Goal: Information Seeking & Learning: Learn about a topic

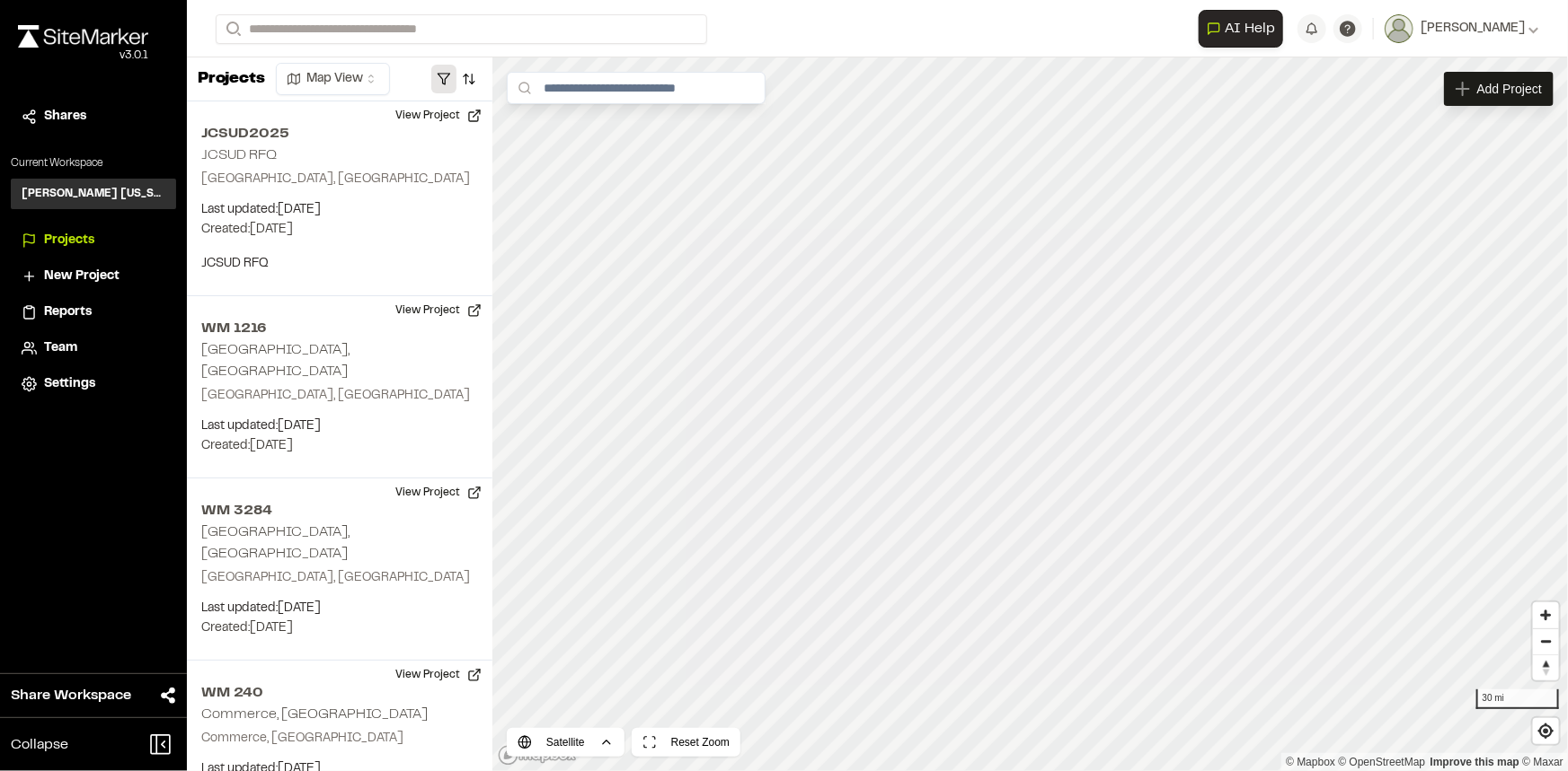
click at [446, 72] on button "button" at bounding box center [444, 79] width 25 height 29
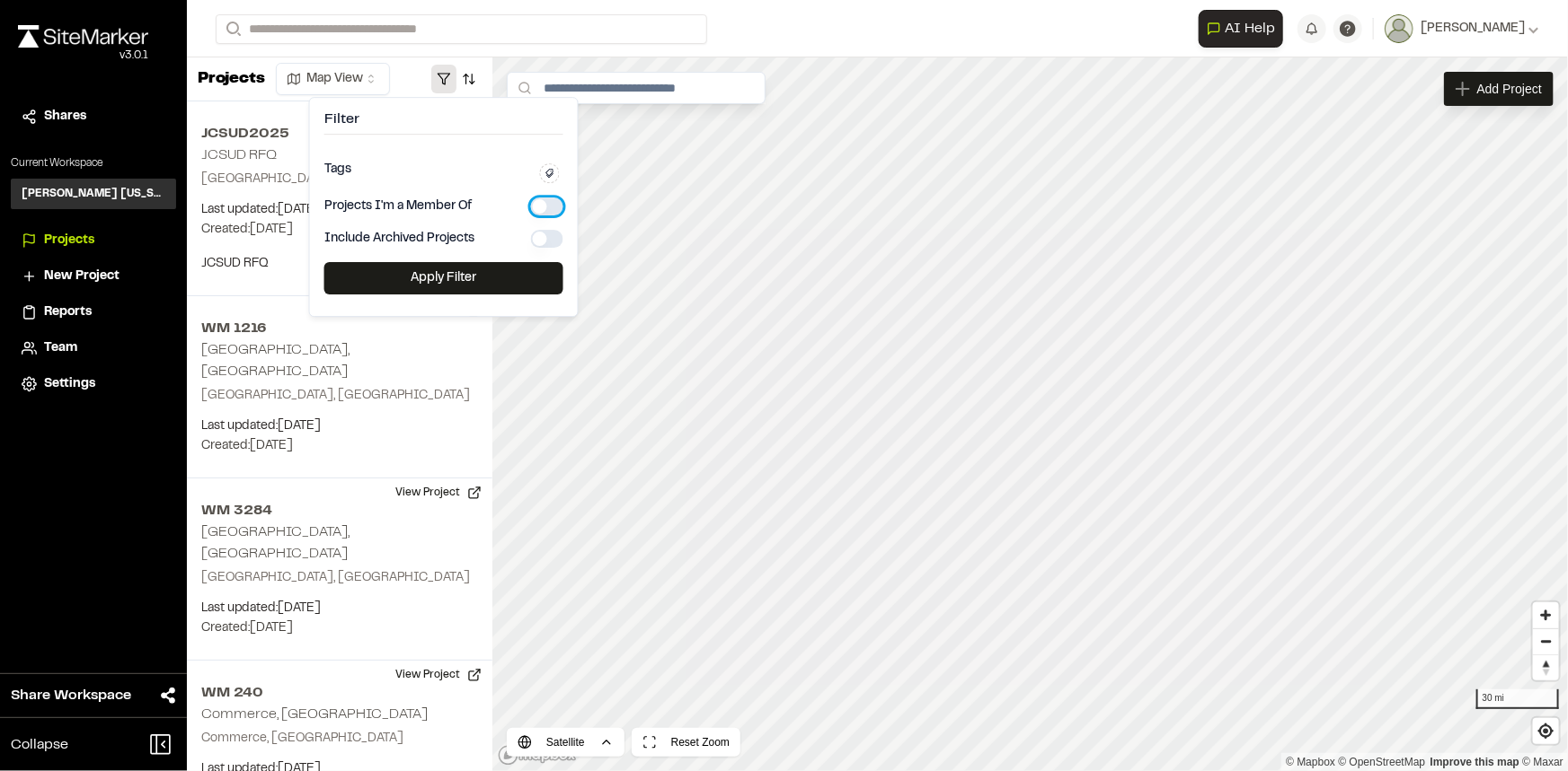
click at [545, 199] on button "button" at bounding box center [546, 206] width 32 height 18
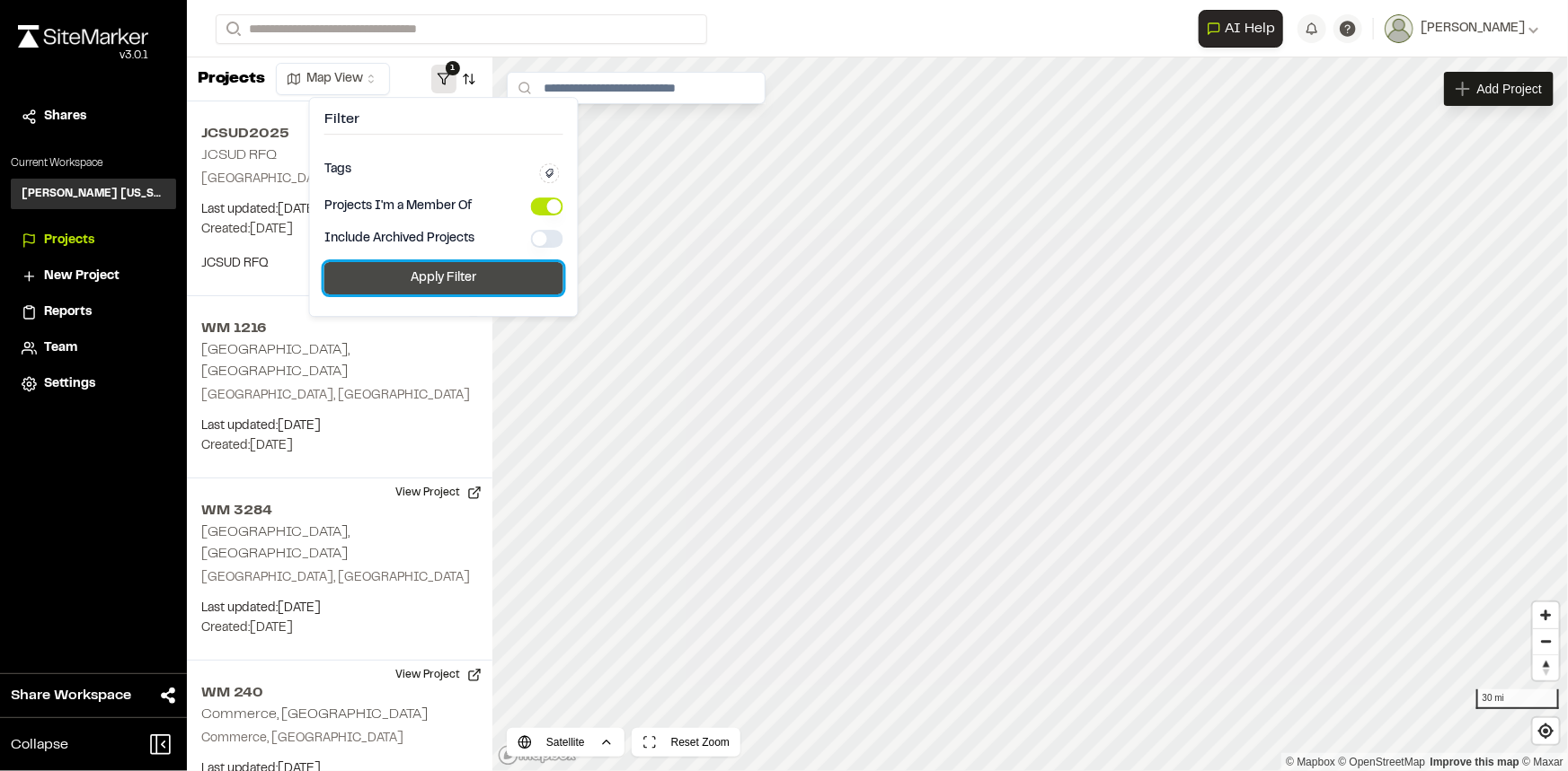
click at [504, 274] on button "Apply Filter" at bounding box center [443, 277] width 239 height 32
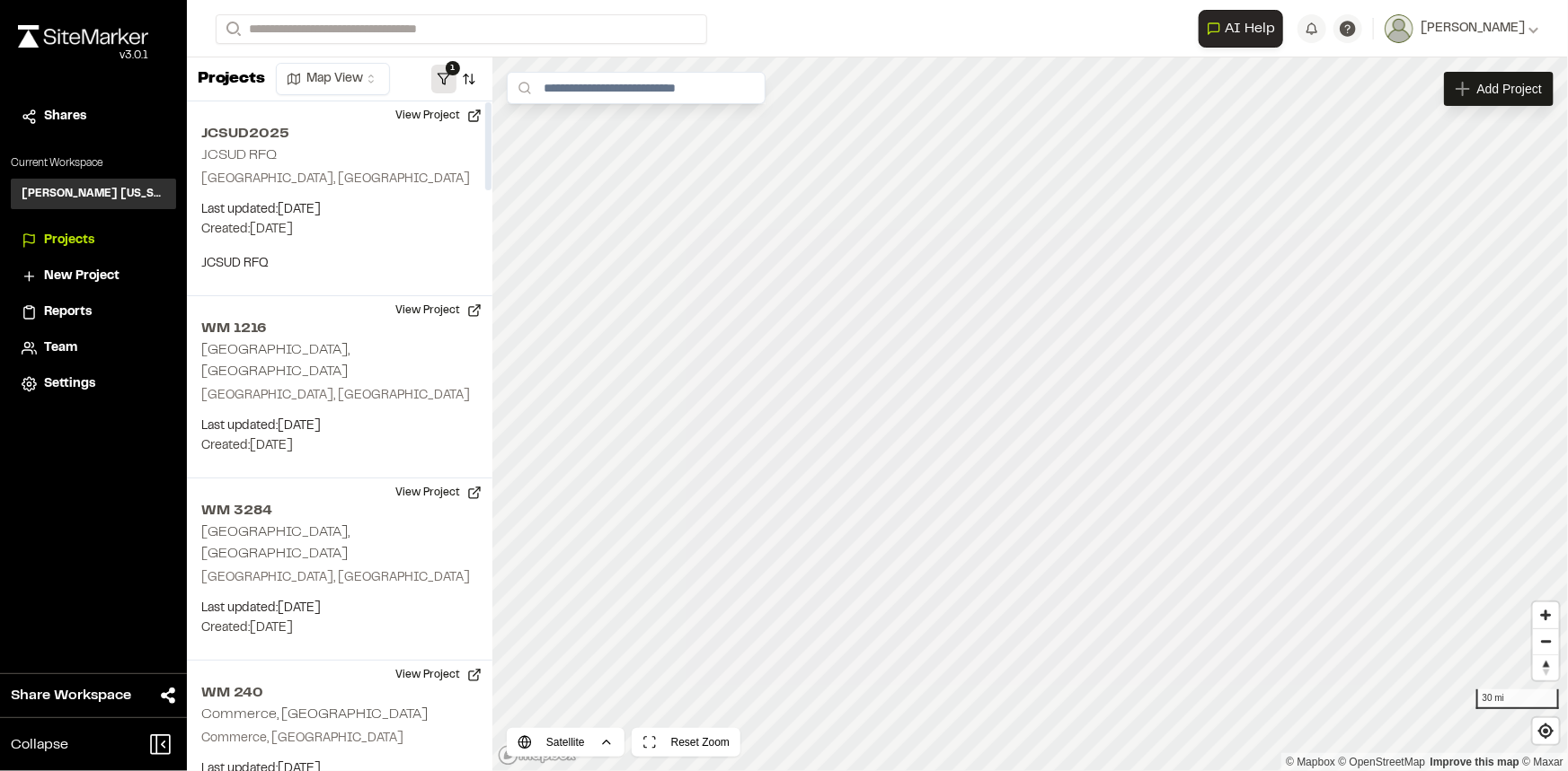
click at [446, 75] on button "1" at bounding box center [444, 79] width 25 height 29
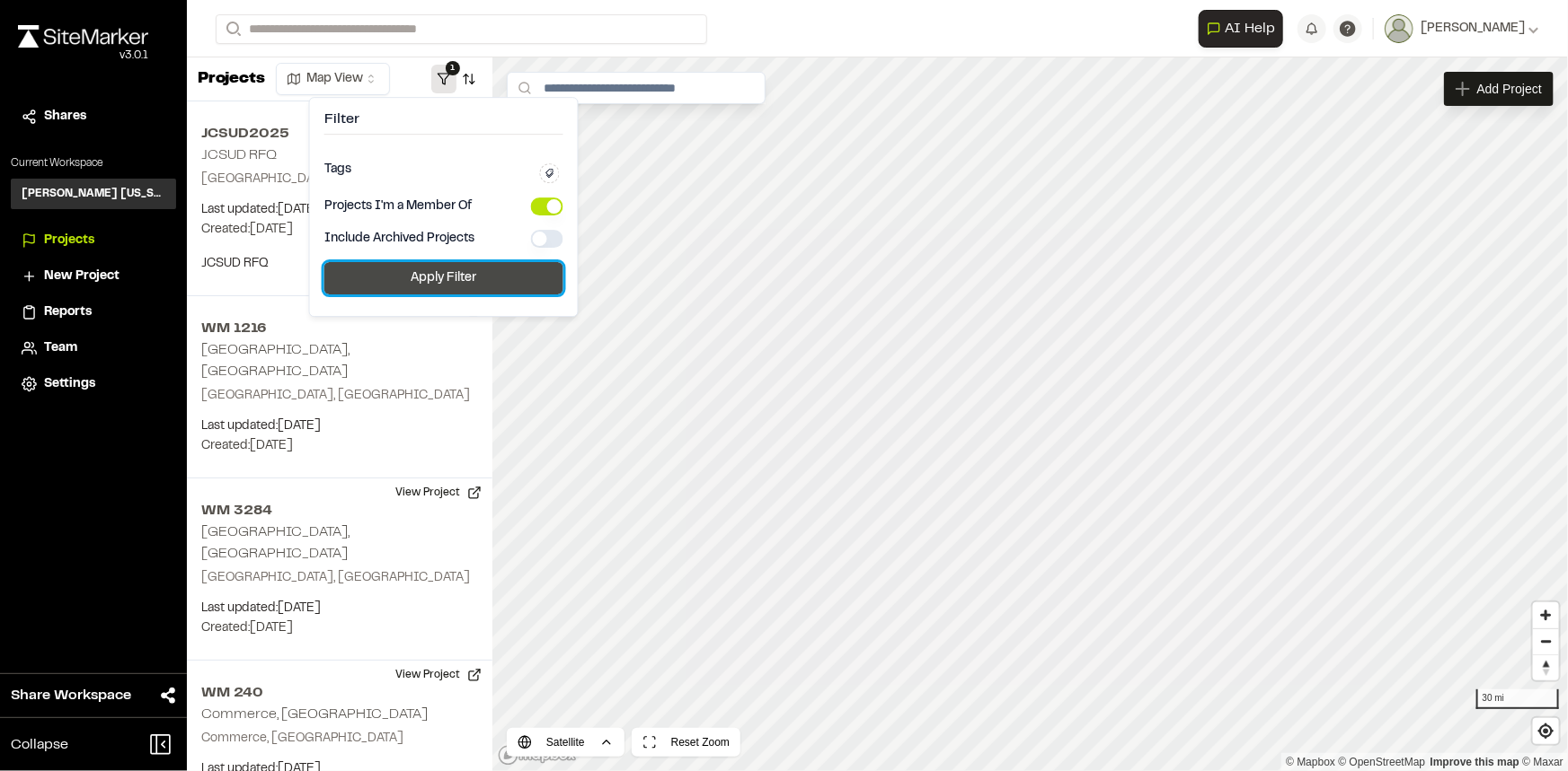
click at [472, 274] on button "Apply Filter" at bounding box center [443, 277] width 239 height 32
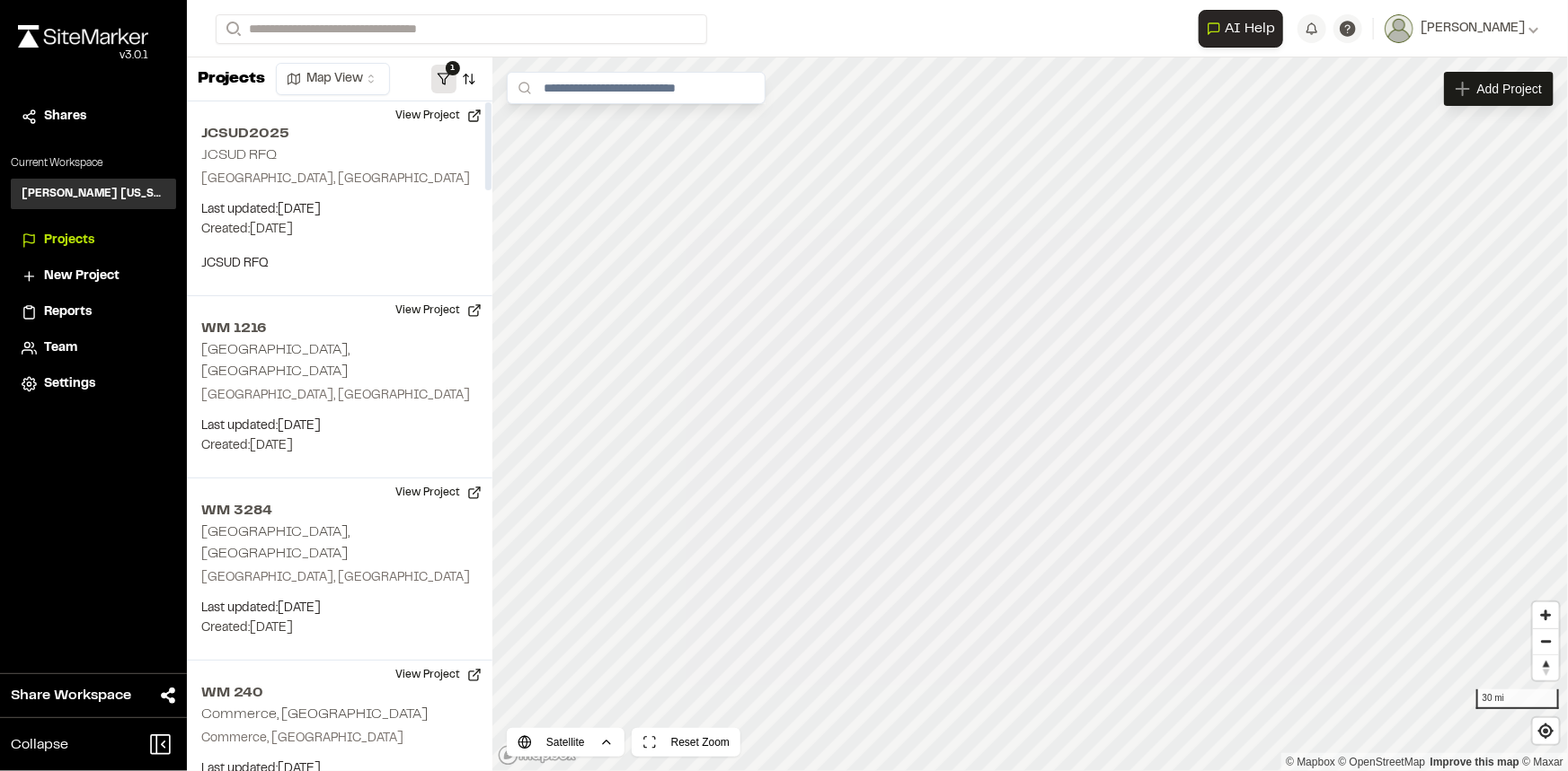
click at [451, 86] on button "1" at bounding box center [444, 79] width 25 height 29
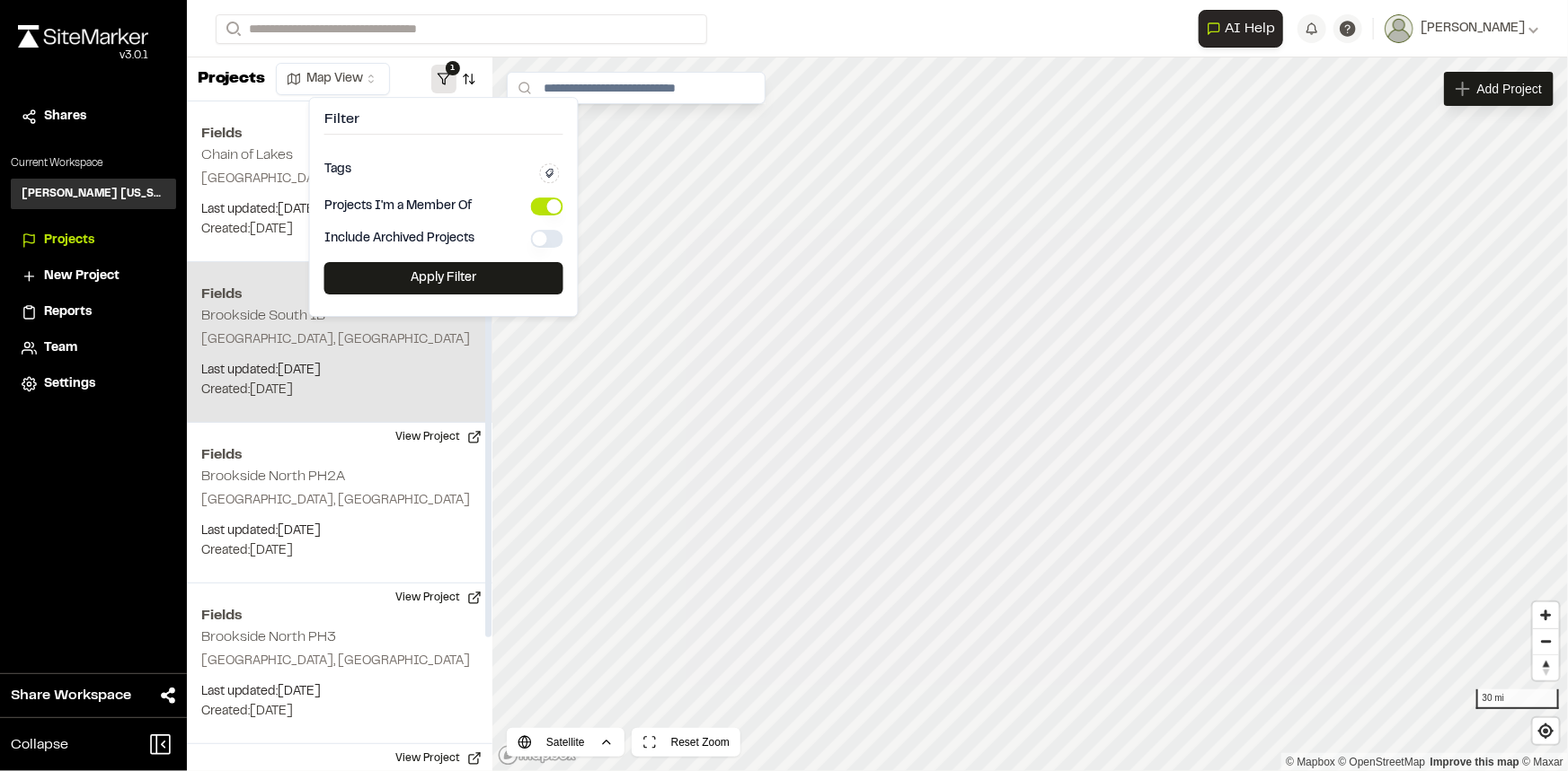
click at [394, 349] on div "Fields Brookside South 1B Frisco, TX Last updated: Aug 12, 2025 Budget: $ Creat…" at bounding box center [340, 342] width 306 height 161
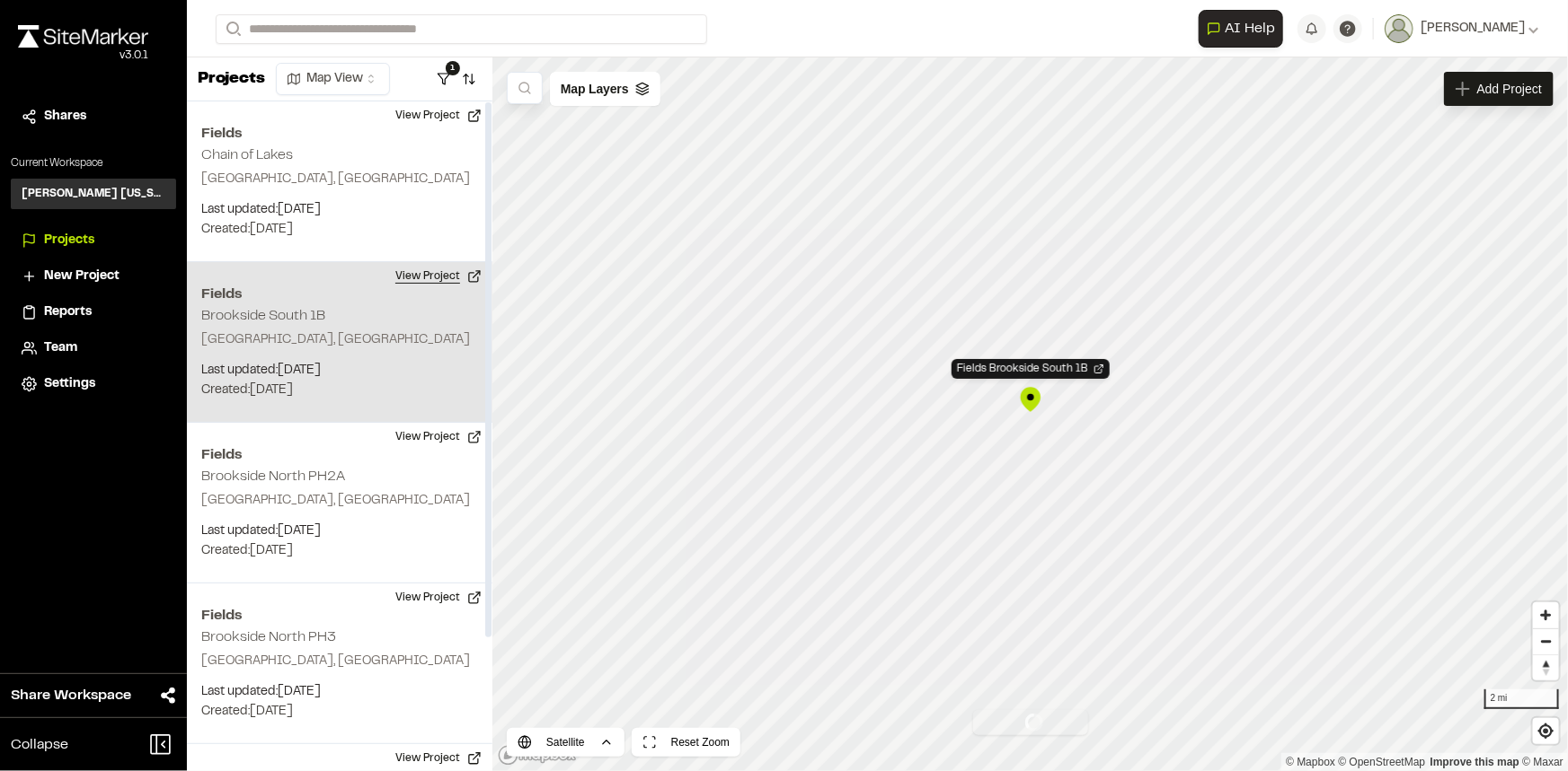
click at [422, 273] on button "View Project" at bounding box center [438, 276] width 108 height 29
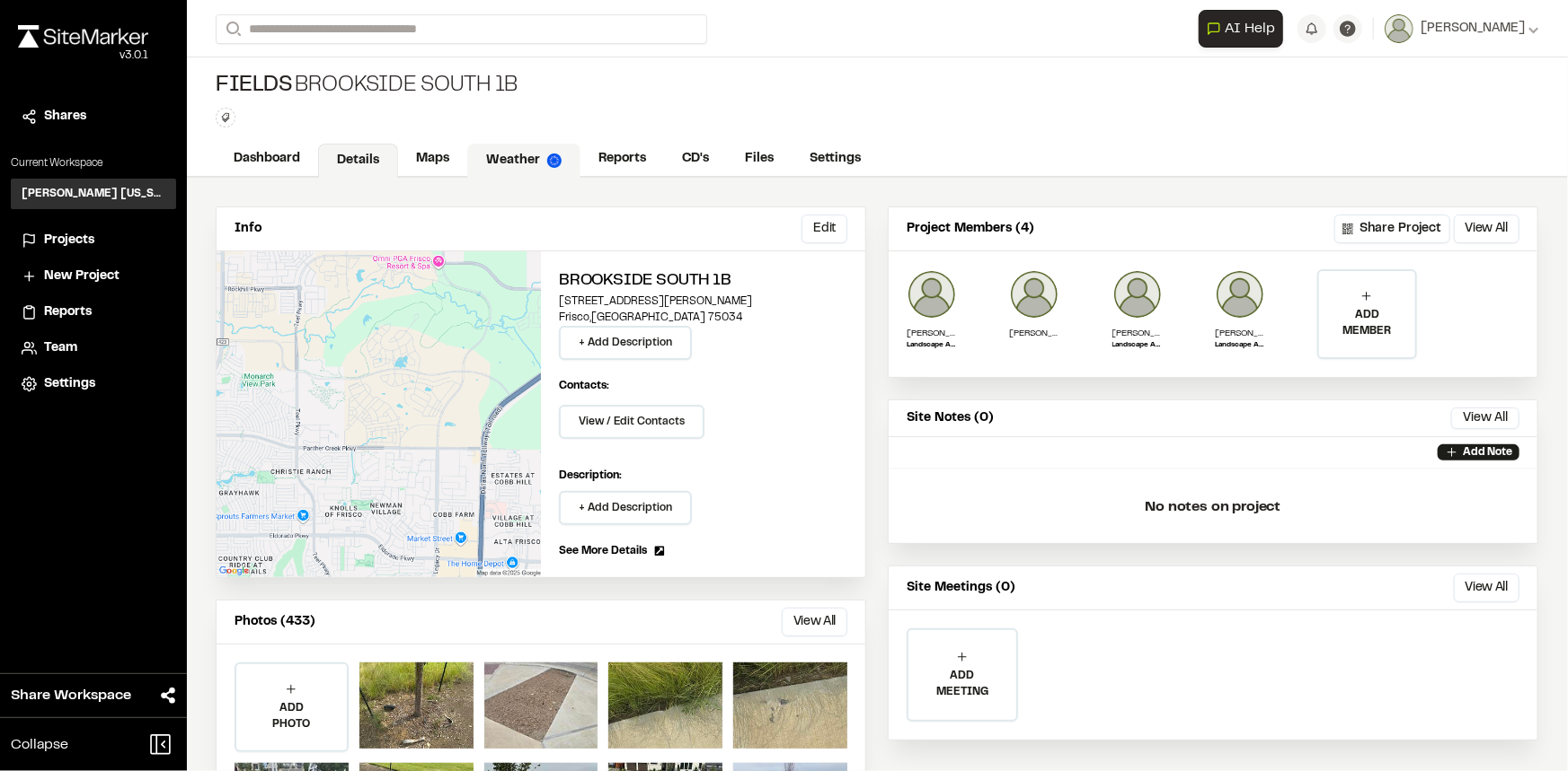
click at [521, 163] on link "Weather" at bounding box center [524, 161] width 113 height 34
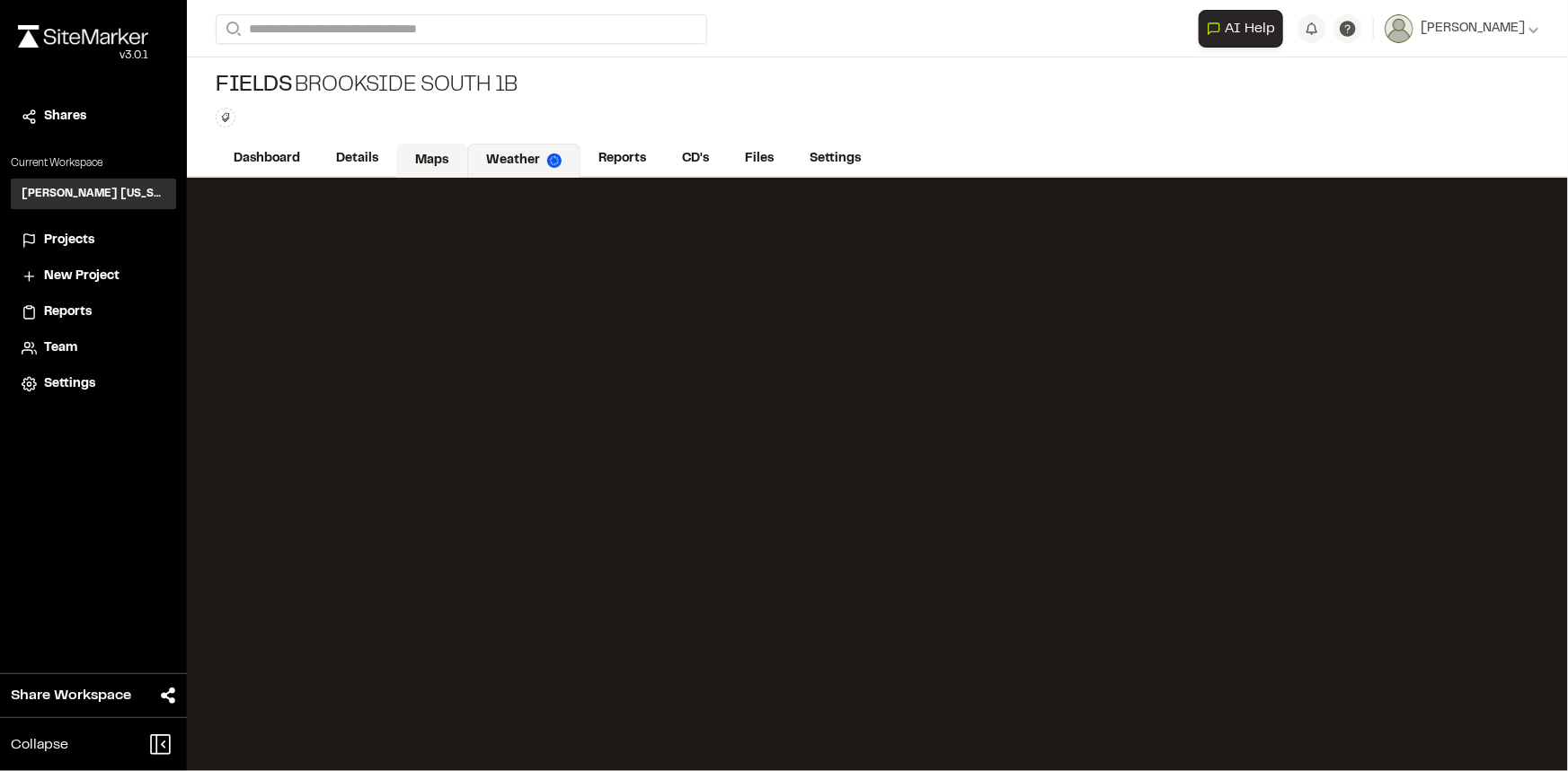
click at [420, 153] on link "Maps" at bounding box center [431, 161] width 71 height 34
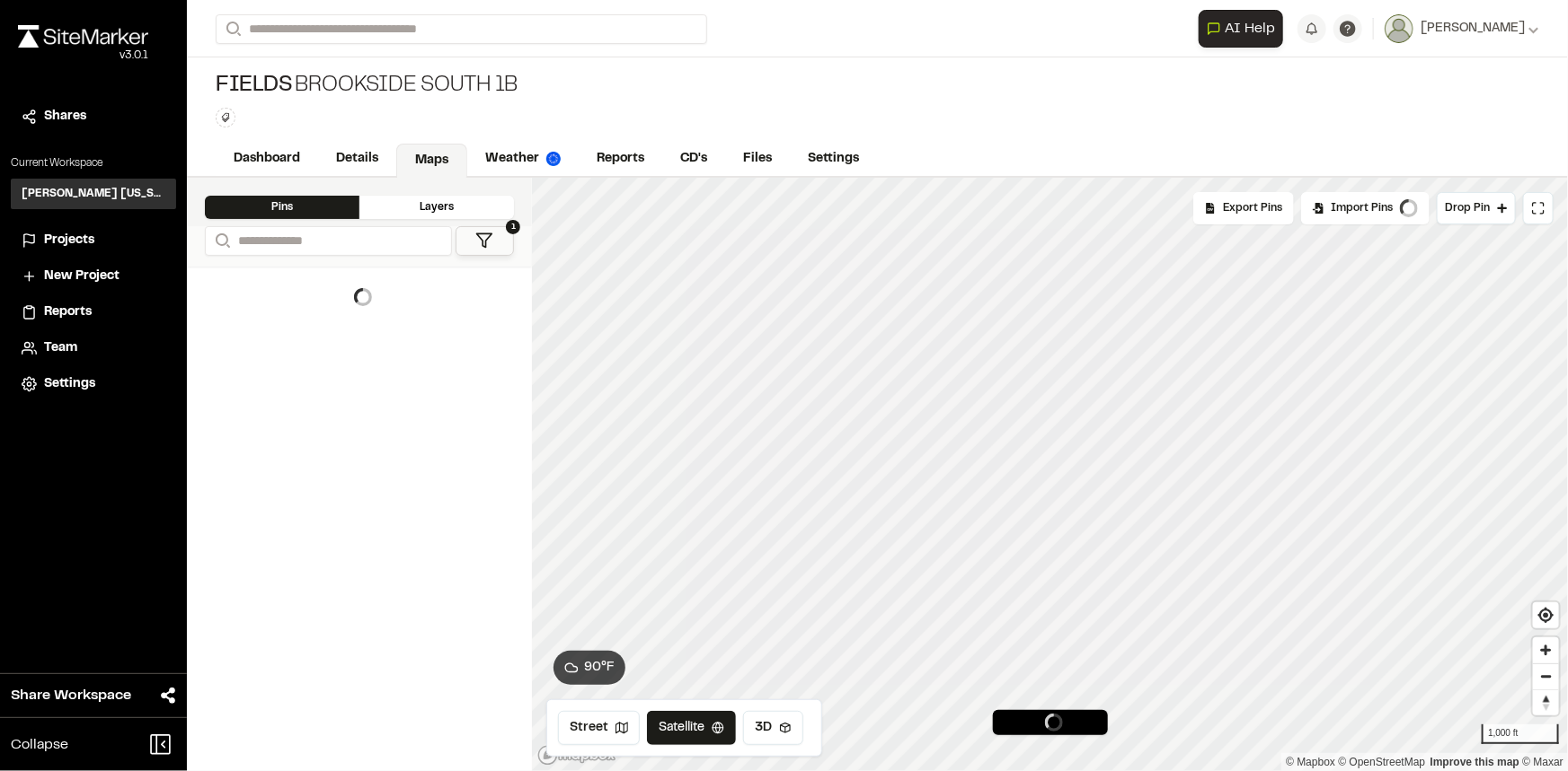
click at [484, 247] on icon at bounding box center [484, 240] width 18 height 18
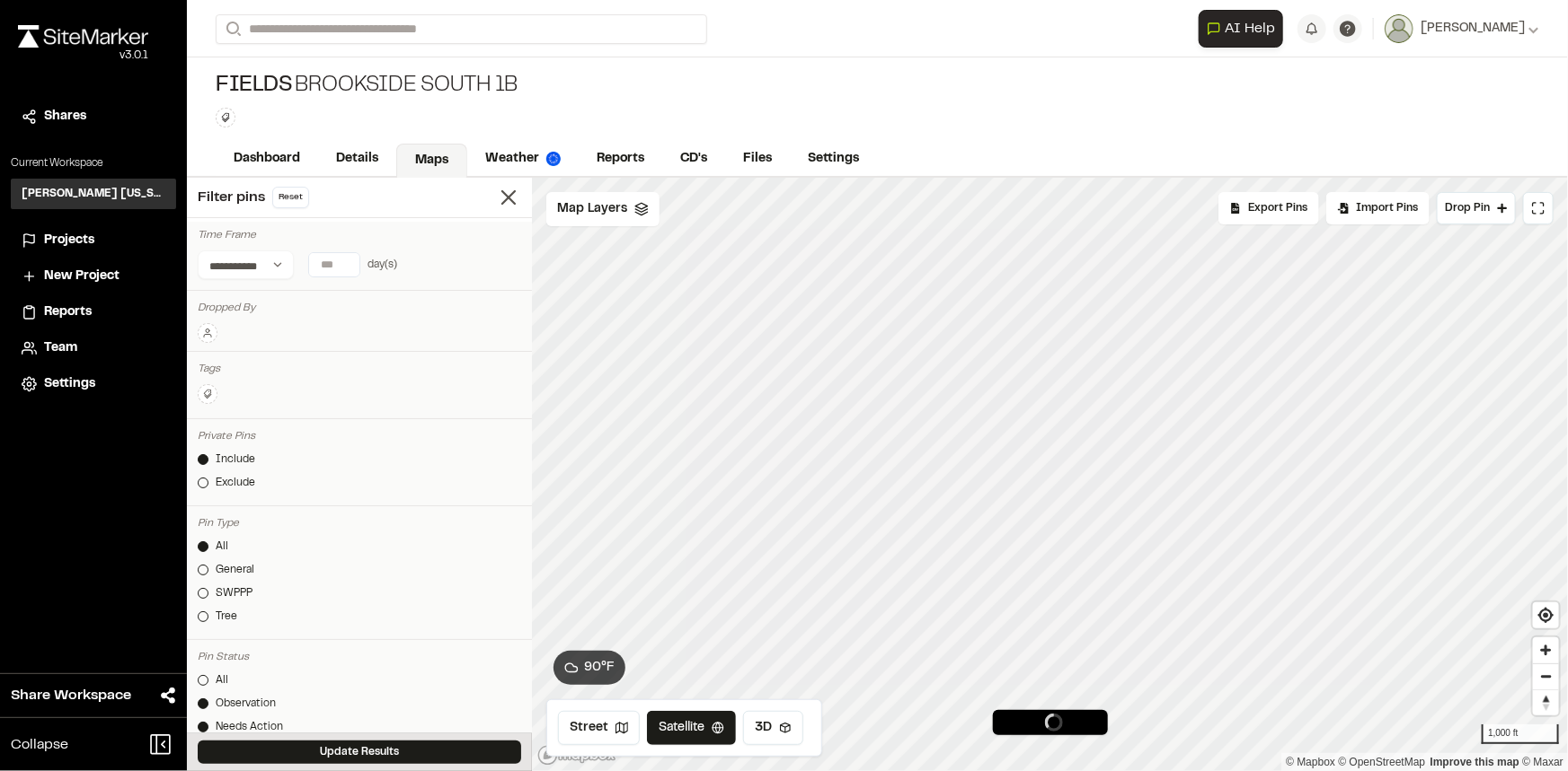
click at [205, 340] on button at bounding box center [207, 333] width 19 height 19
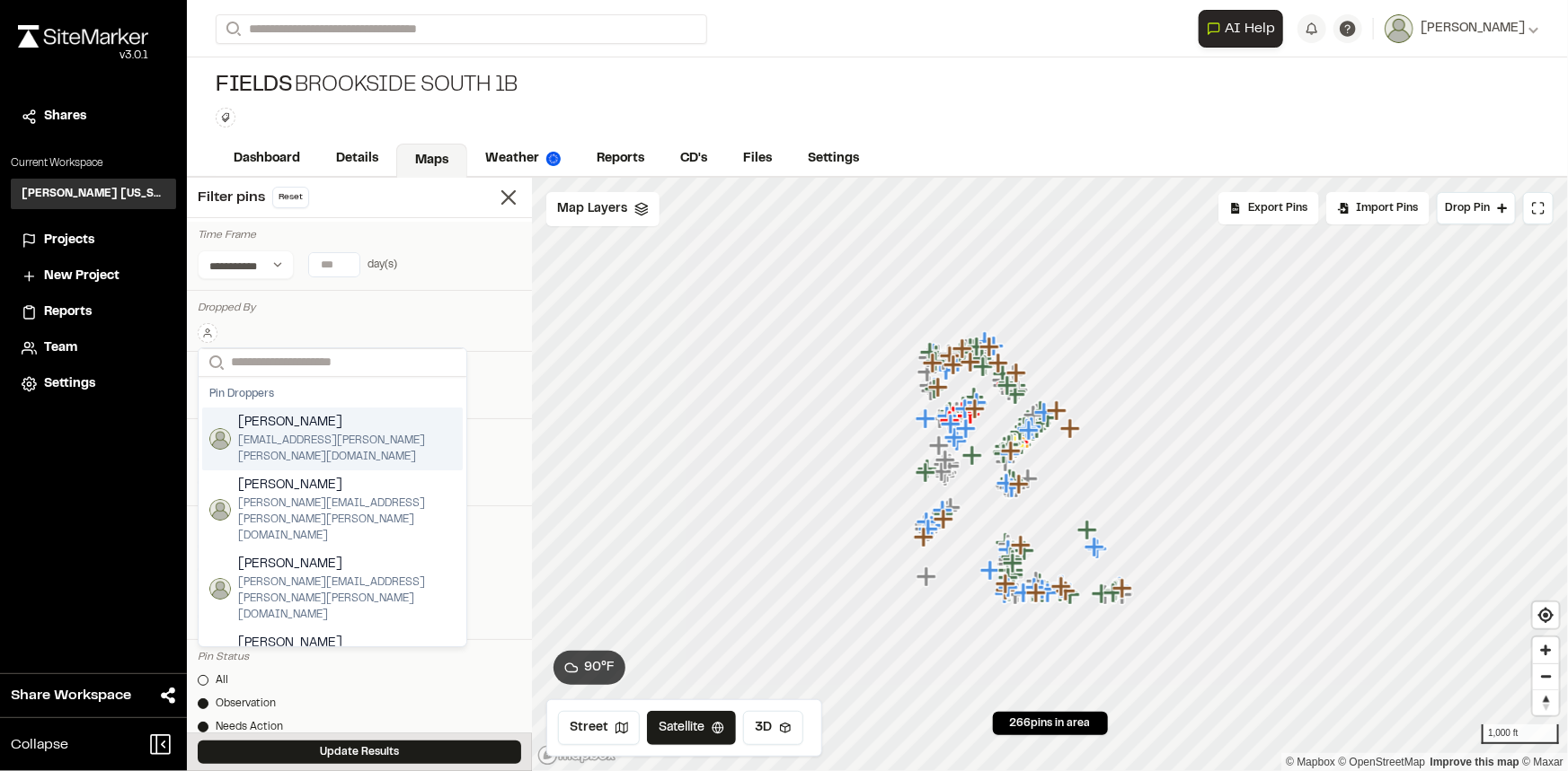
click at [318, 430] on span "[PERSON_NAME]" at bounding box center [346, 422] width 217 height 19
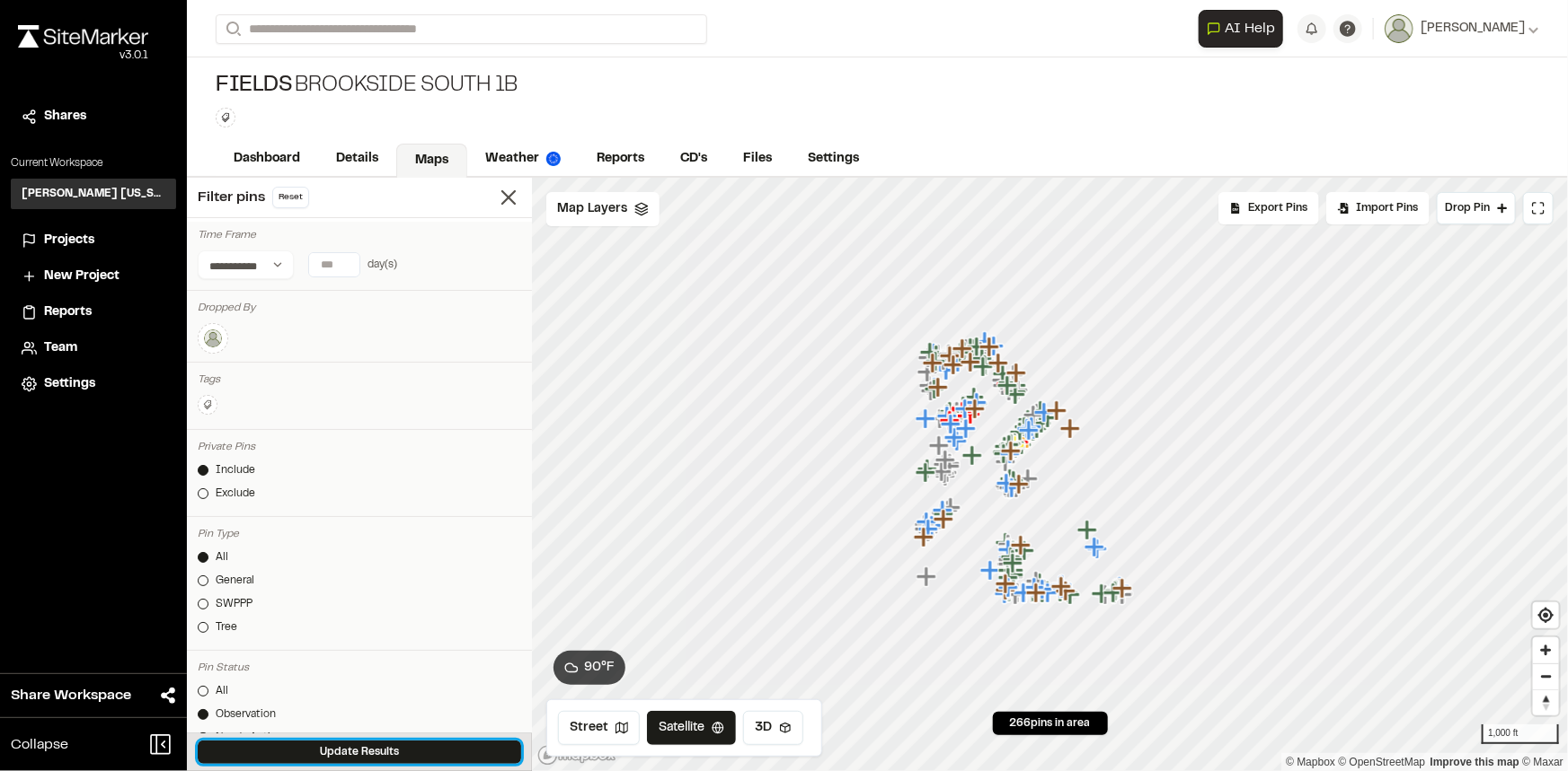
click at [390, 750] on button "Update Results" at bounding box center [359, 753] width 323 height 23
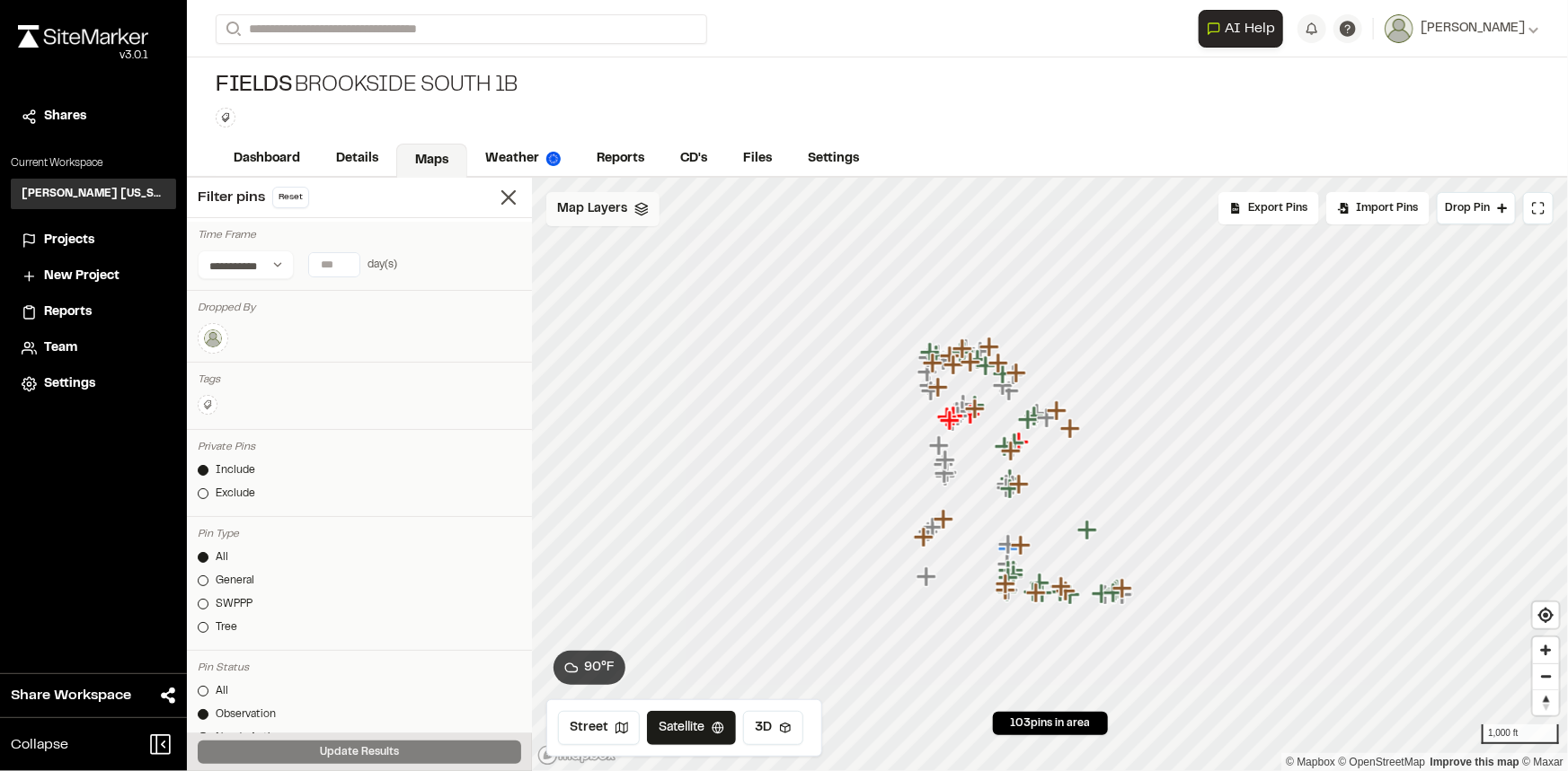
click at [625, 209] on div "Map Layers" at bounding box center [603, 208] width 113 height 34
click at [625, 242] on div "All Layers" at bounding box center [677, 248] width 261 height 34
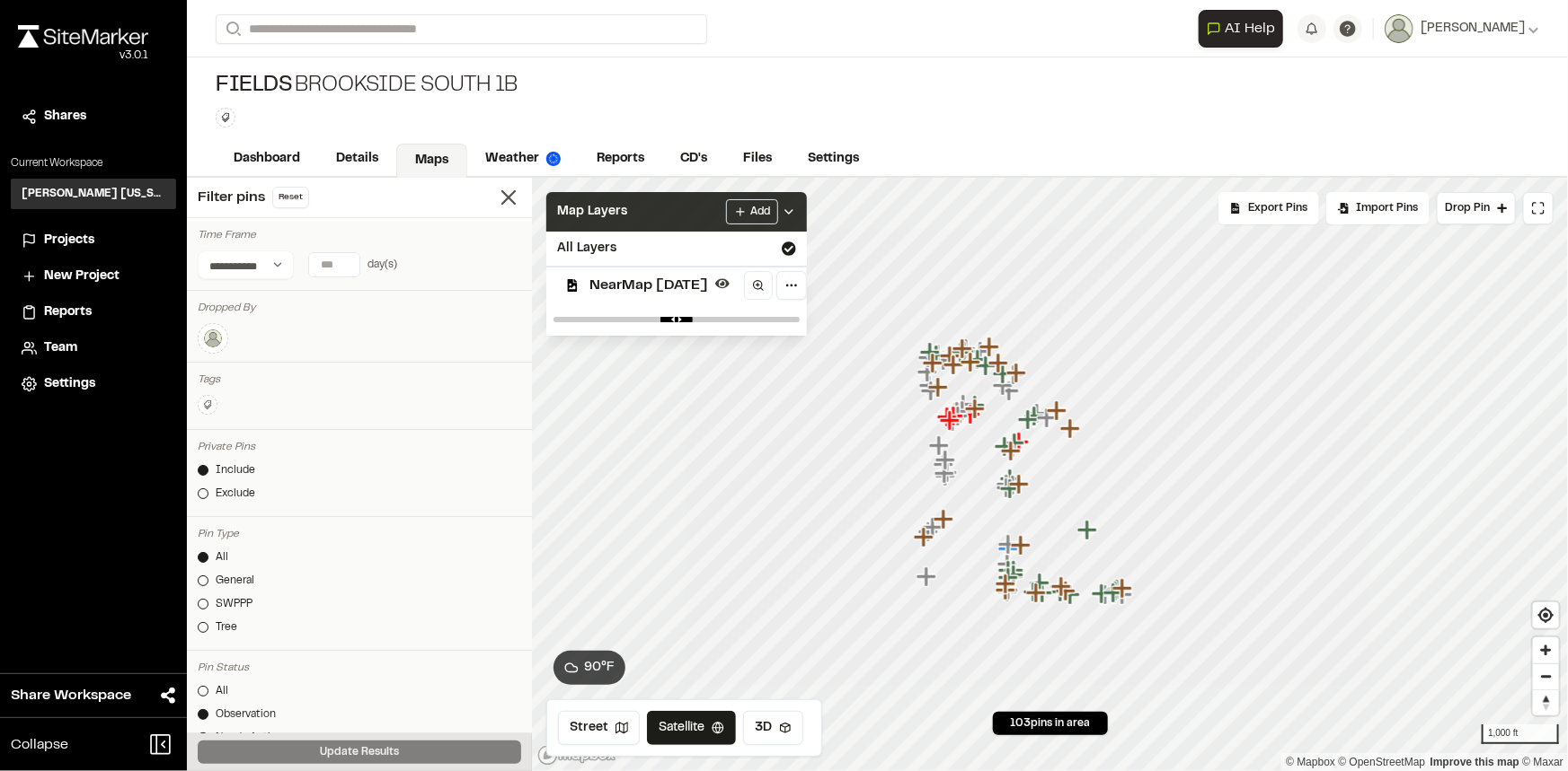
click at [671, 220] on div "Map Layers Add" at bounding box center [677, 211] width 261 height 40
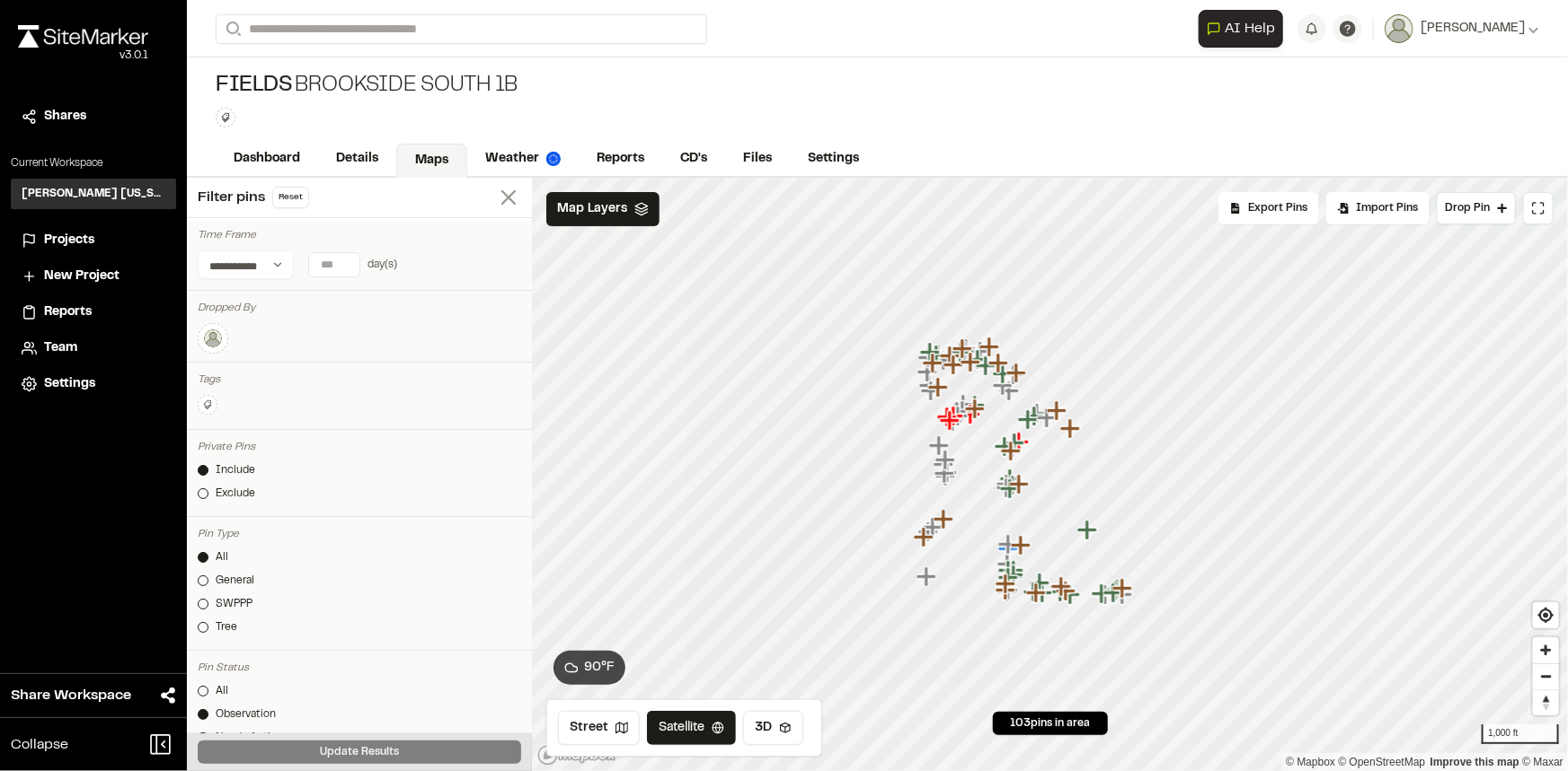
click at [503, 199] on line at bounding box center [508, 197] width 13 height 13
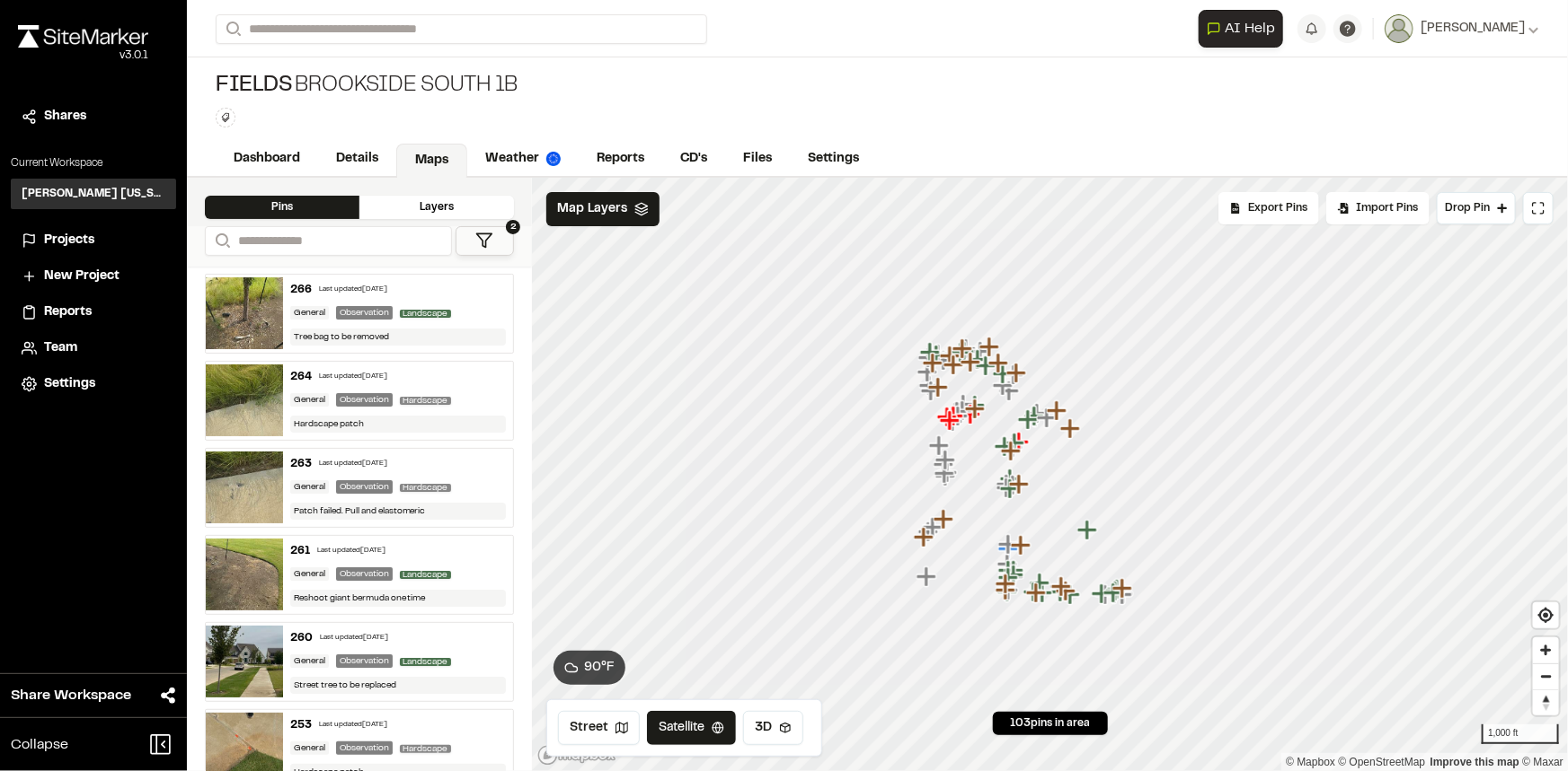
click at [470, 301] on div "266 Last updated Aug 12, 2025 General Observation Landscape Tree bag to be remo…" at bounding box center [398, 313] width 231 height 78
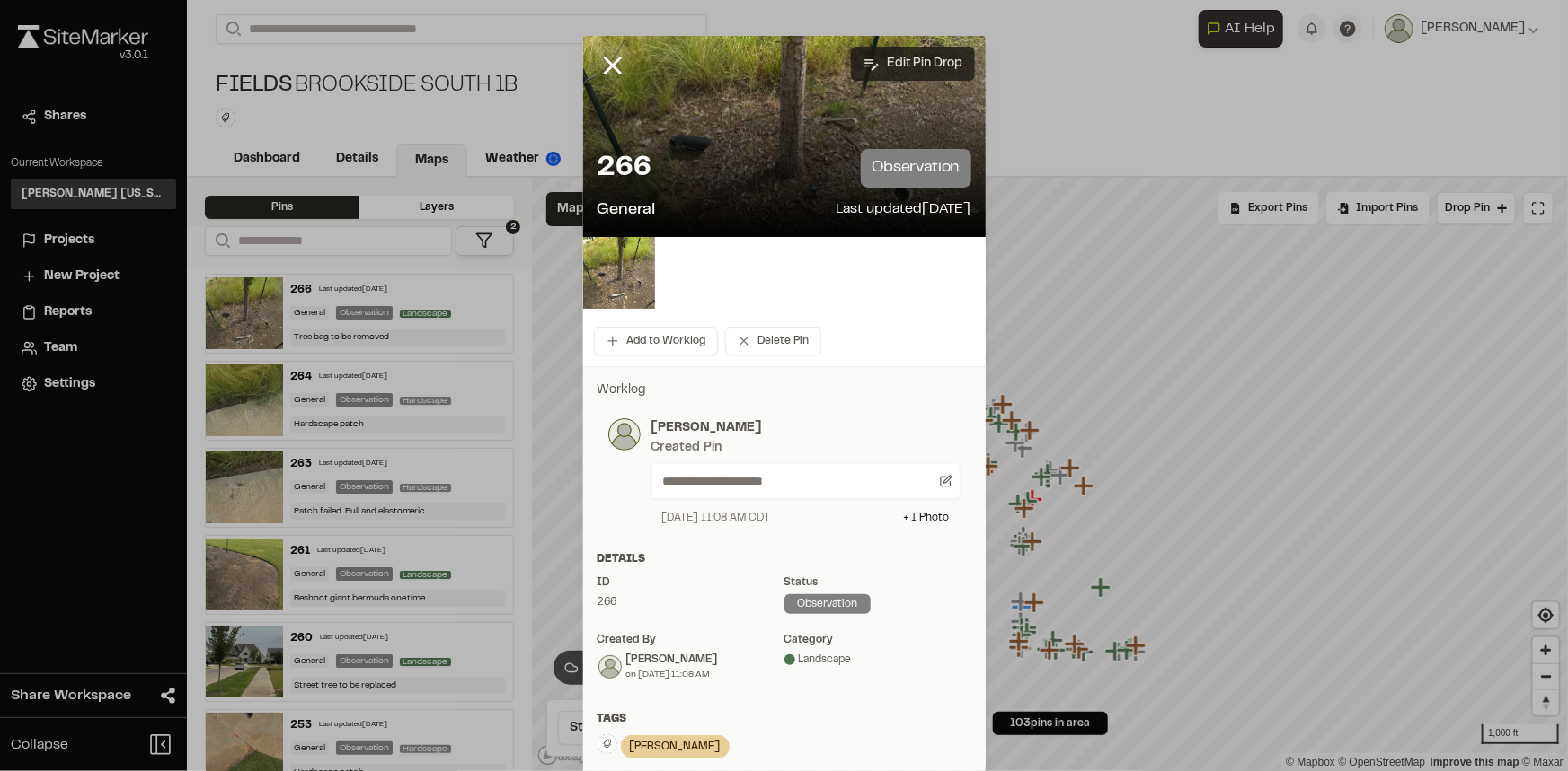
click at [887, 62] on button "Edit Pin Drop" at bounding box center [913, 63] width 124 height 34
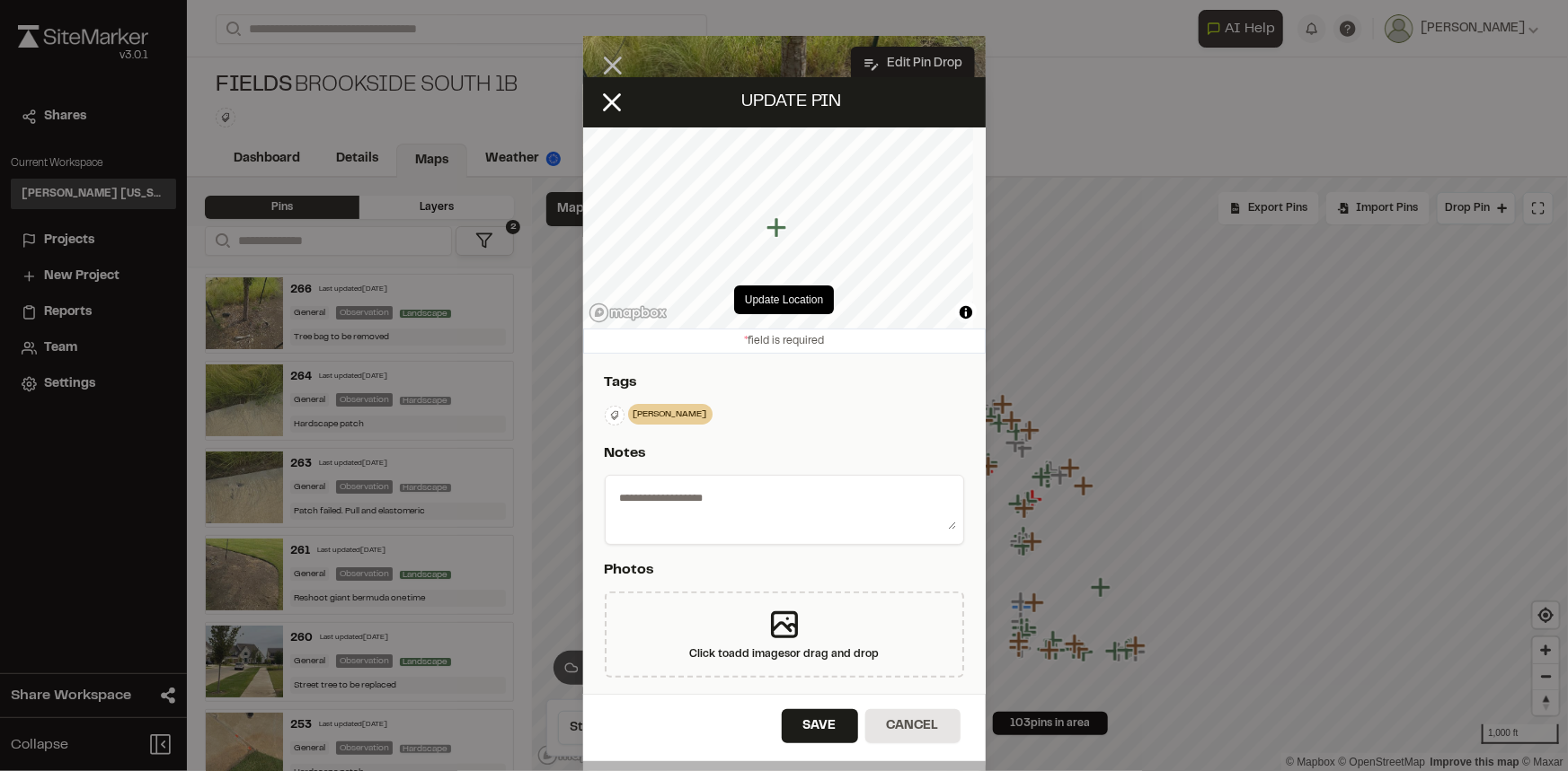
select select "****"
type textarea "**********"
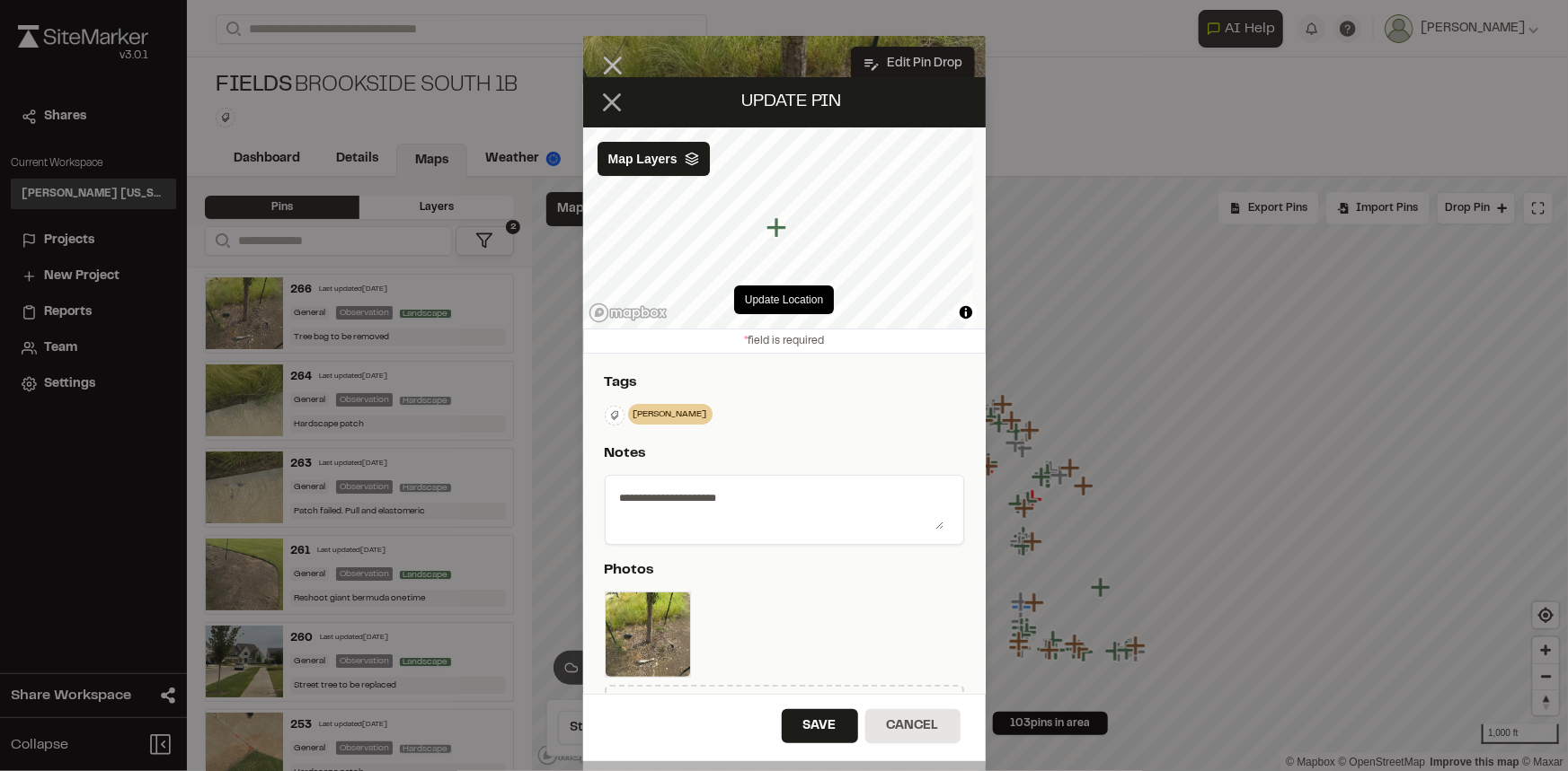
click at [618, 102] on icon at bounding box center [611, 101] width 30 height 30
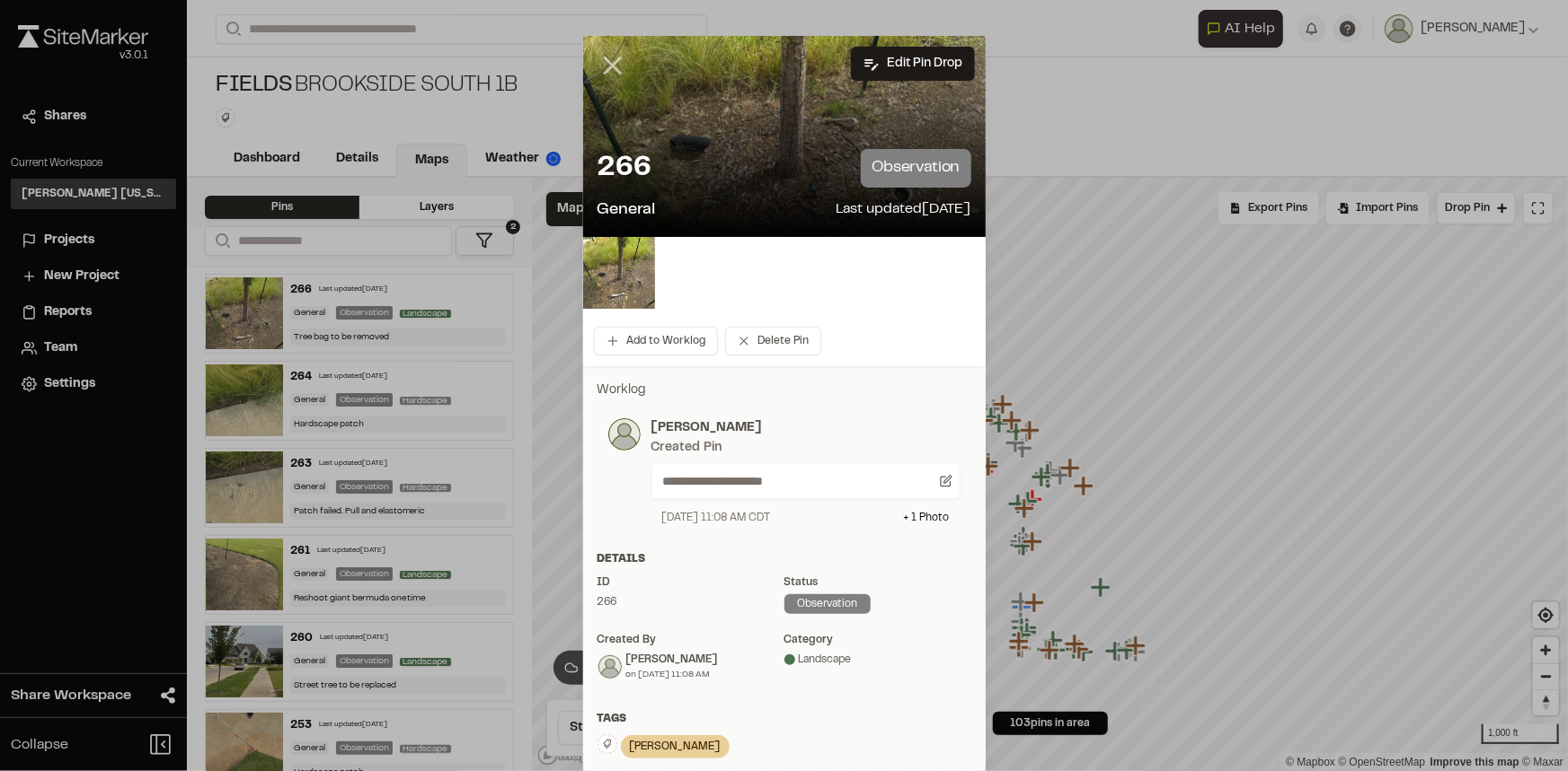
click at [610, 63] on icon at bounding box center [612, 65] width 30 height 30
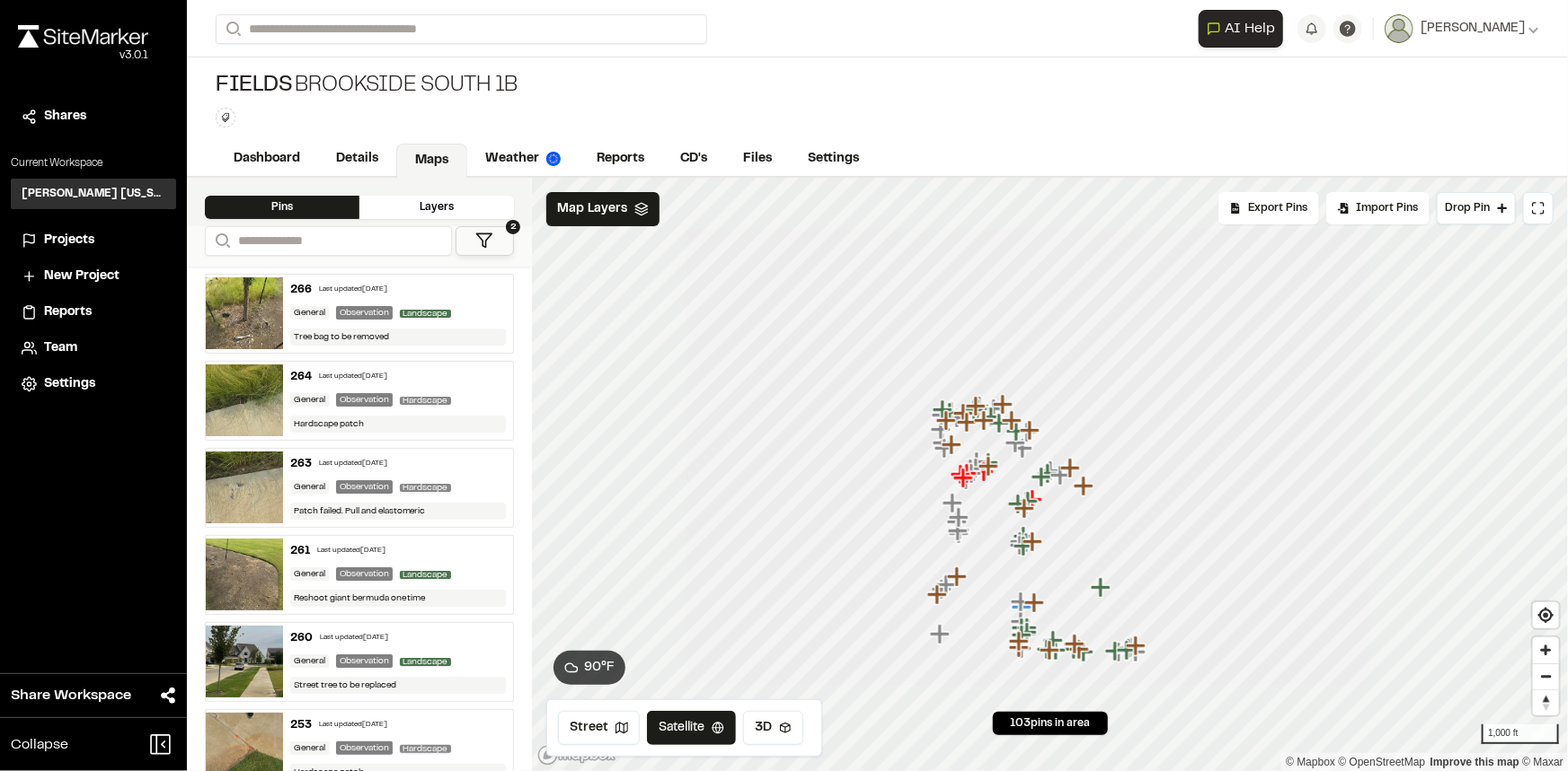
click at [439, 325] on div "266 Last updated Aug 12, 2025 General Observation Landscape Tree bag to be remo…" at bounding box center [398, 313] width 231 height 78
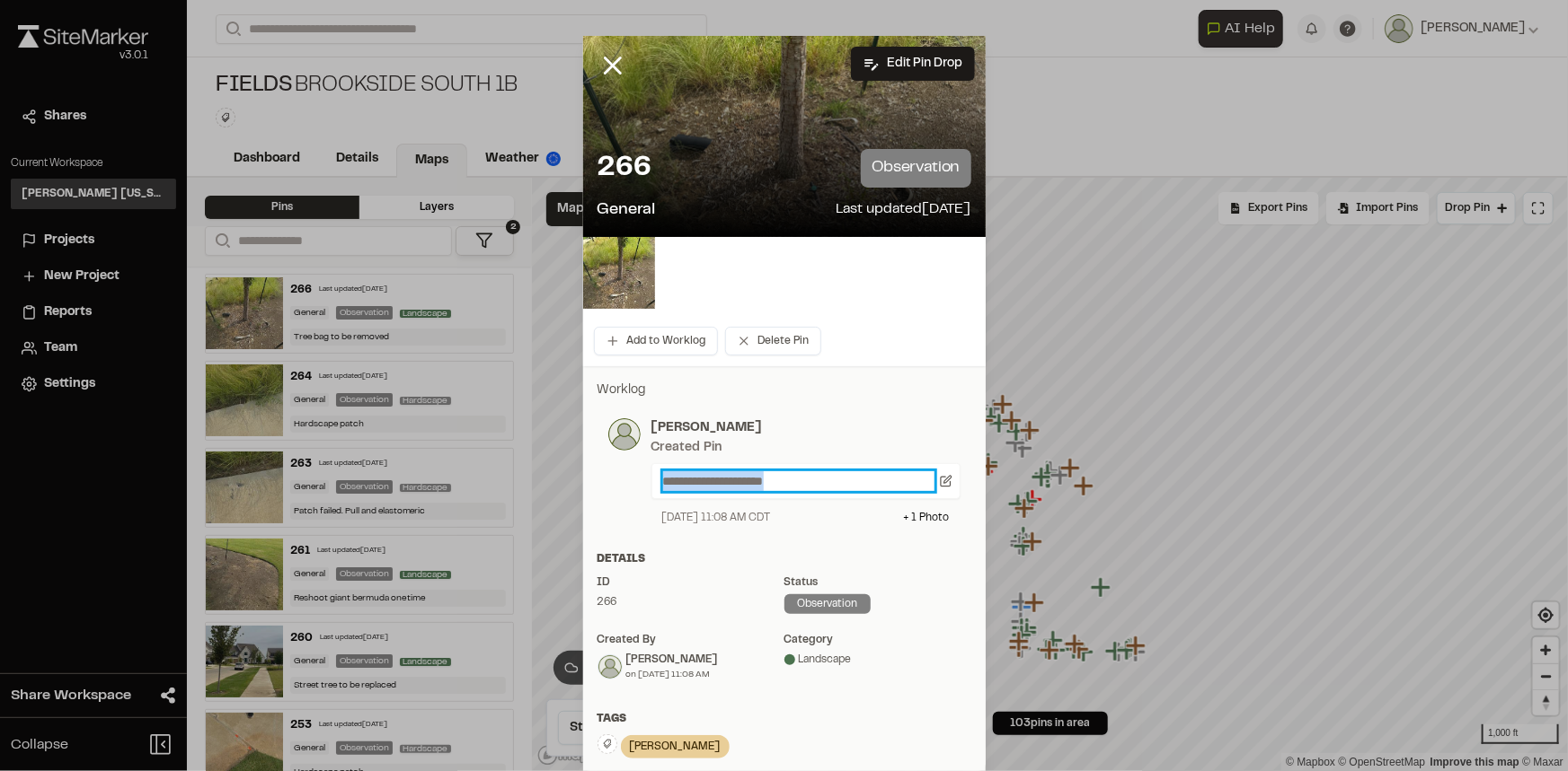
drag, startPoint x: 806, startPoint y: 481, endPoint x: 602, endPoint y: 485, distance: 204.0
click at [608, 485] on div "**********" at bounding box center [784, 472] width 353 height 108
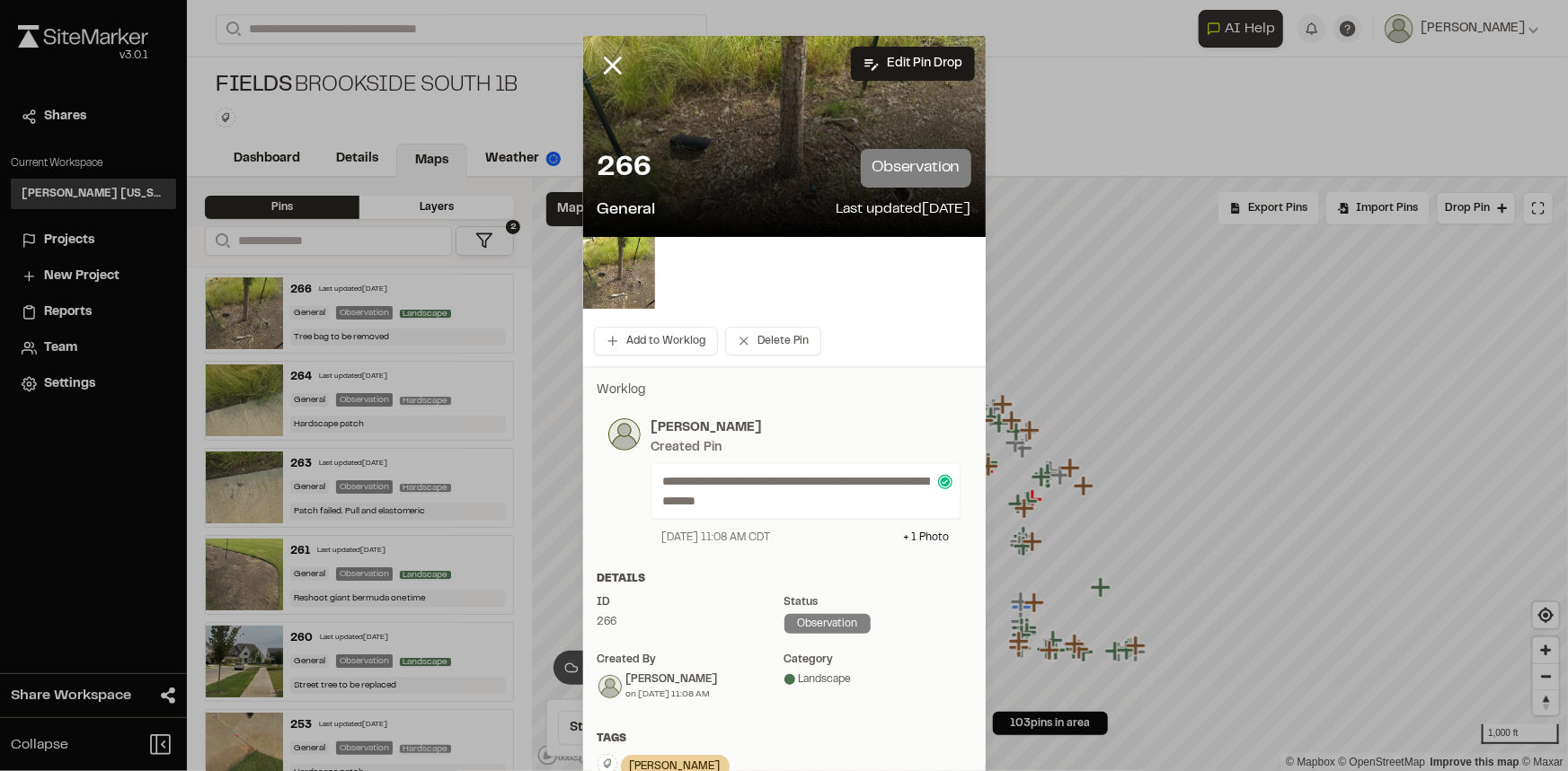
click at [854, 299] on div at bounding box center [784, 274] width 402 height 72
click at [608, 65] on line at bounding box center [613, 66] width 16 height 16
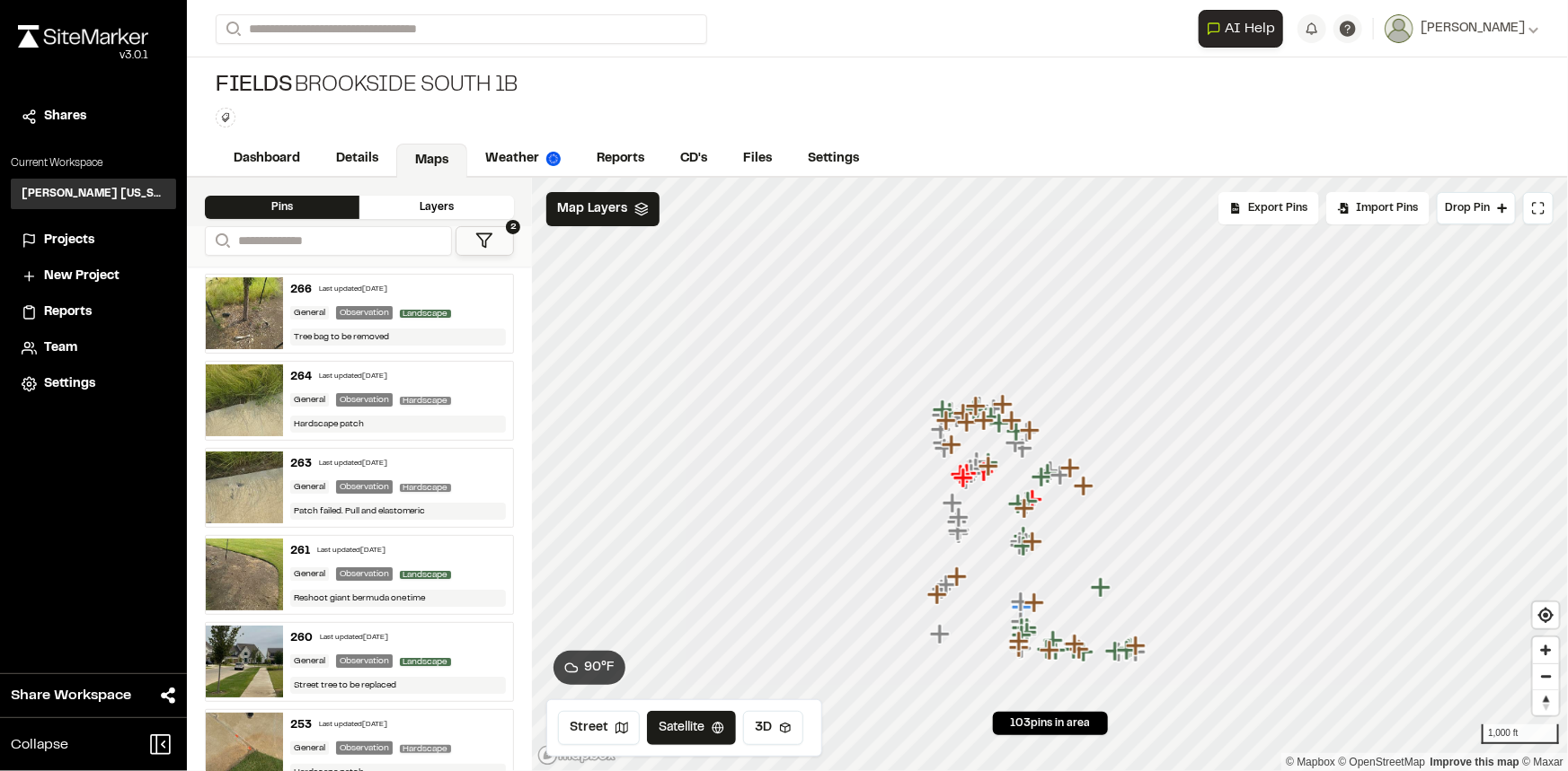
click at [402, 332] on div "Tree bag to be removed" at bounding box center [398, 338] width 216 height 18
click at [458, 378] on div "264 Last updated Aug 12, 2025" at bounding box center [398, 377] width 216 height 17
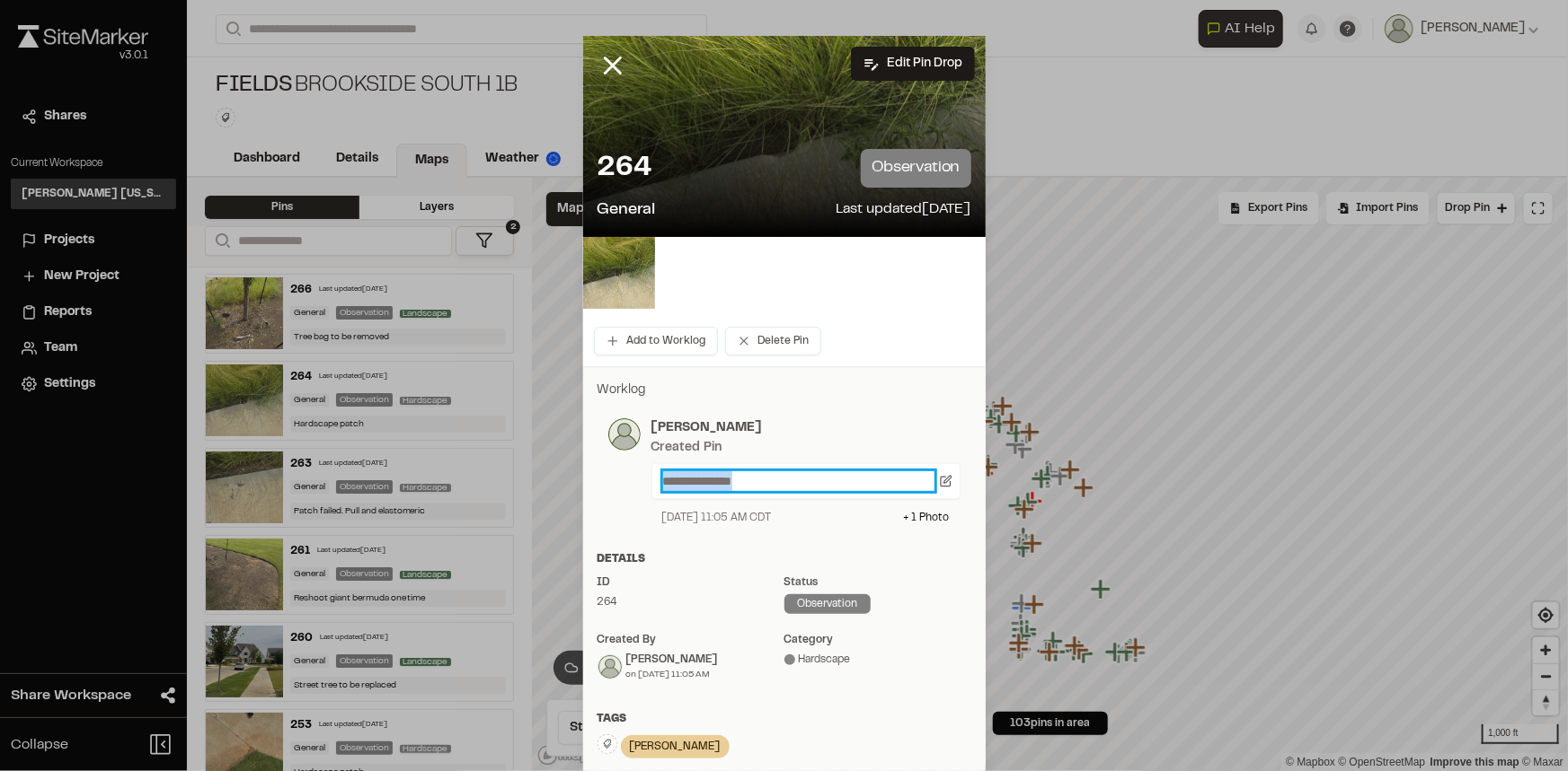
drag, startPoint x: 768, startPoint y: 481, endPoint x: 603, endPoint y: 504, distance: 166.6
click at [608, 504] on div "**********" at bounding box center [784, 472] width 353 height 108
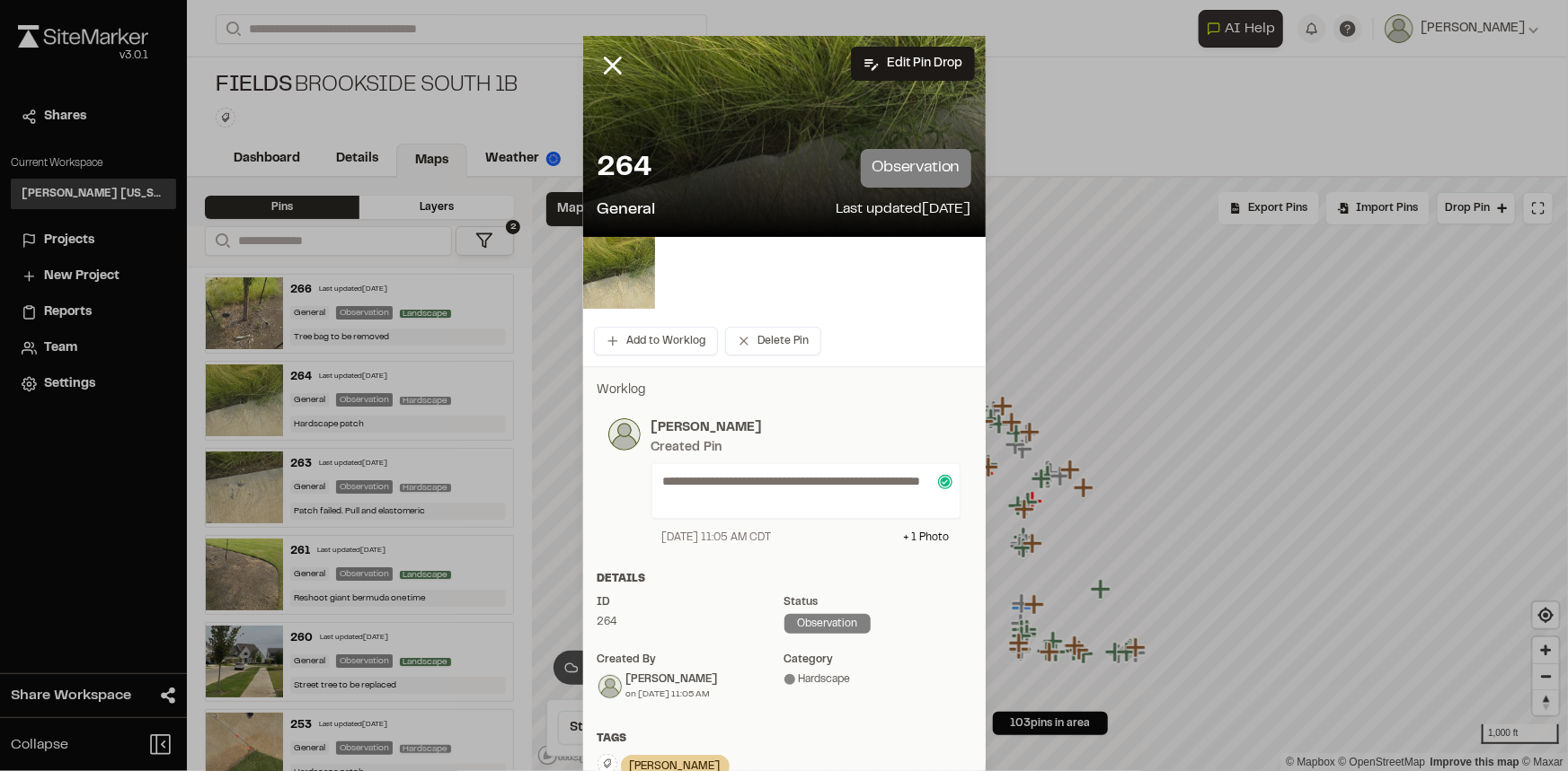
click at [896, 418] on div "**********" at bounding box center [784, 482] width 374 height 149
click at [715, 573] on div "Details" at bounding box center [784, 579] width 374 height 17
click at [605, 66] on line at bounding box center [613, 66] width 16 height 16
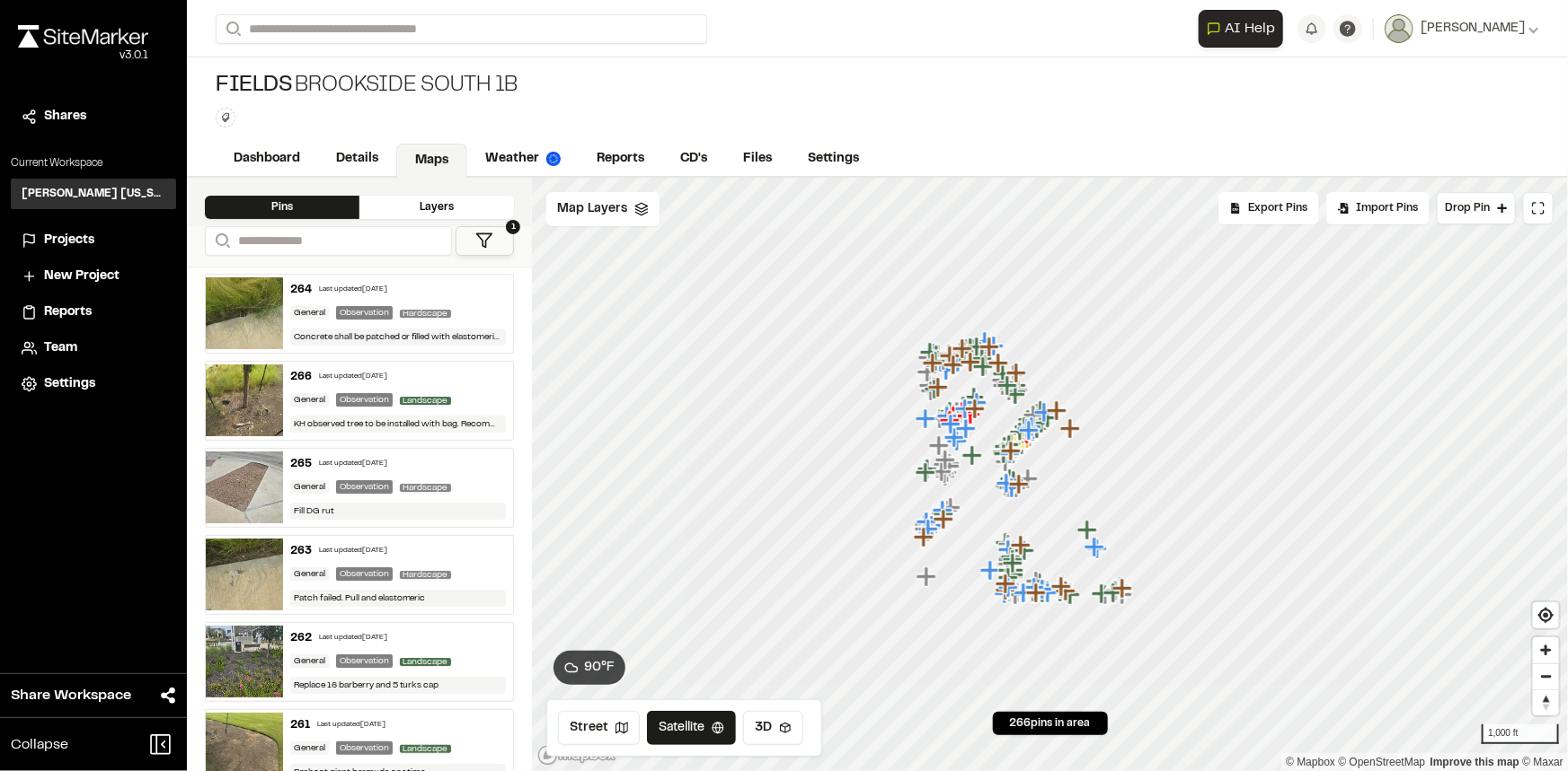
click at [484, 237] on icon at bounding box center [484, 240] width 18 height 18
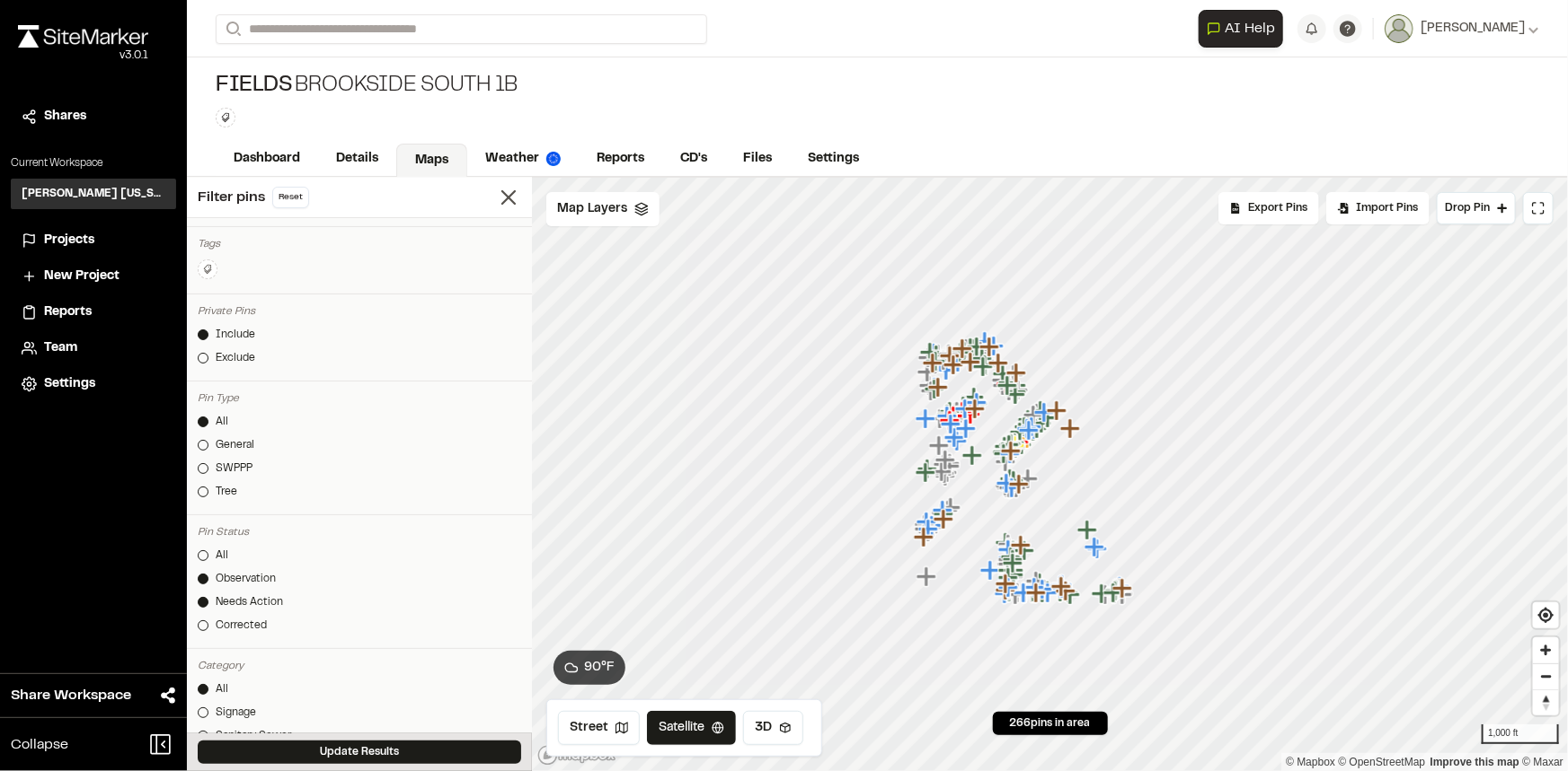
scroll to position [163, 0]
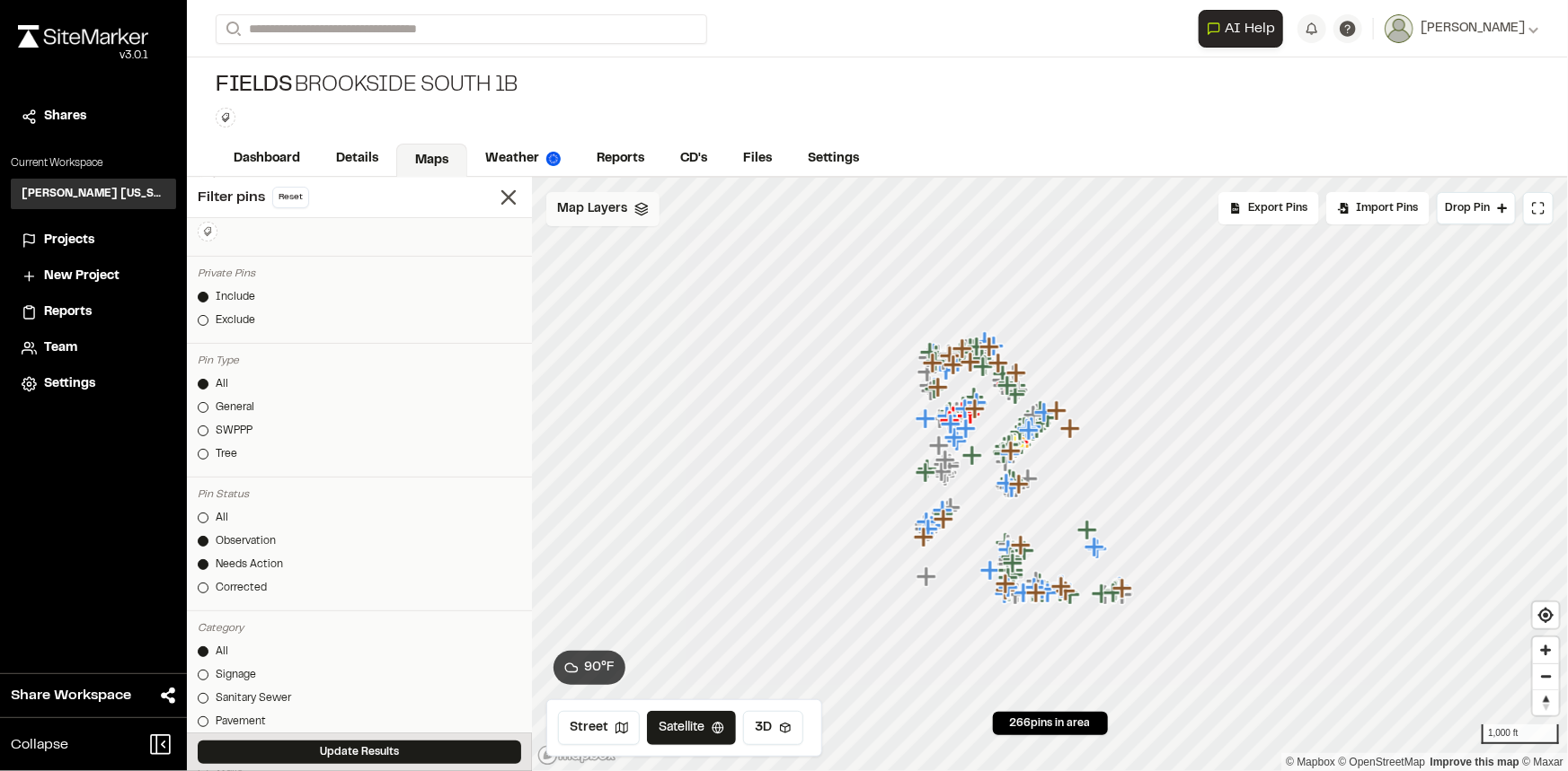
click at [594, 224] on div "Map Layers" at bounding box center [603, 208] width 113 height 34
click at [607, 275] on span "NearMap 5/20/2025" at bounding box center [649, 285] width 119 height 21
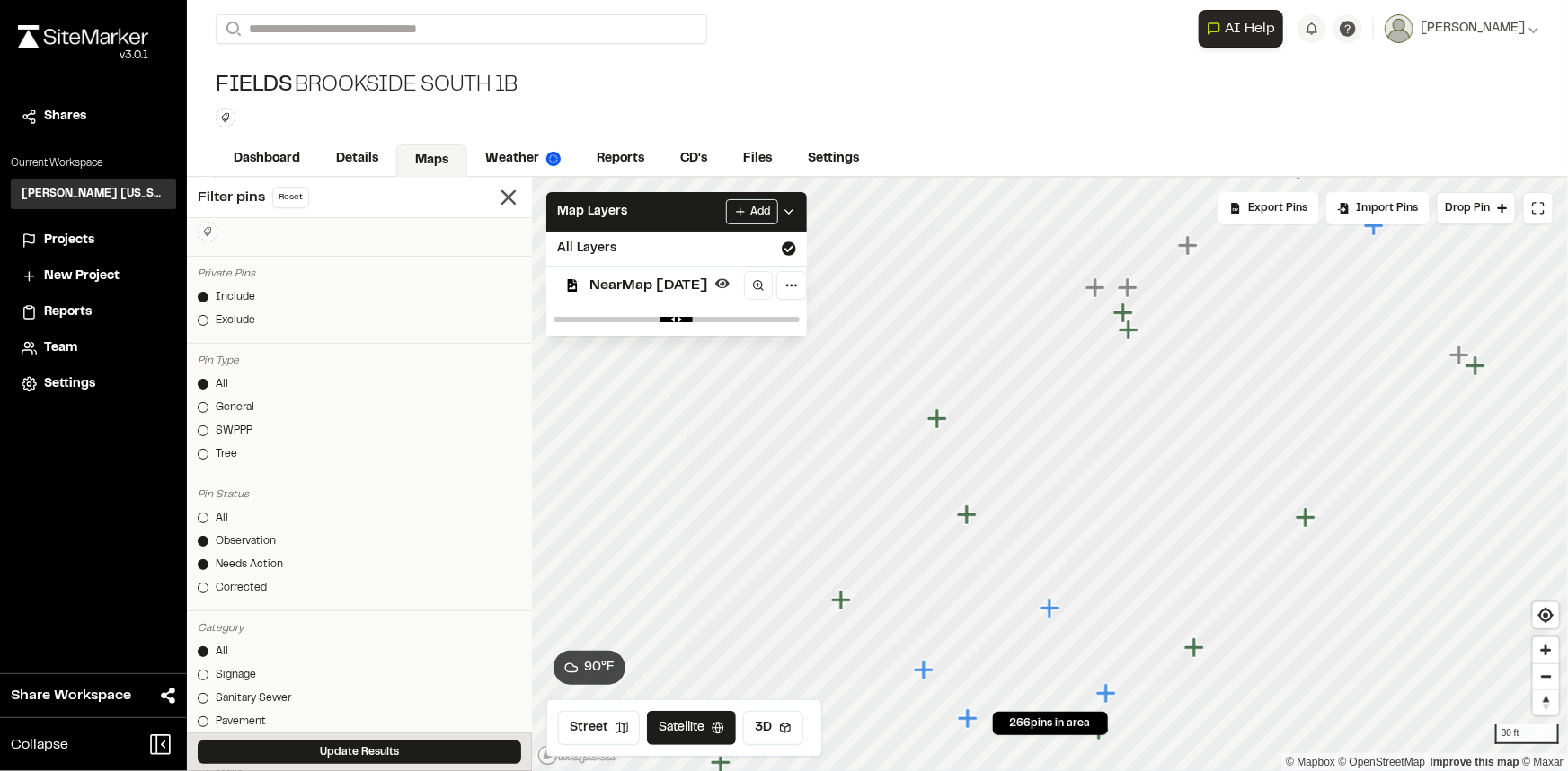
click at [1132, 332] on icon "Map marker" at bounding box center [1128, 329] width 19 height 19
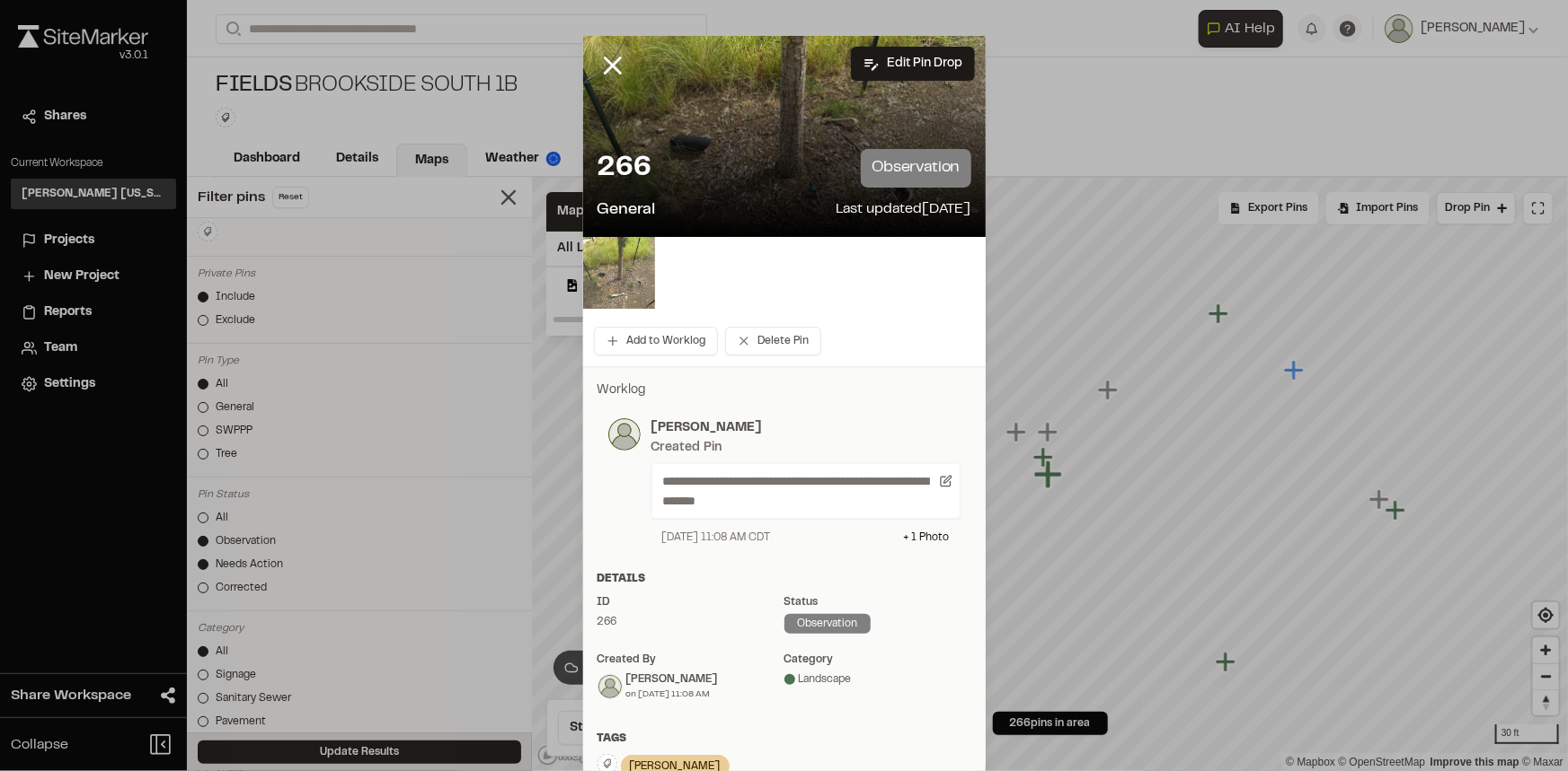
click at [616, 285] on img at bounding box center [619, 274] width 72 height 72
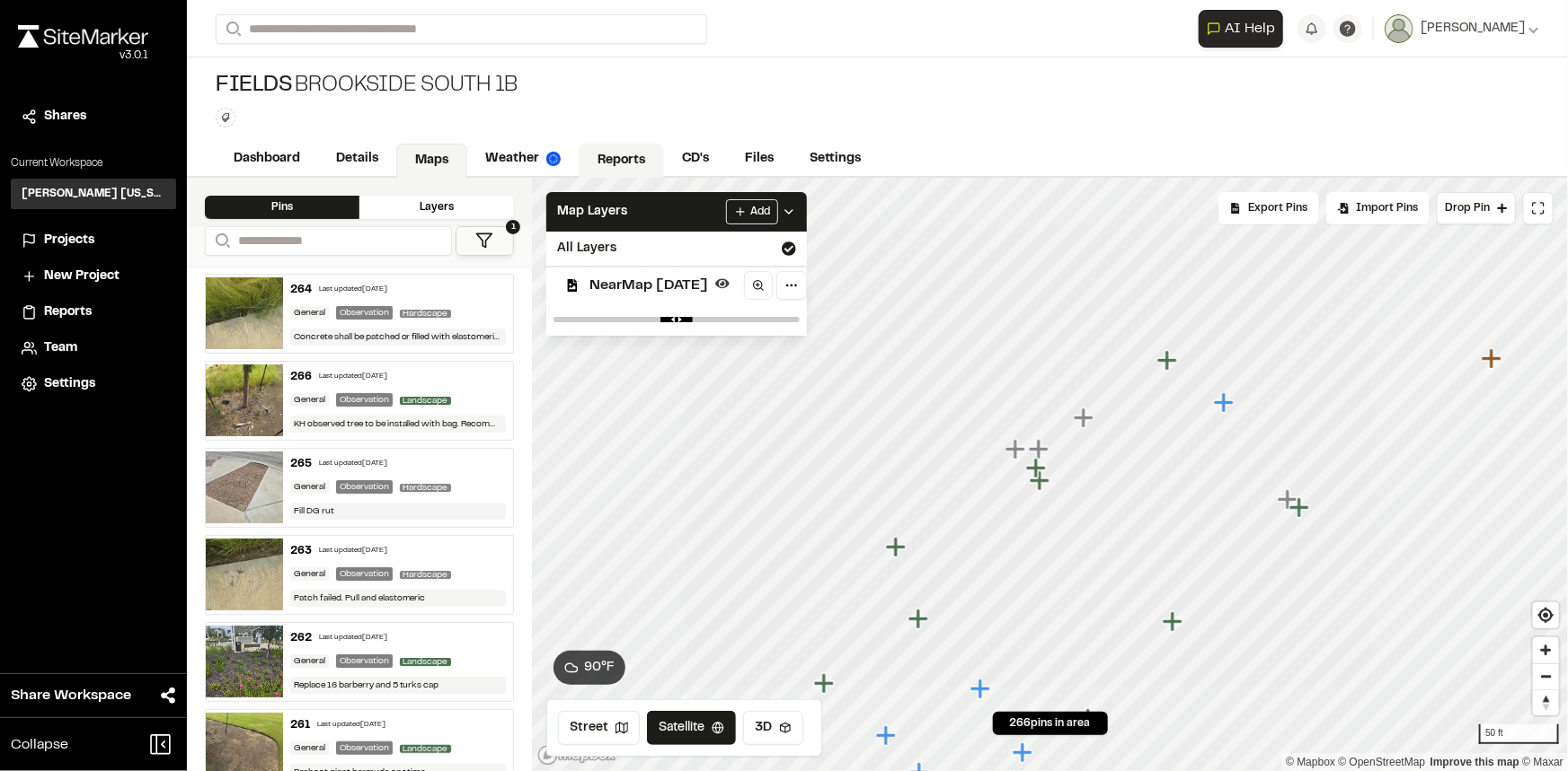
click at [607, 148] on link "Reports" at bounding box center [621, 161] width 86 height 34
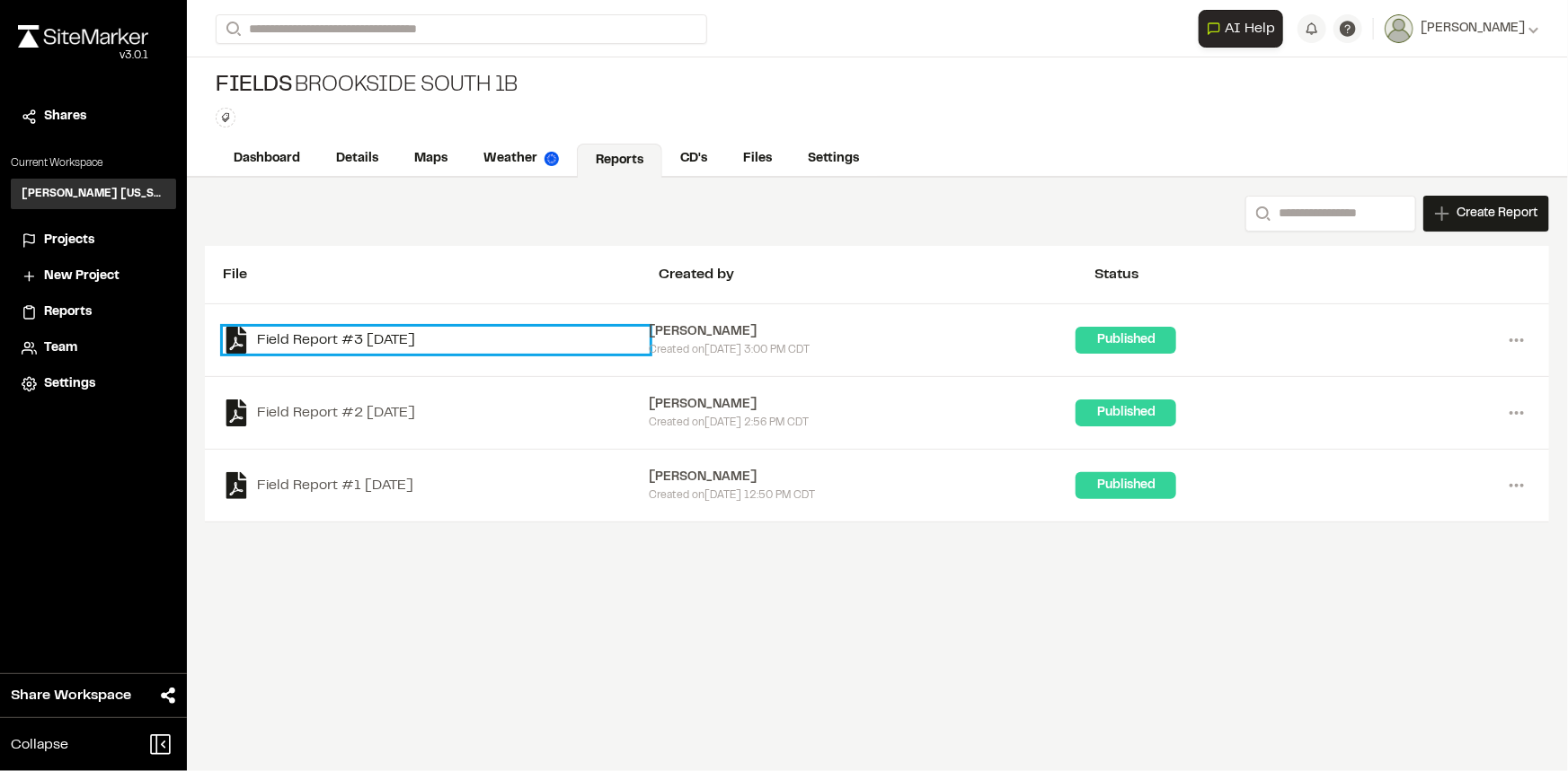
click at [296, 342] on link "Field Report #3 2025-08-05" at bounding box center [436, 341] width 427 height 27
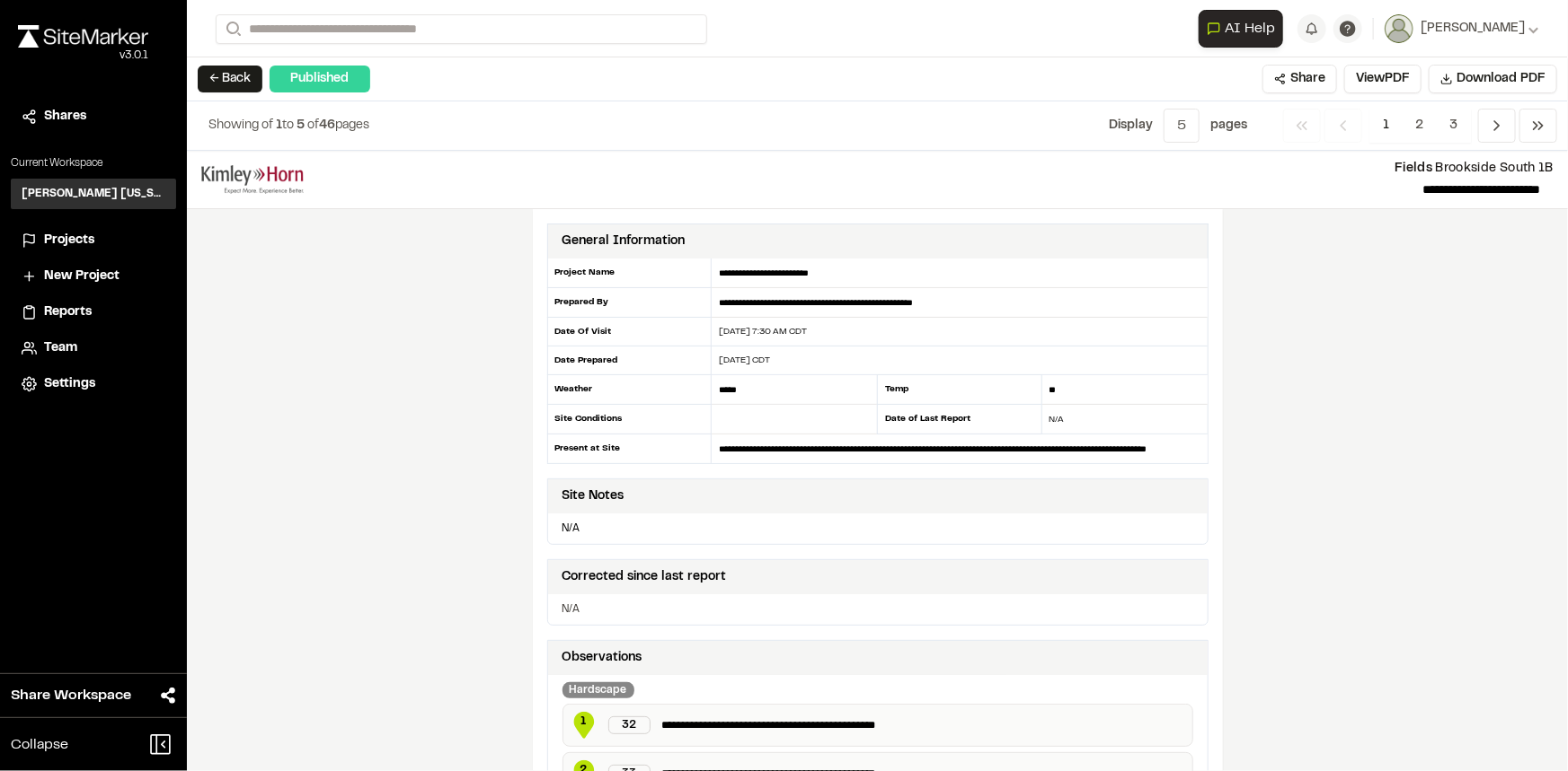
scroll to position [0, 18]
click at [1194, 448] on div "**********" at bounding box center [877, 361] width 661 height 205
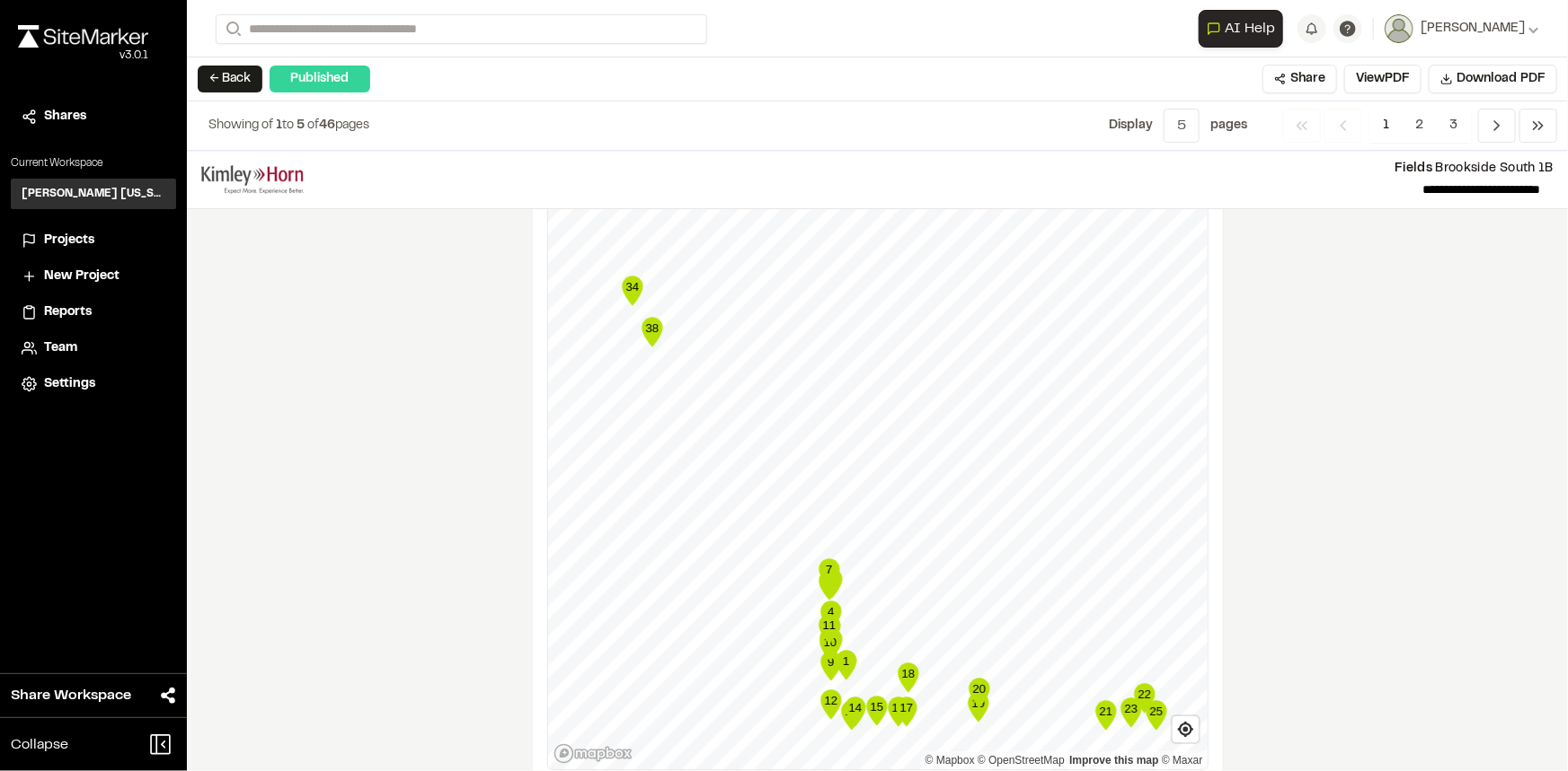
scroll to position [3178, 0]
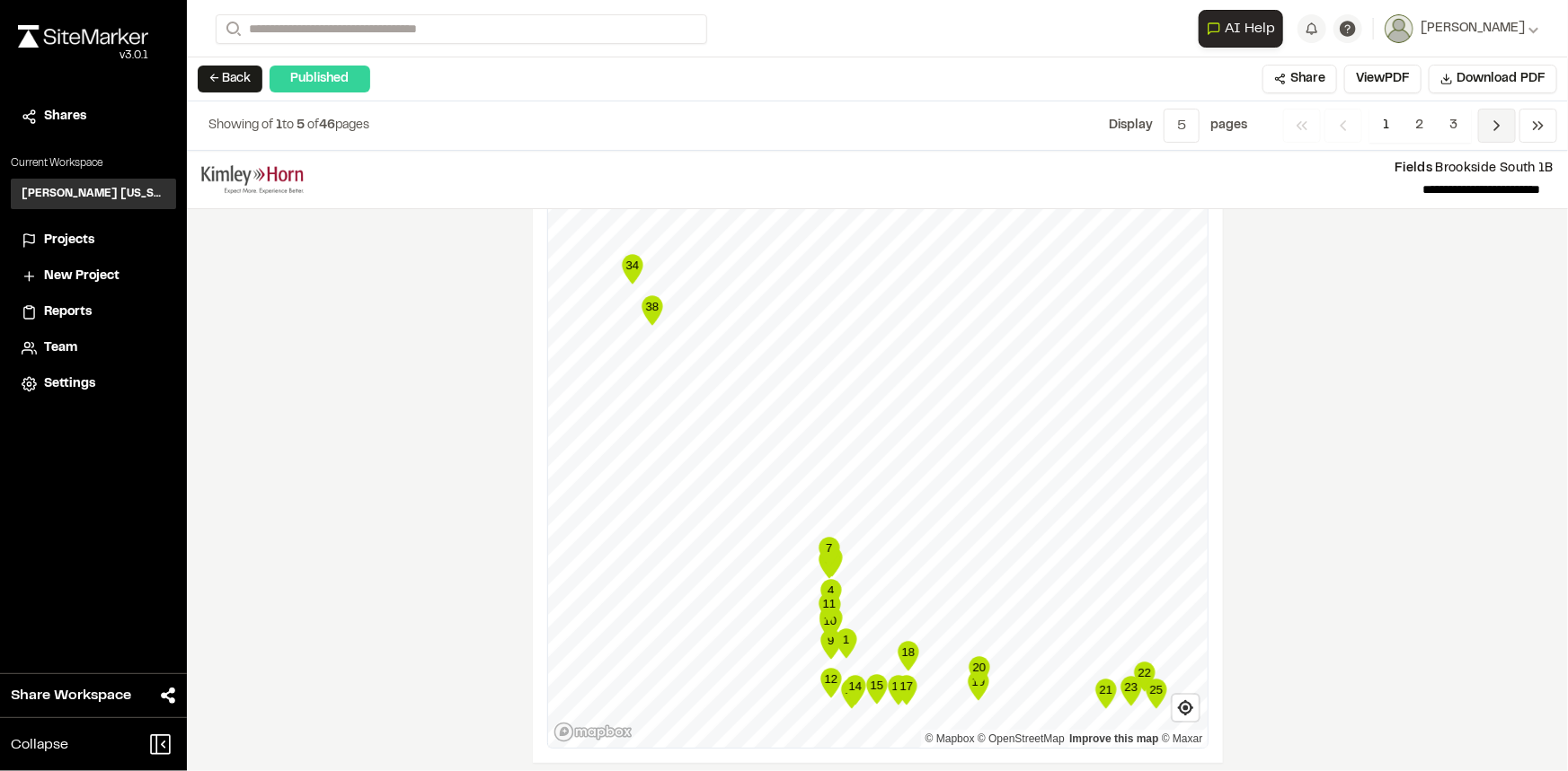
click at [1489, 124] on icon "Navigation" at bounding box center [1497, 126] width 18 height 18
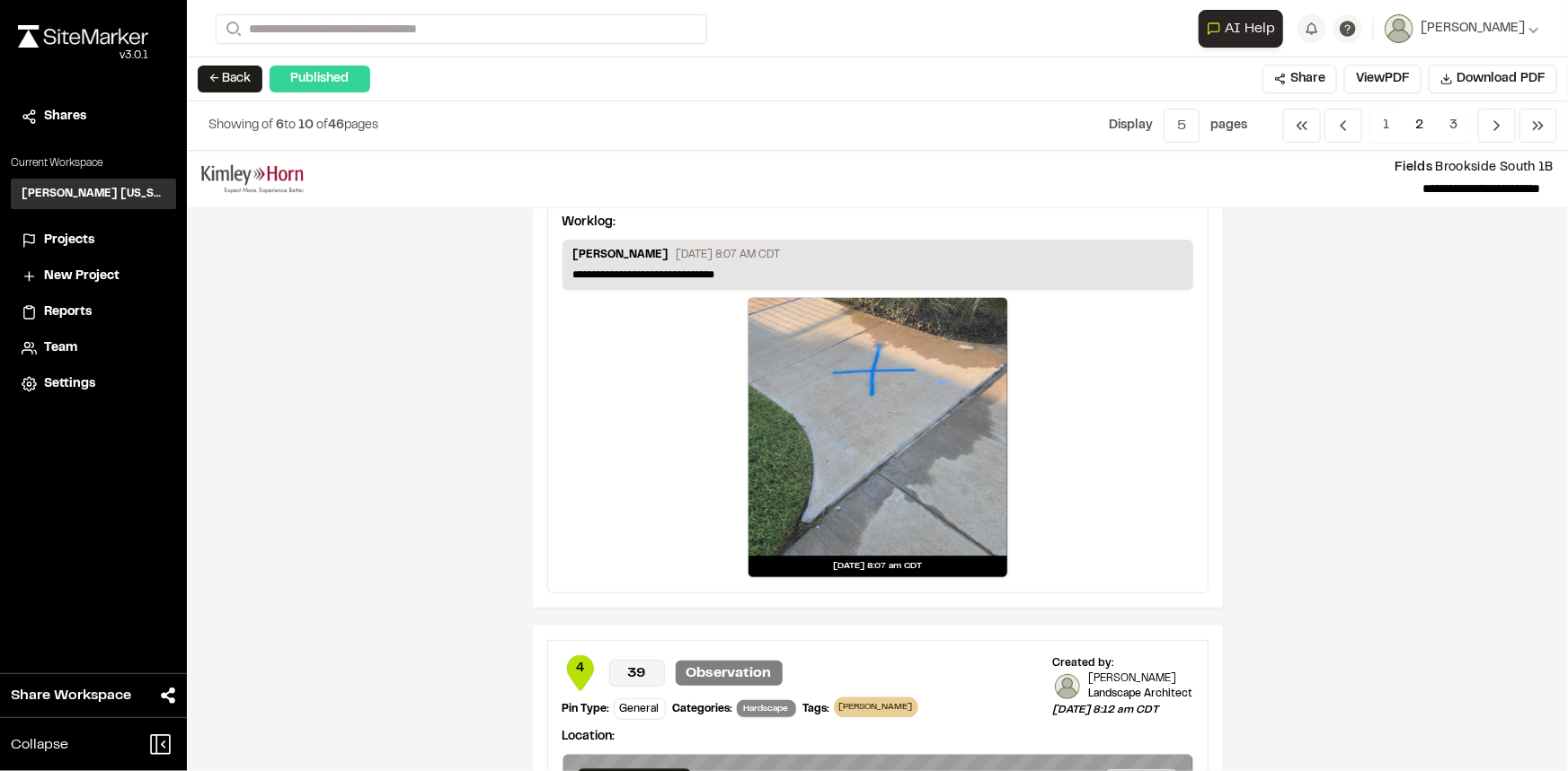
scroll to position [1796, 0]
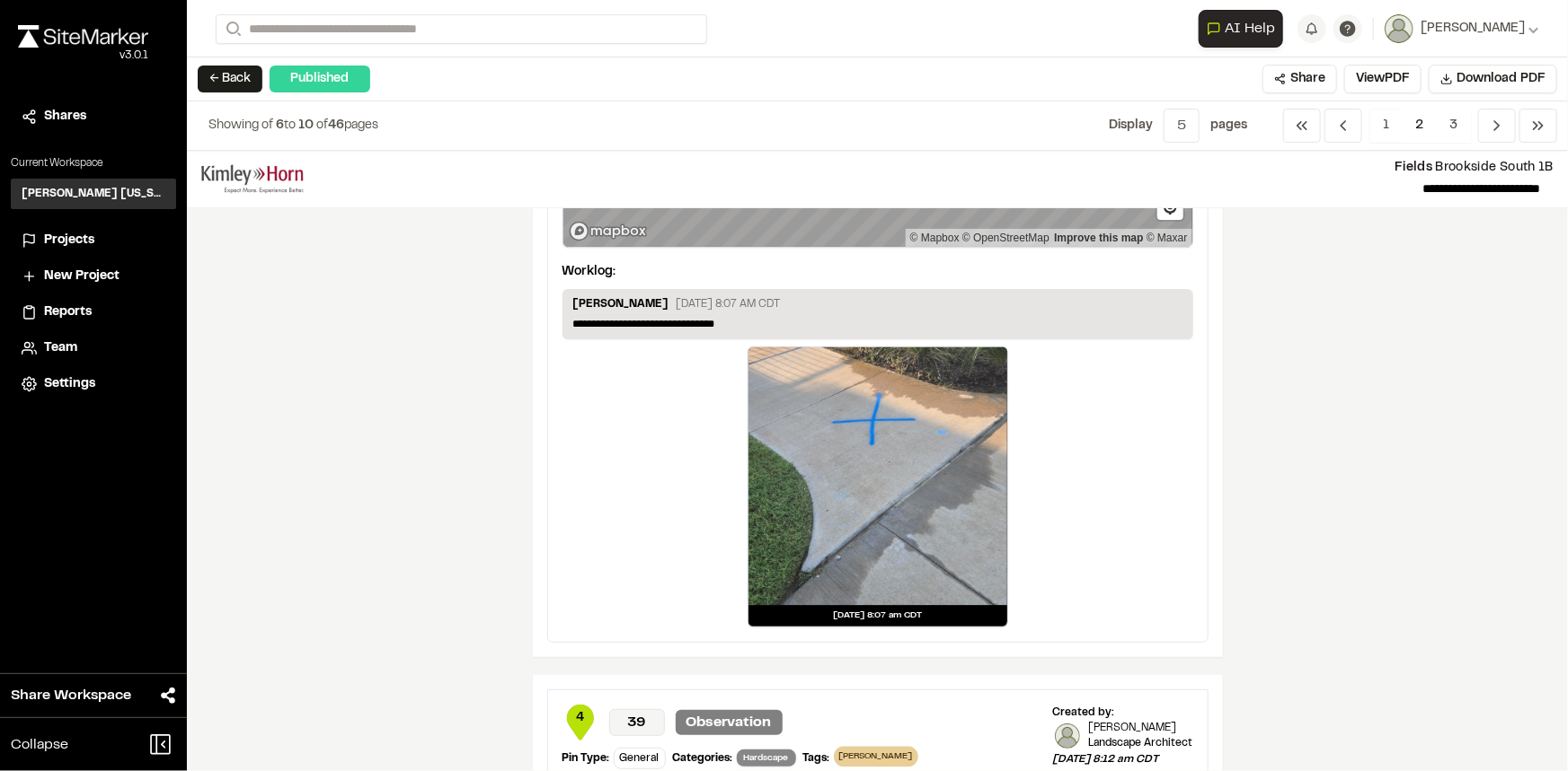
click at [838, 530] on div at bounding box center [877, 477] width 259 height 259
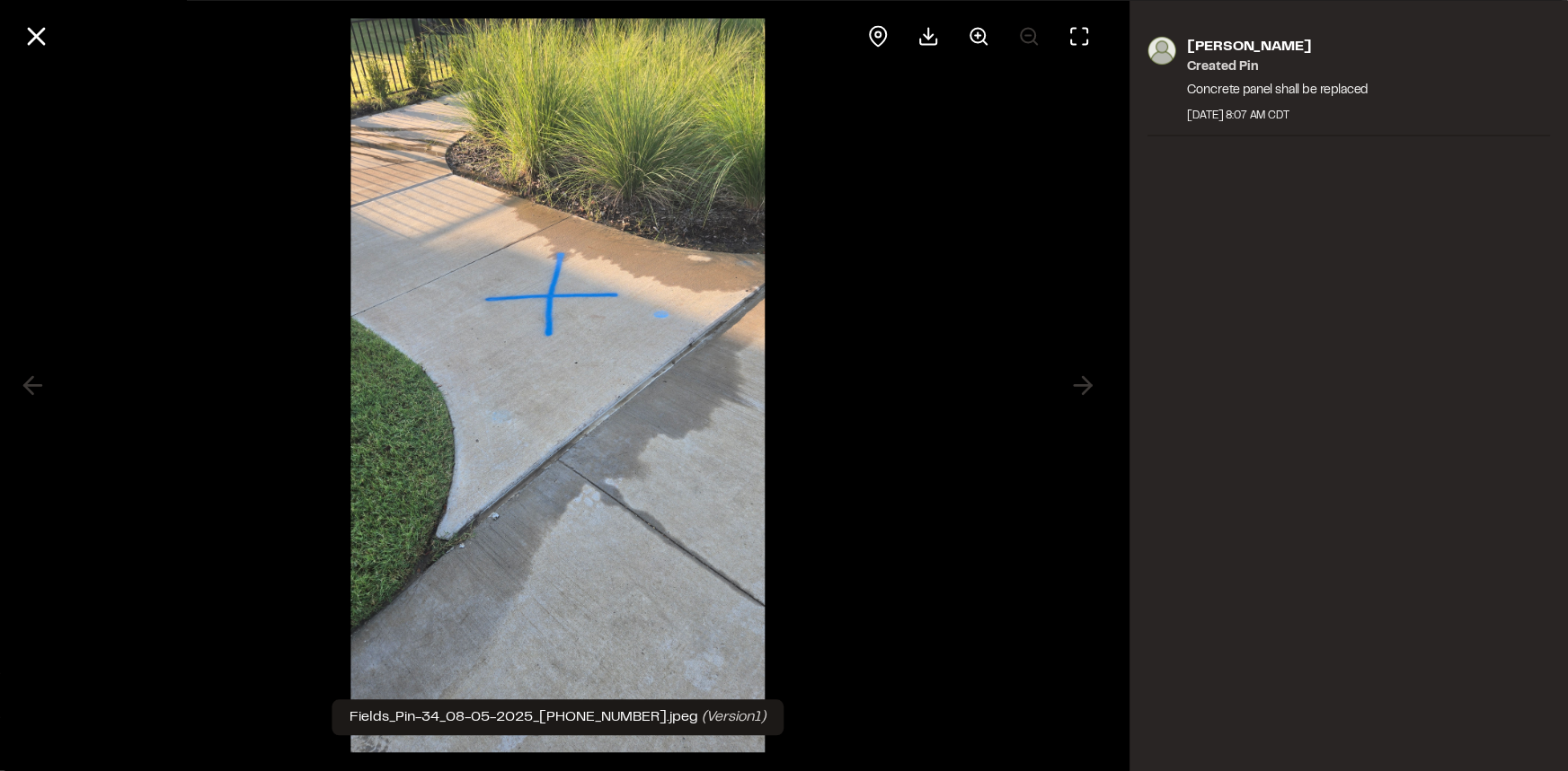
click at [1027, 264] on div at bounding box center [558, 386] width 1116 height 771
click at [44, 29] on line at bounding box center [37, 37] width 16 height 16
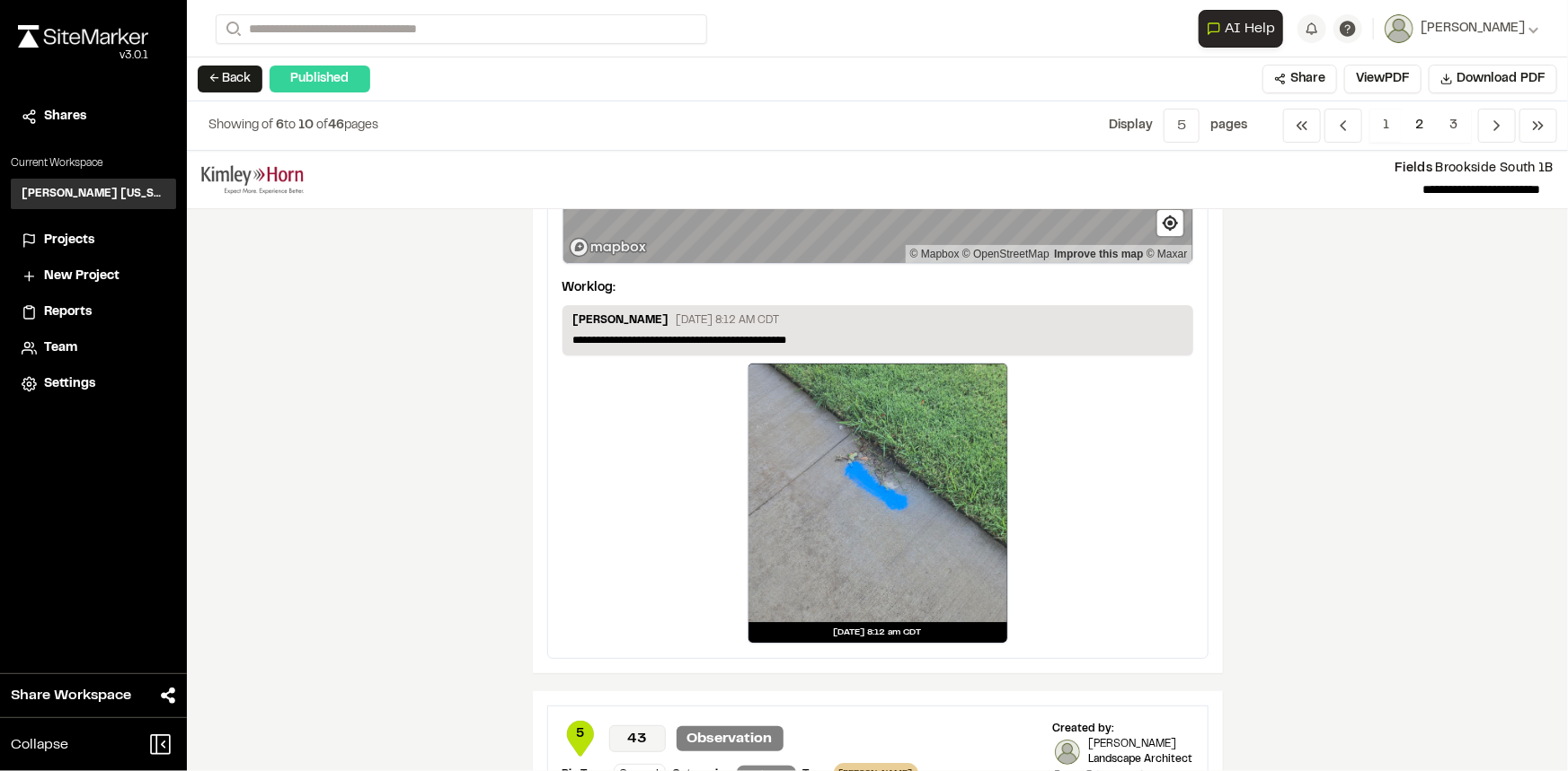
scroll to position [2530, 0]
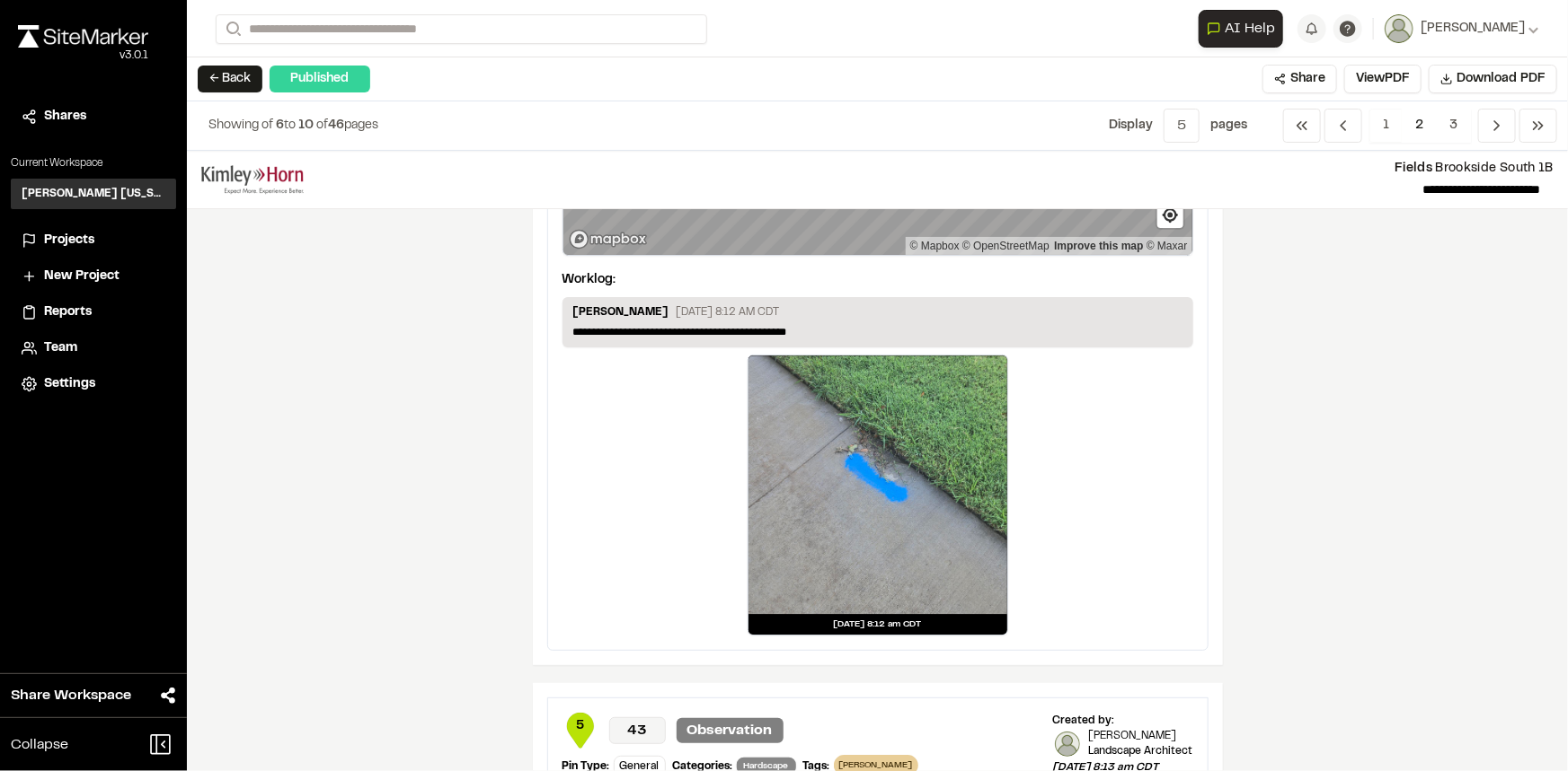
click at [877, 477] on div at bounding box center [877, 485] width 259 height 259
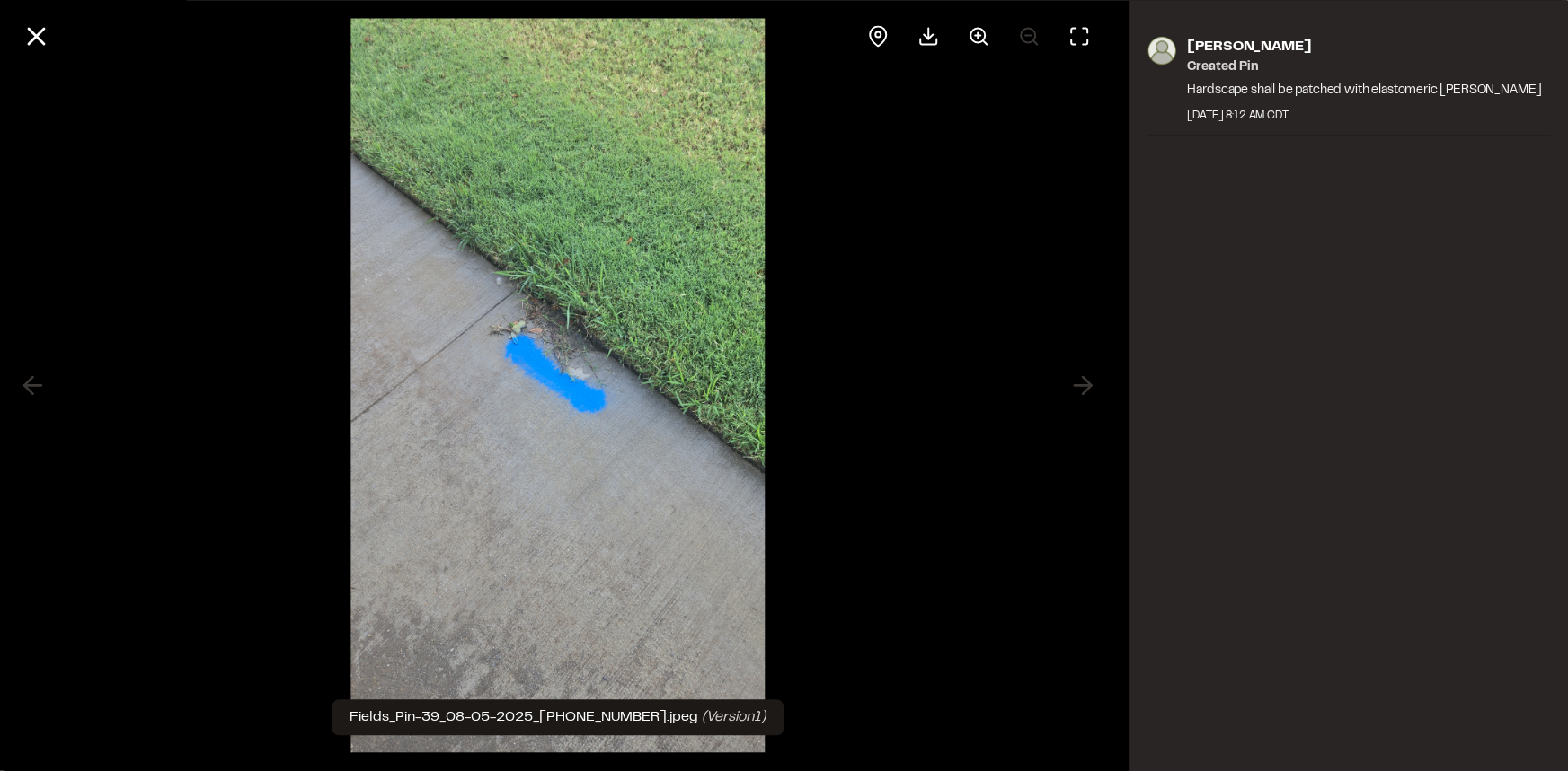
click at [579, 342] on img at bounding box center [557, 386] width 414 height 771
click at [896, 261] on div at bounding box center [558, 386] width 1116 height 771
click at [21, 28] on icon at bounding box center [35, 35] width 30 height 30
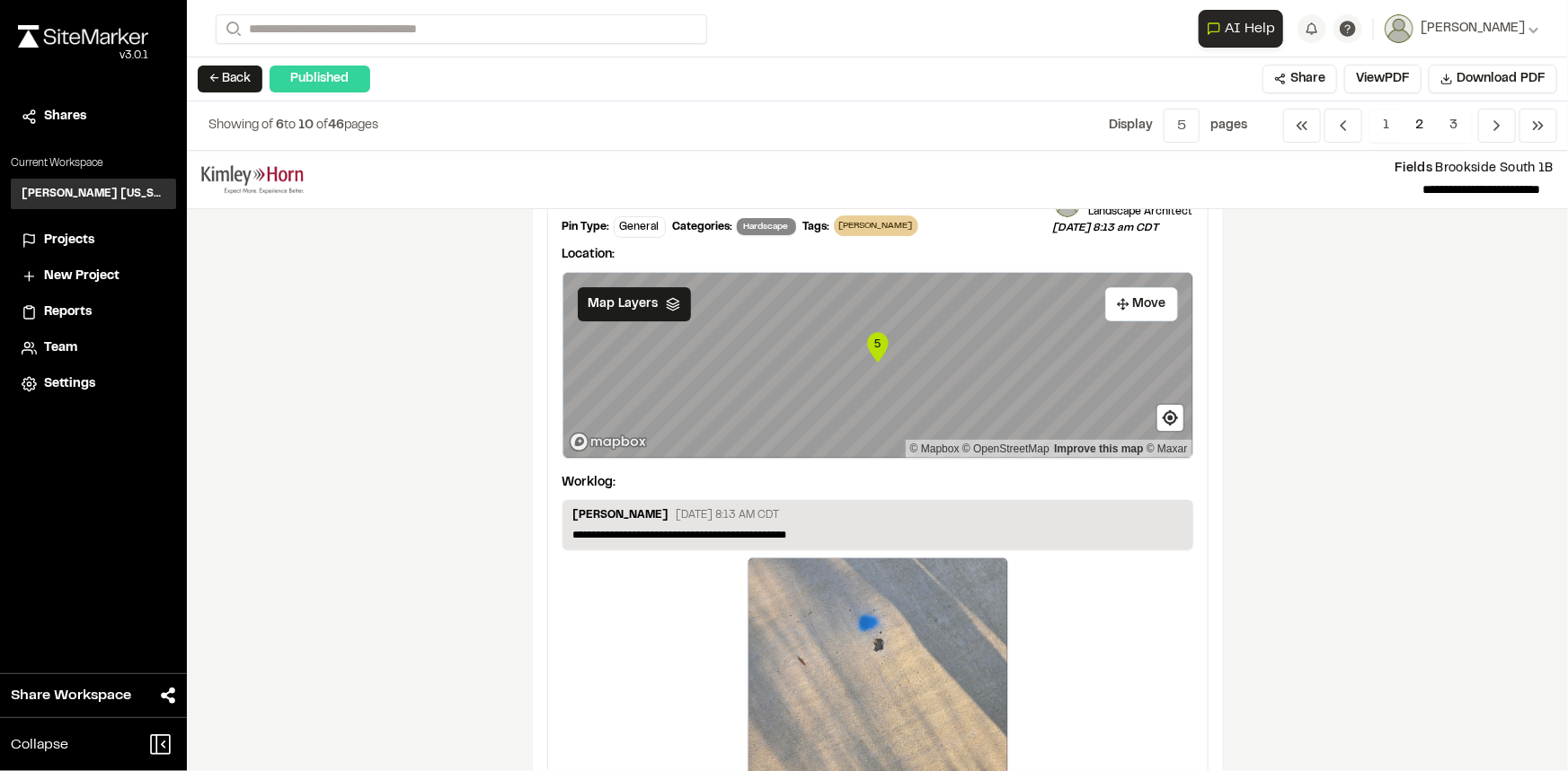
scroll to position [3180, 0]
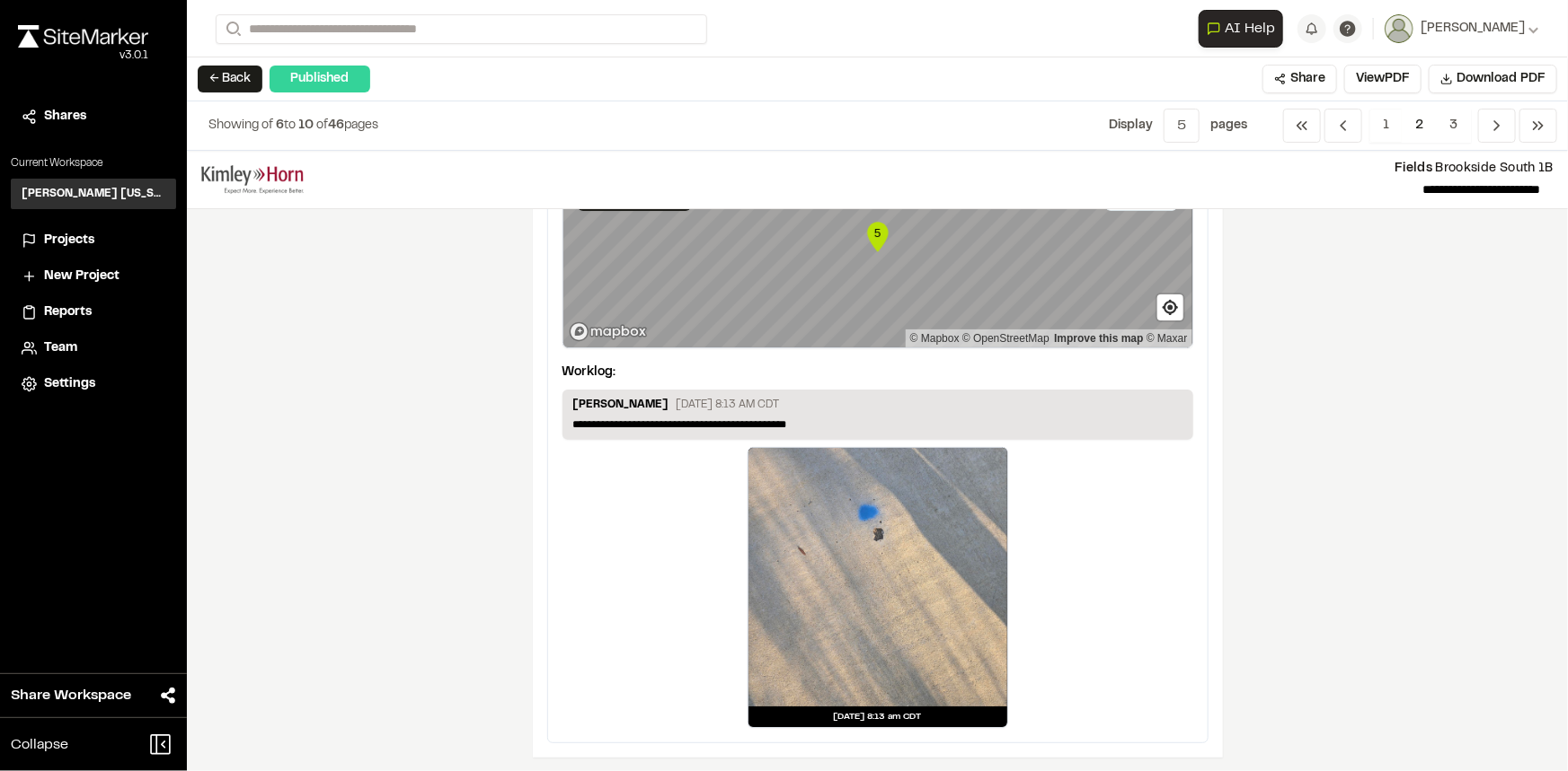
click at [890, 534] on div at bounding box center [877, 577] width 259 height 259
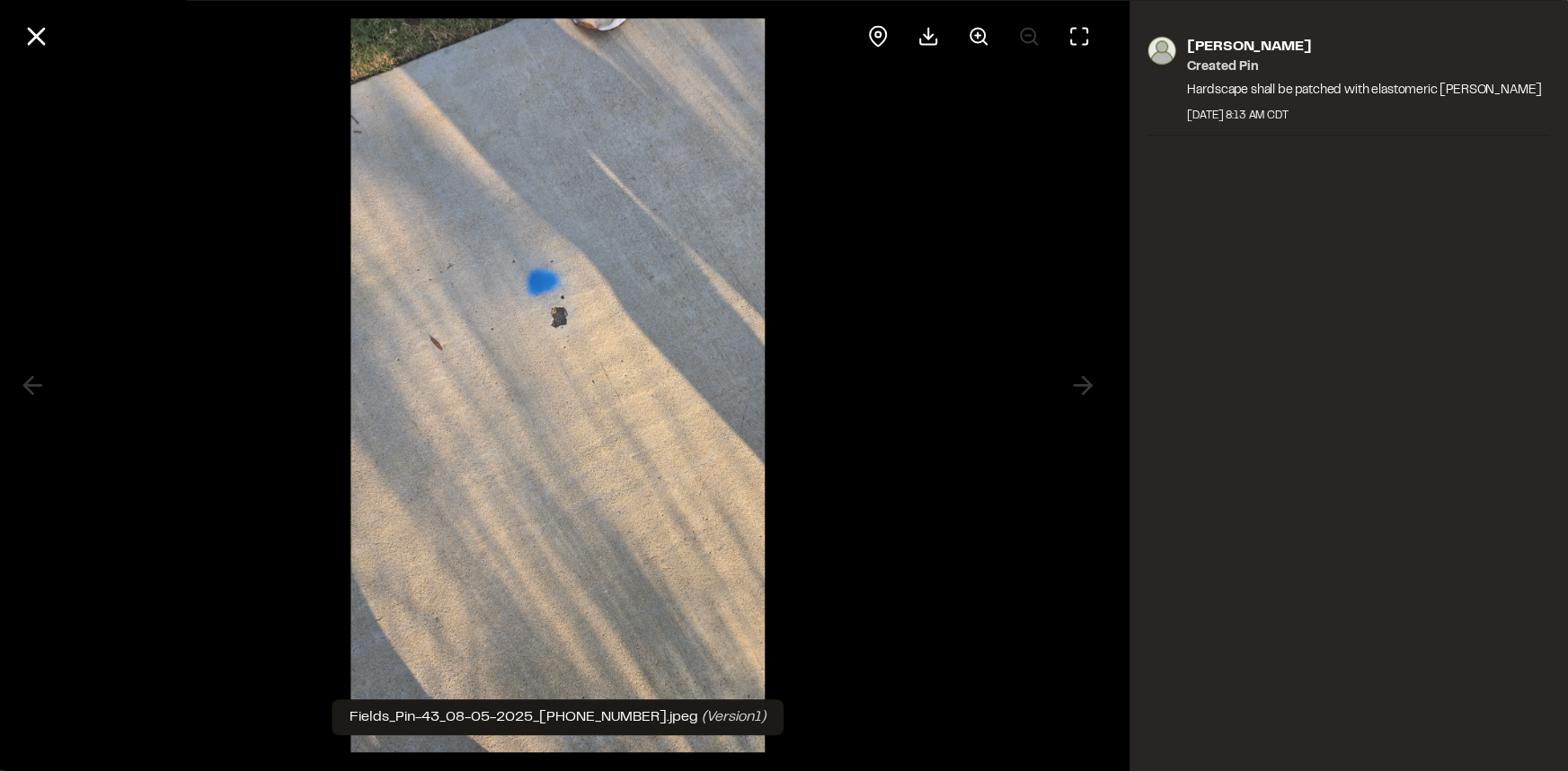
click at [540, 318] on img at bounding box center [557, 386] width 414 height 771
click at [928, 349] on div at bounding box center [558, 386] width 1116 height 771
click at [50, 33] on icon at bounding box center [35, 35] width 30 height 30
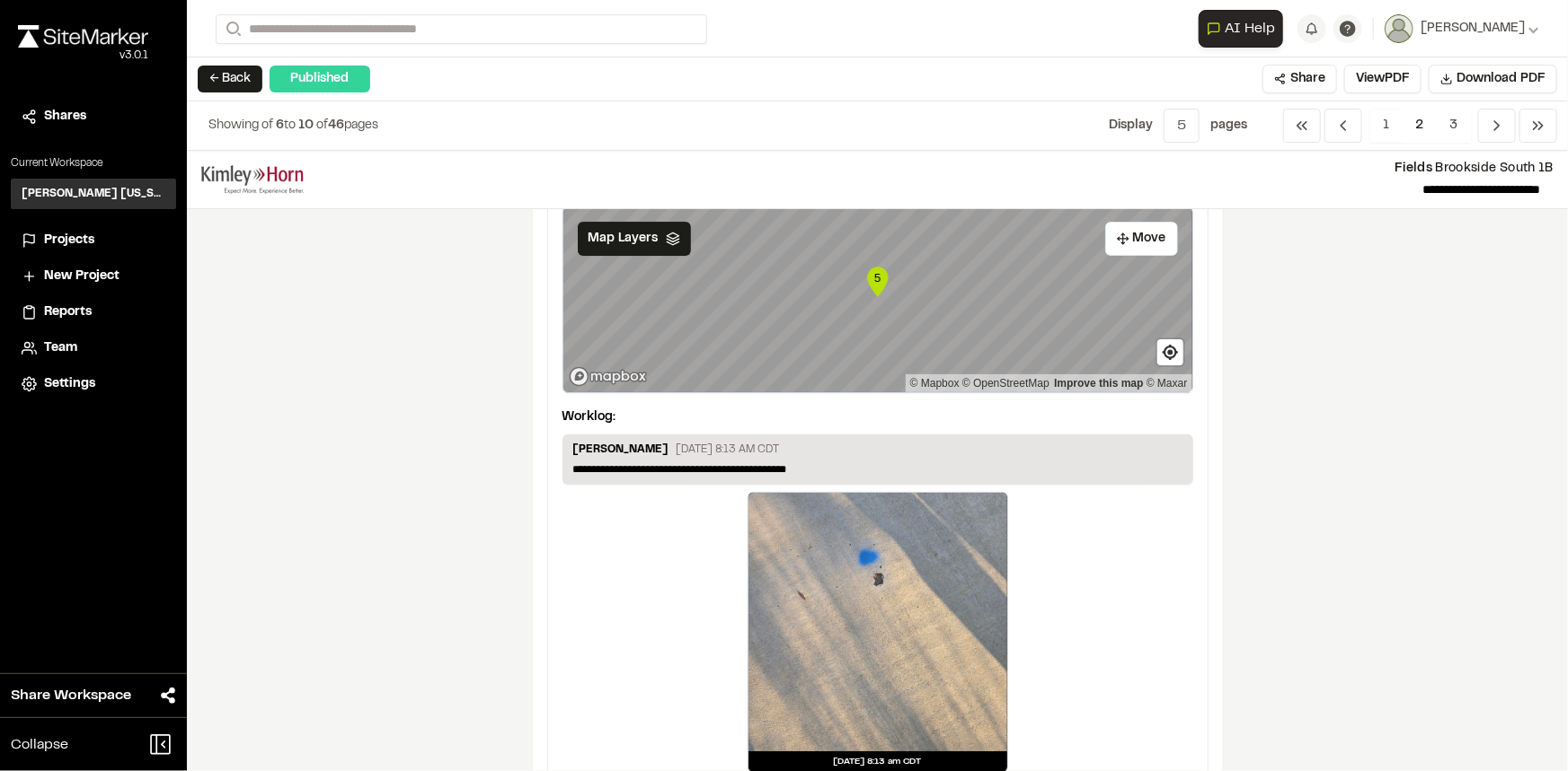
scroll to position [3099, 0]
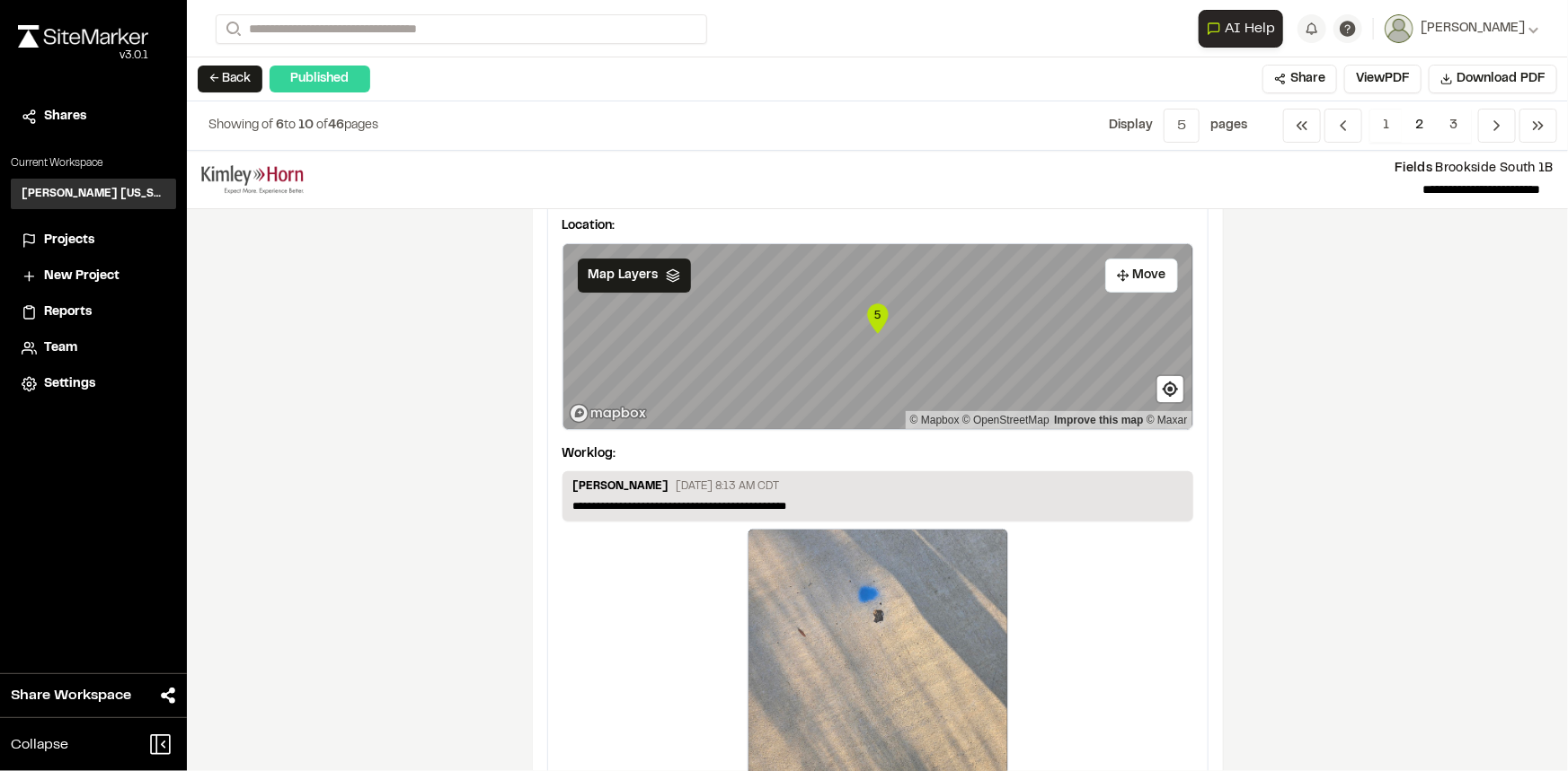
click at [63, 241] on span "Projects" at bounding box center [69, 240] width 51 height 19
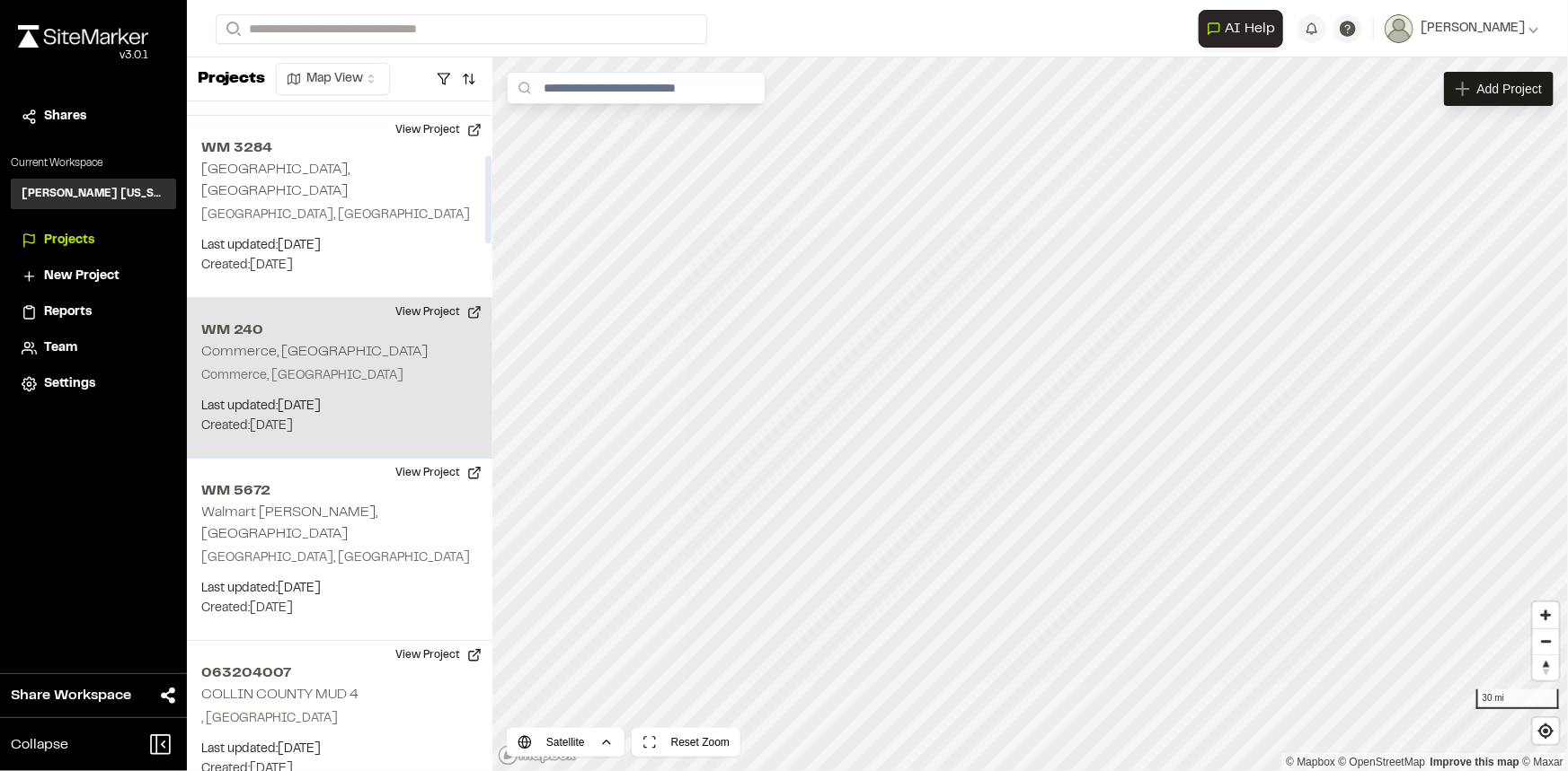
scroll to position [408, 0]
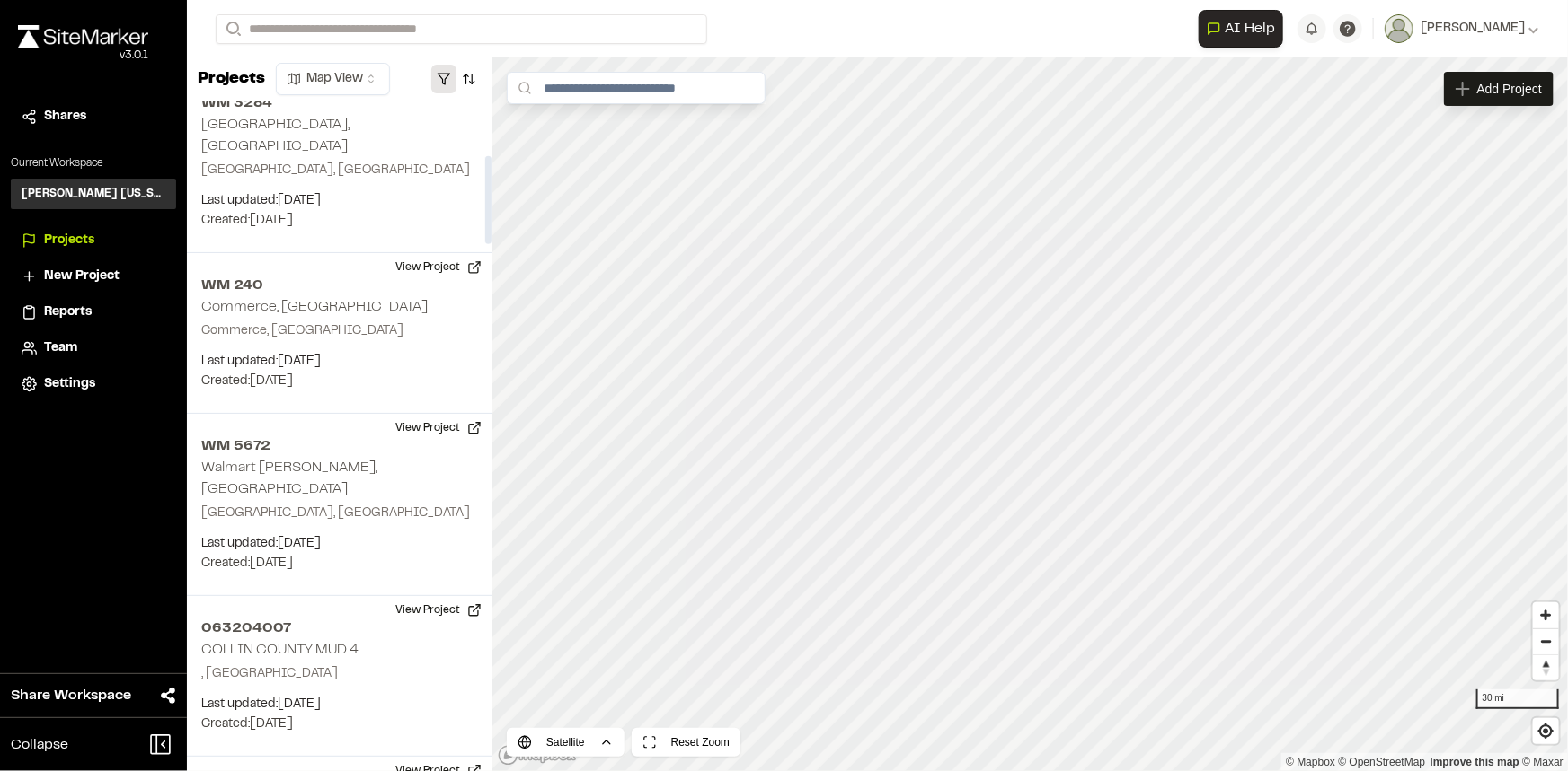
click at [439, 79] on button "button" at bounding box center [444, 79] width 25 height 29
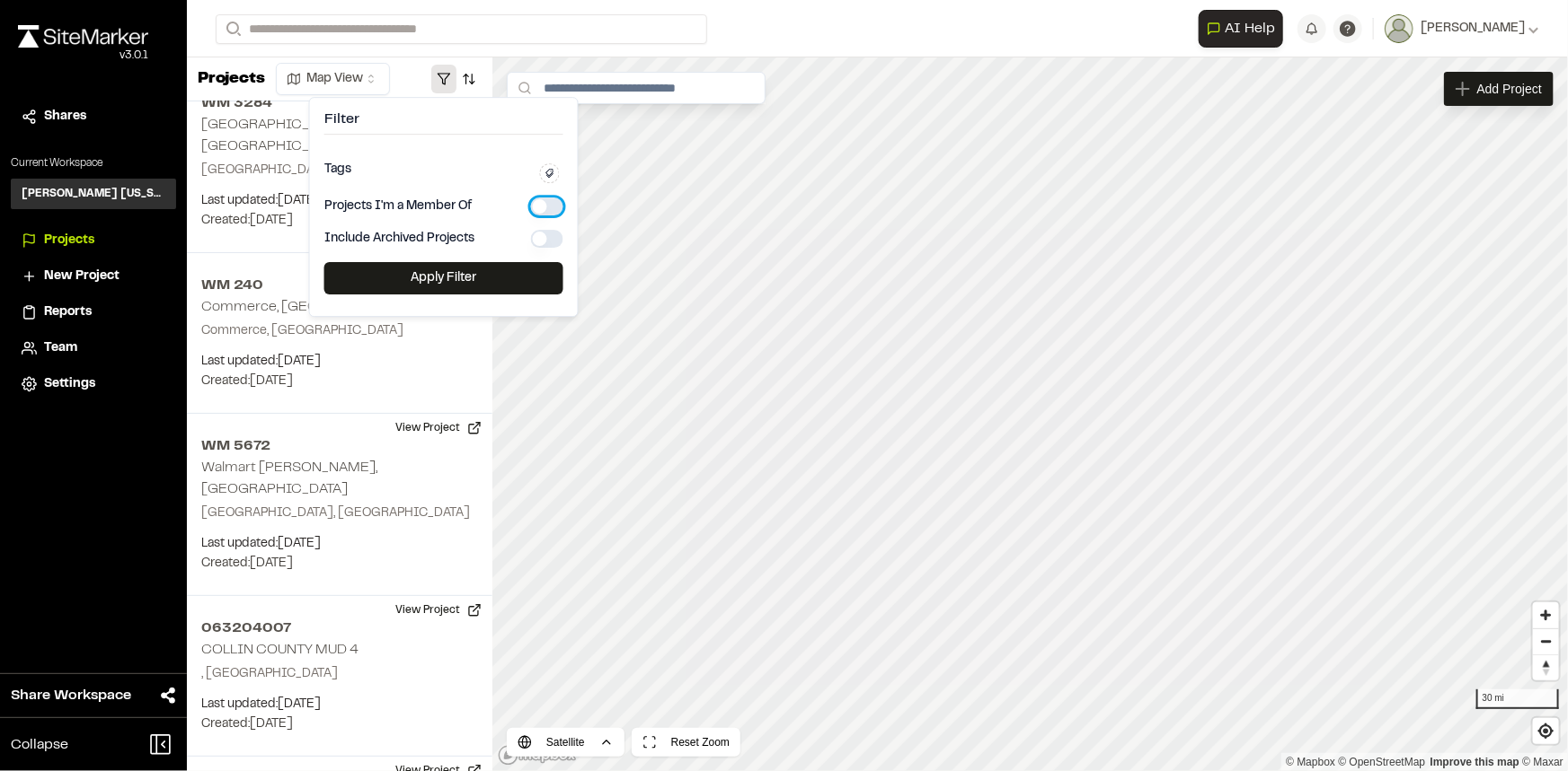
drag, startPoint x: 547, startPoint y: 205, endPoint x: 546, endPoint y: 197, distance: 8.1
click at [546, 198] on button "button" at bounding box center [546, 206] width 32 height 18
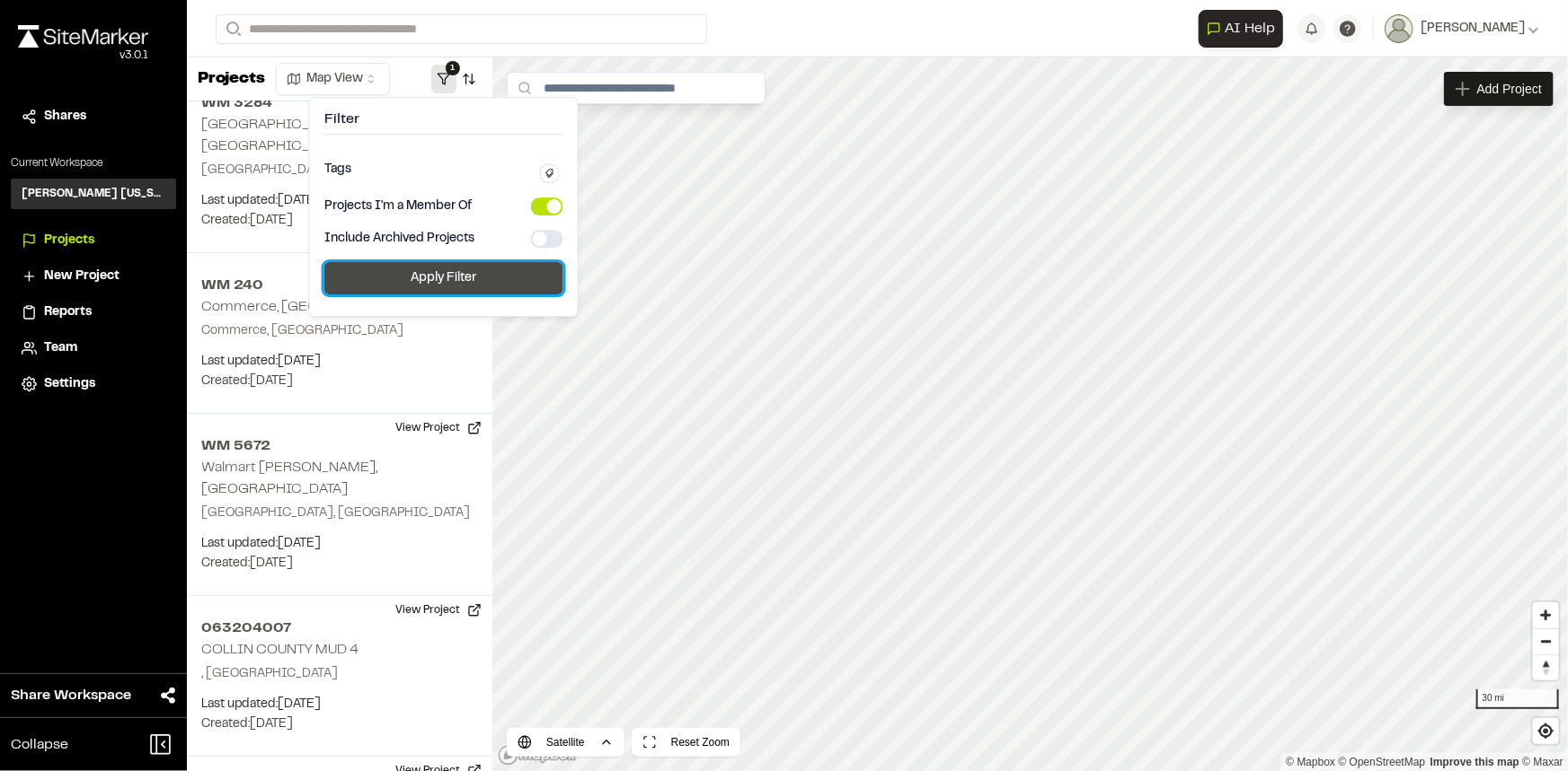
click at [468, 284] on button "Apply Filter" at bounding box center [443, 277] width 239 height 32
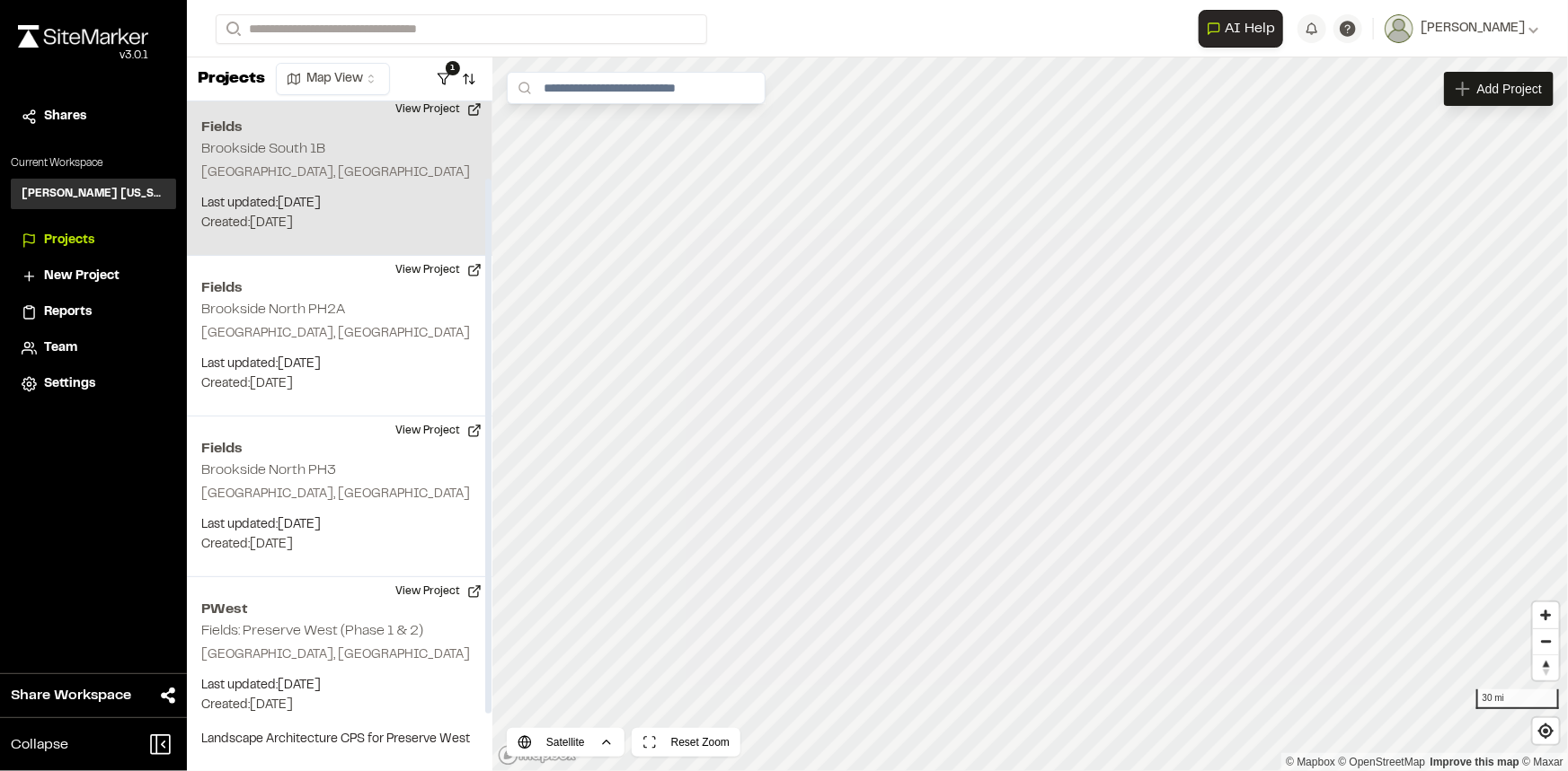
scroll to position [0, 0]
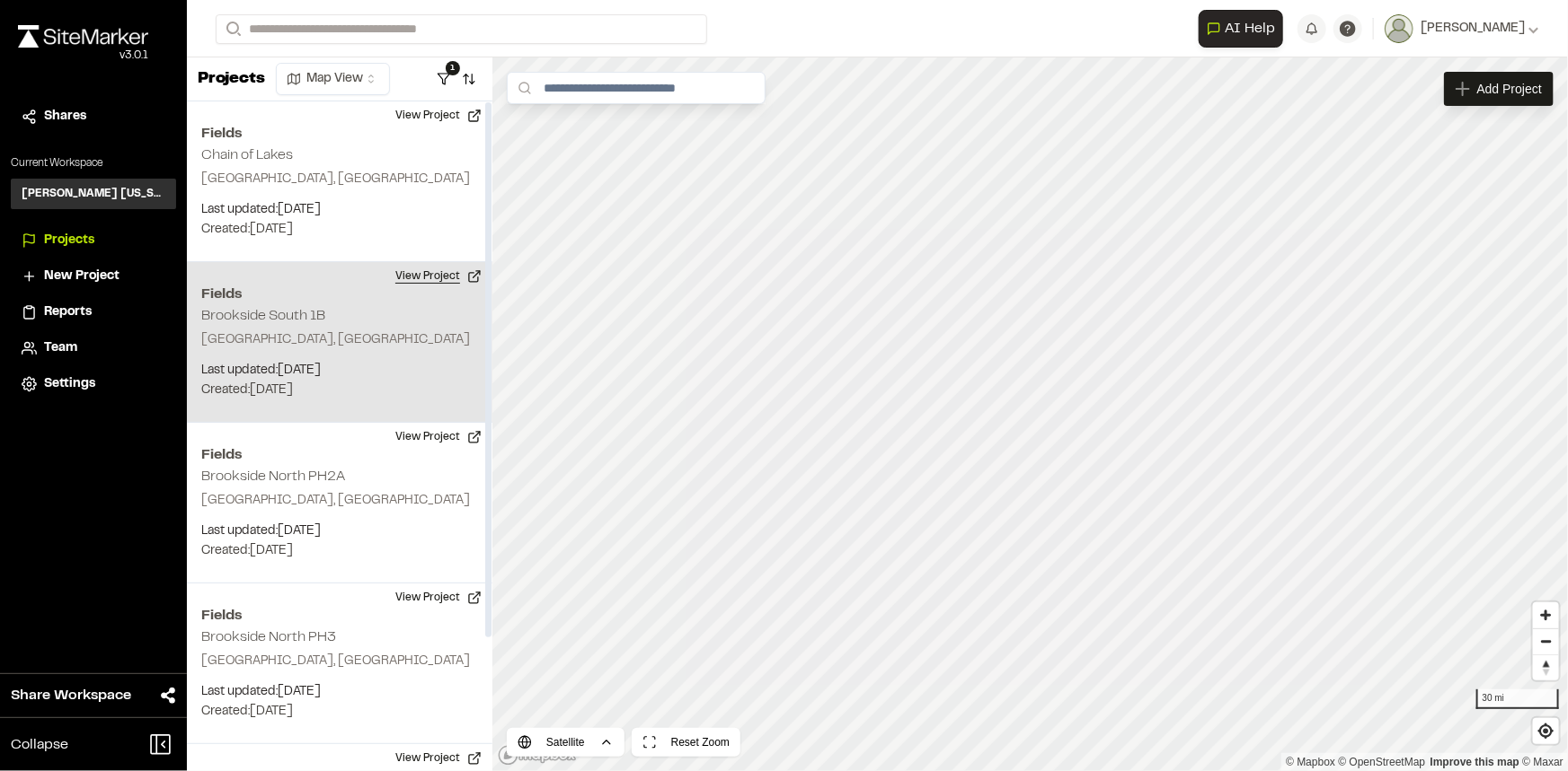
click at [430, 278] on button "View Project" at bounding box center [438, 276] width 108 height 29
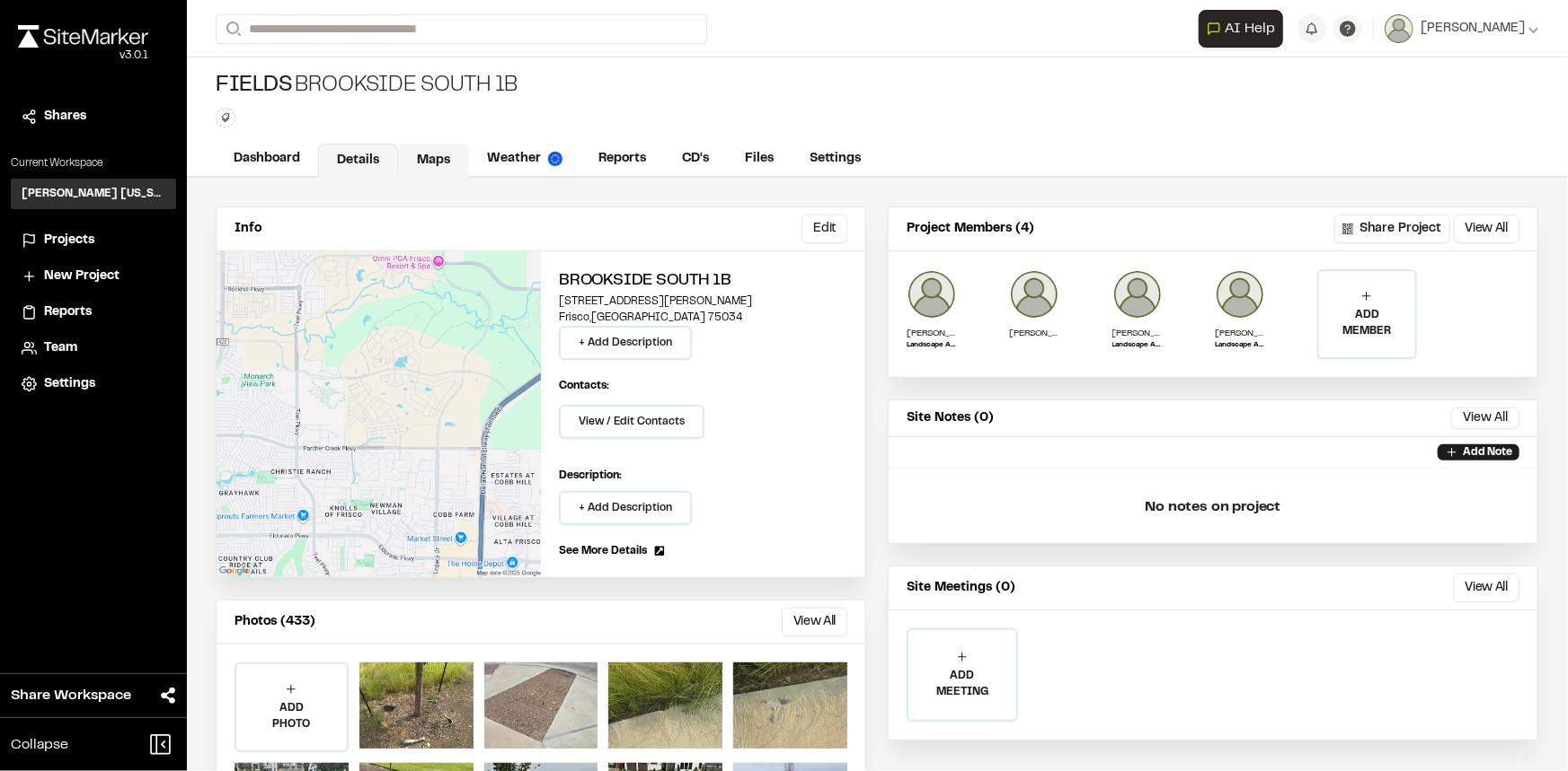
click at [426, 162] on link "Maps" at bounding box center [433, 161] width 71 height 34
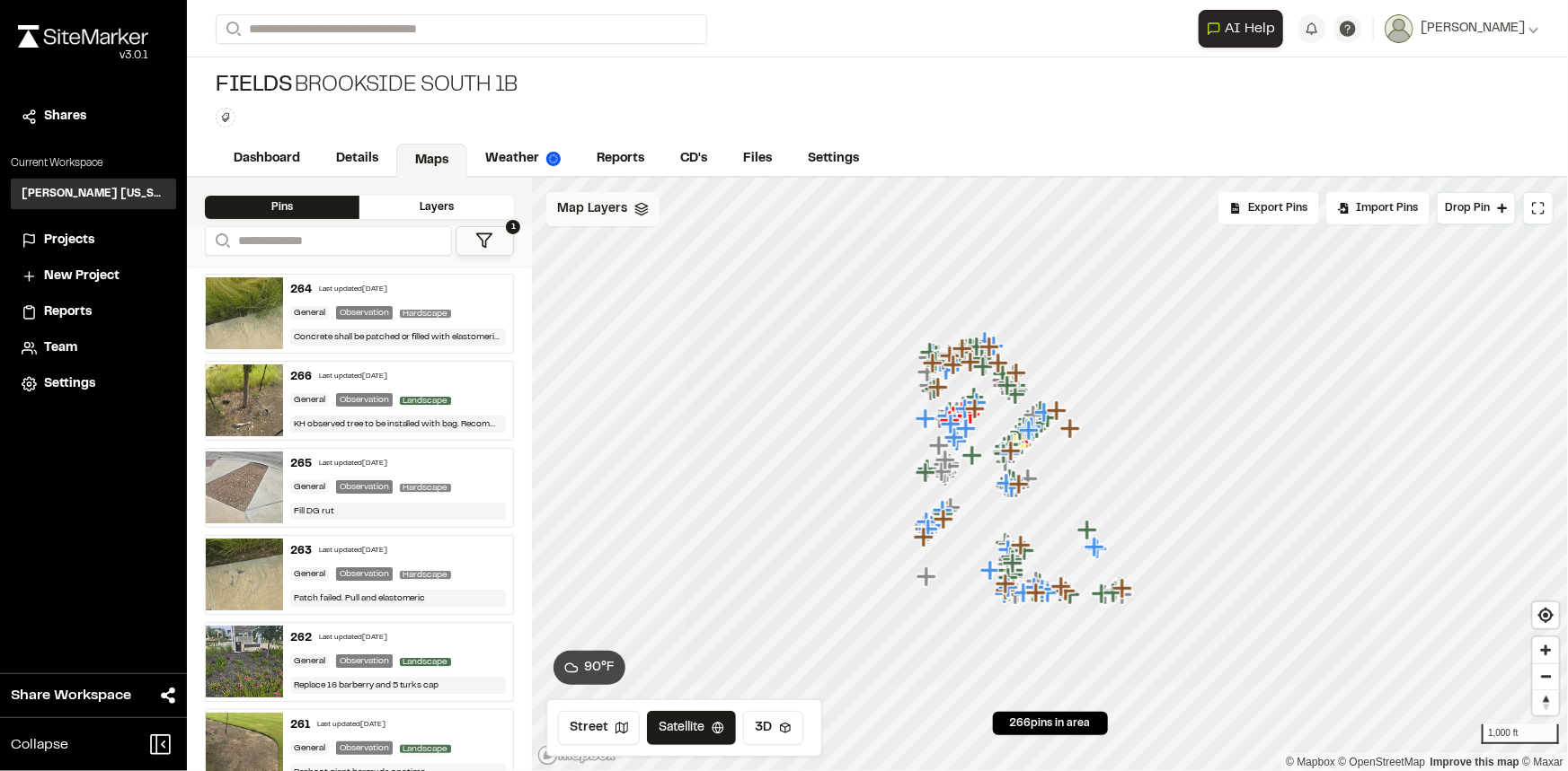
click at [575, 197] on div "Map Layers" at bounding box center [603, 208] width 113 height 34
click at [595, 246] on div "All Layers" at bounding box center [677, 248] width 261 height 34
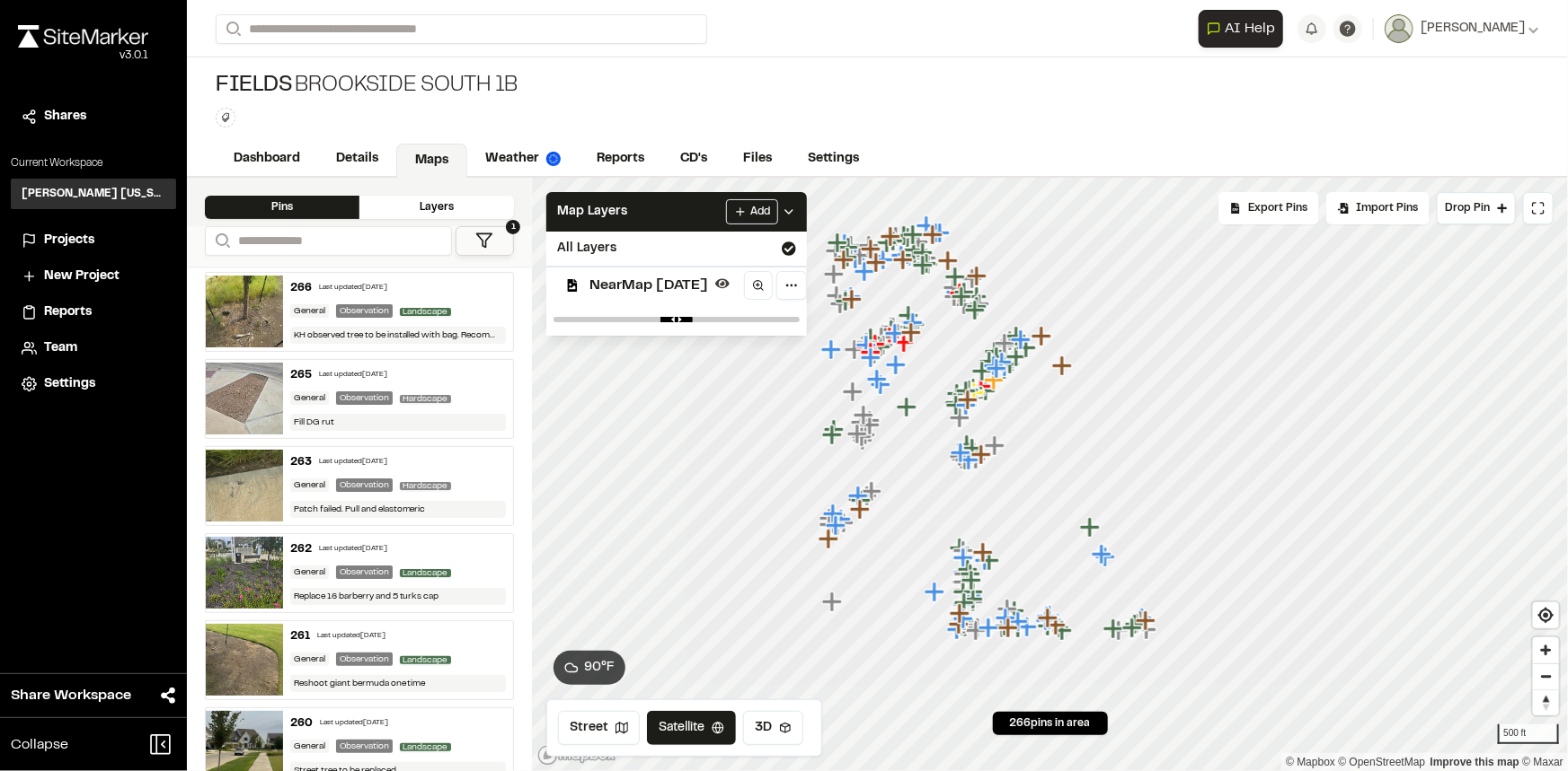
scroll to position [408, 0]
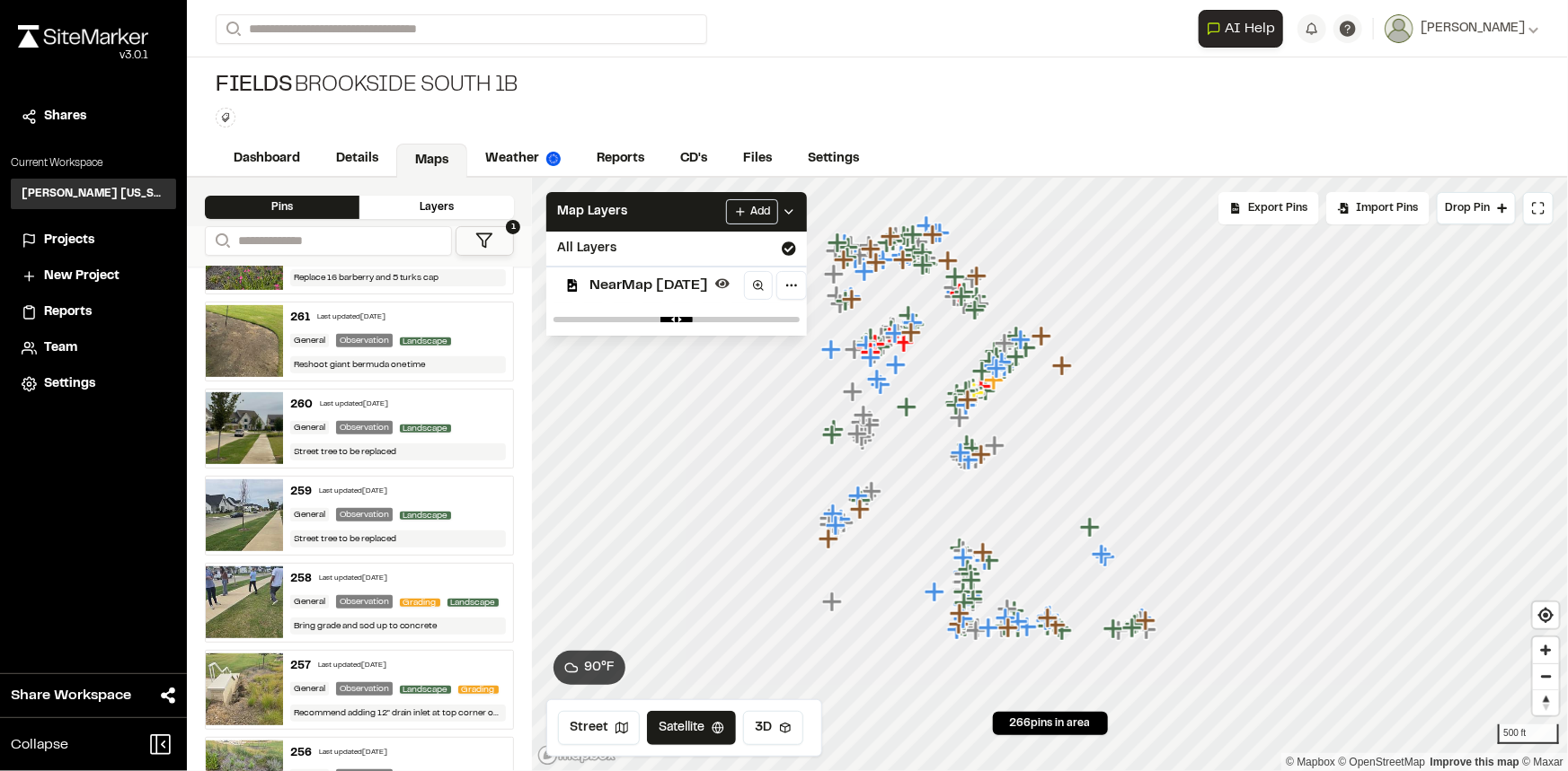
click at [459, 496] on div "259 Last updated Aug 12, 2025" at bounding box center [398, 492] width 216 height 17
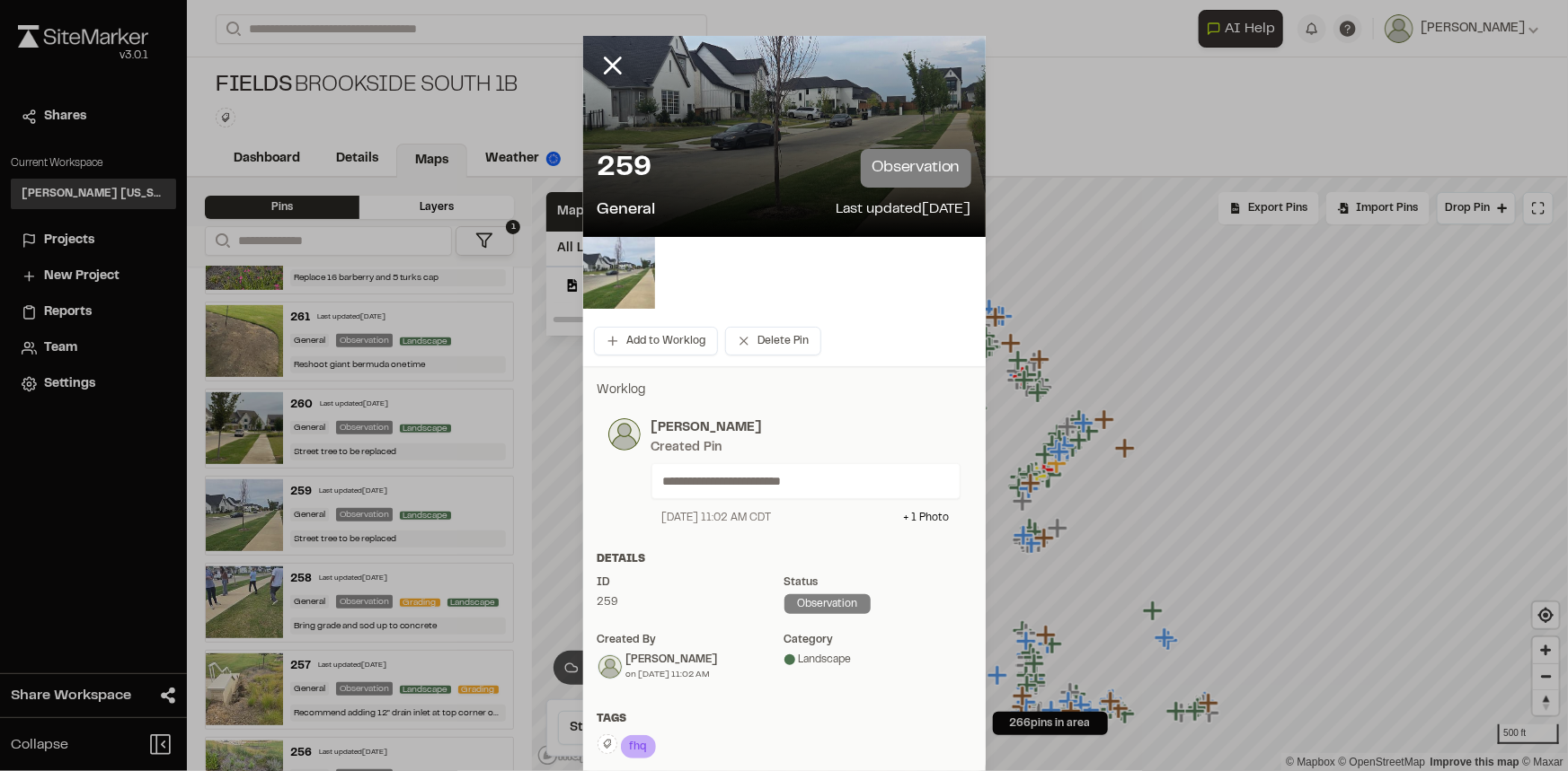
click at [809, 483] on p "**********" at bounding box center [799, 481] width 272 height 19
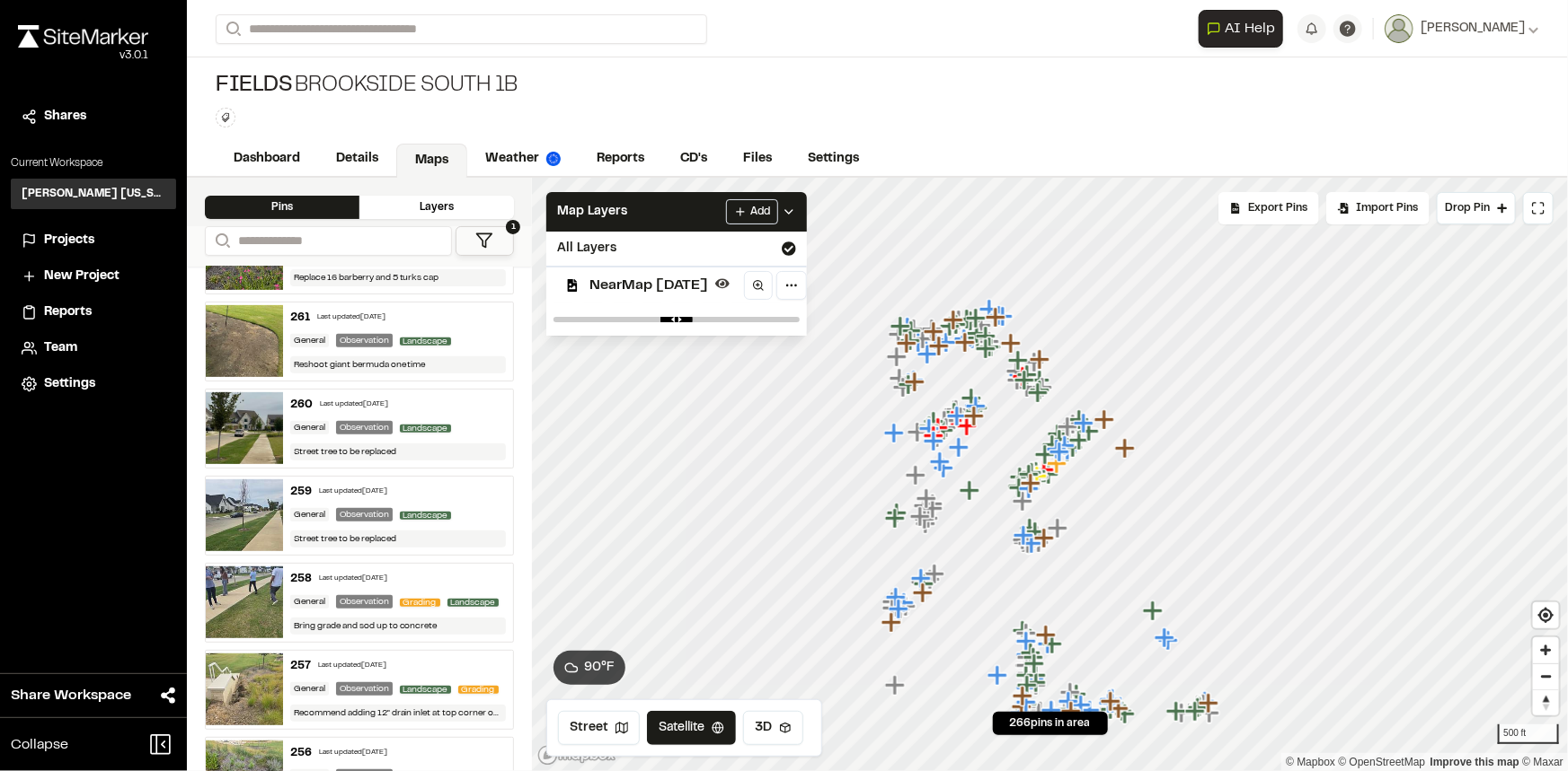
click at [478, 237] on icon at bounding box center [484, 240] width 18 height 18
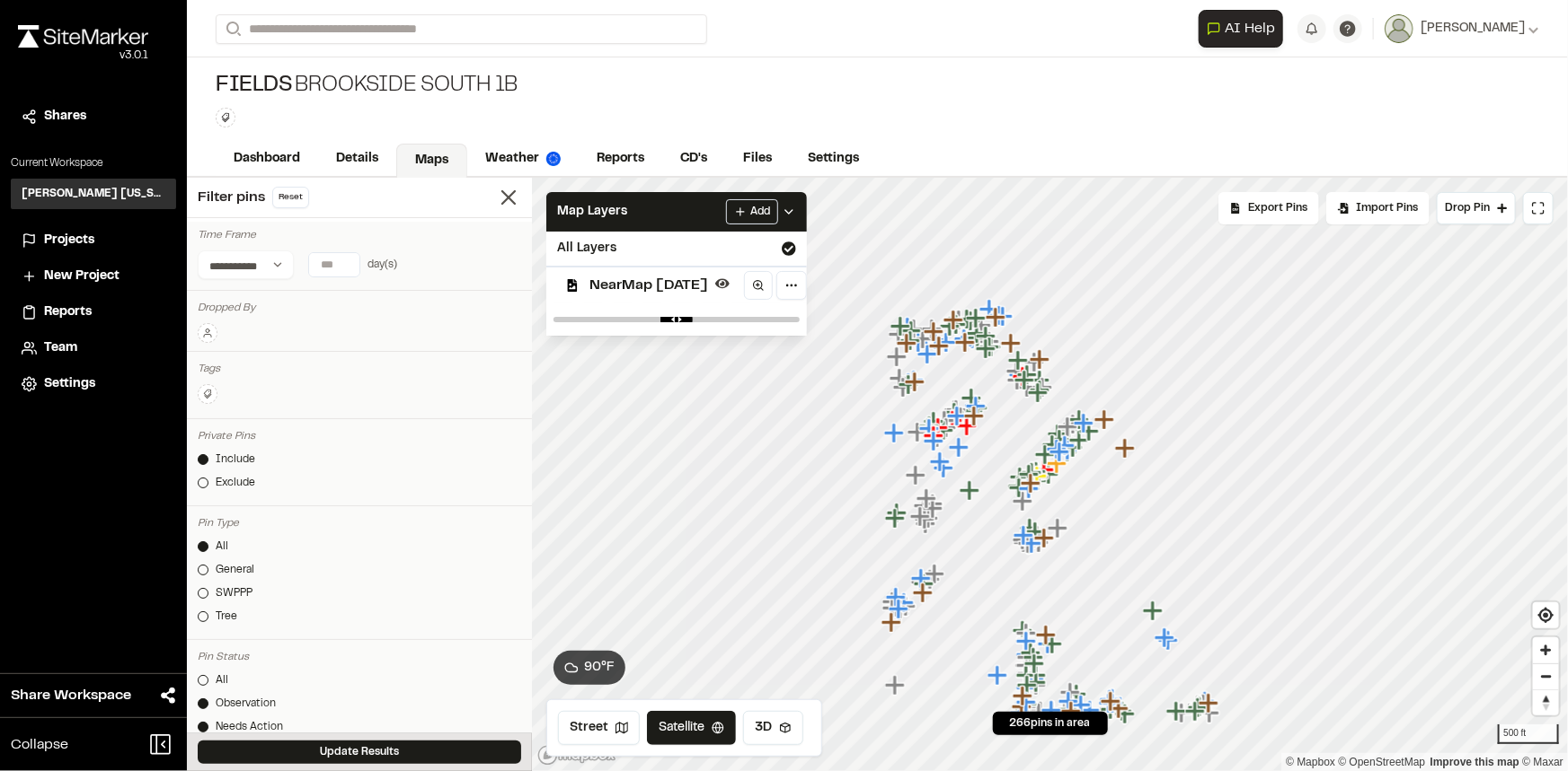
click at [217, 328] on div at bounding box center [359, 333] width 323 height 20
click at [215, 330] on button at bounding box center [207, 333] width 19 height 19
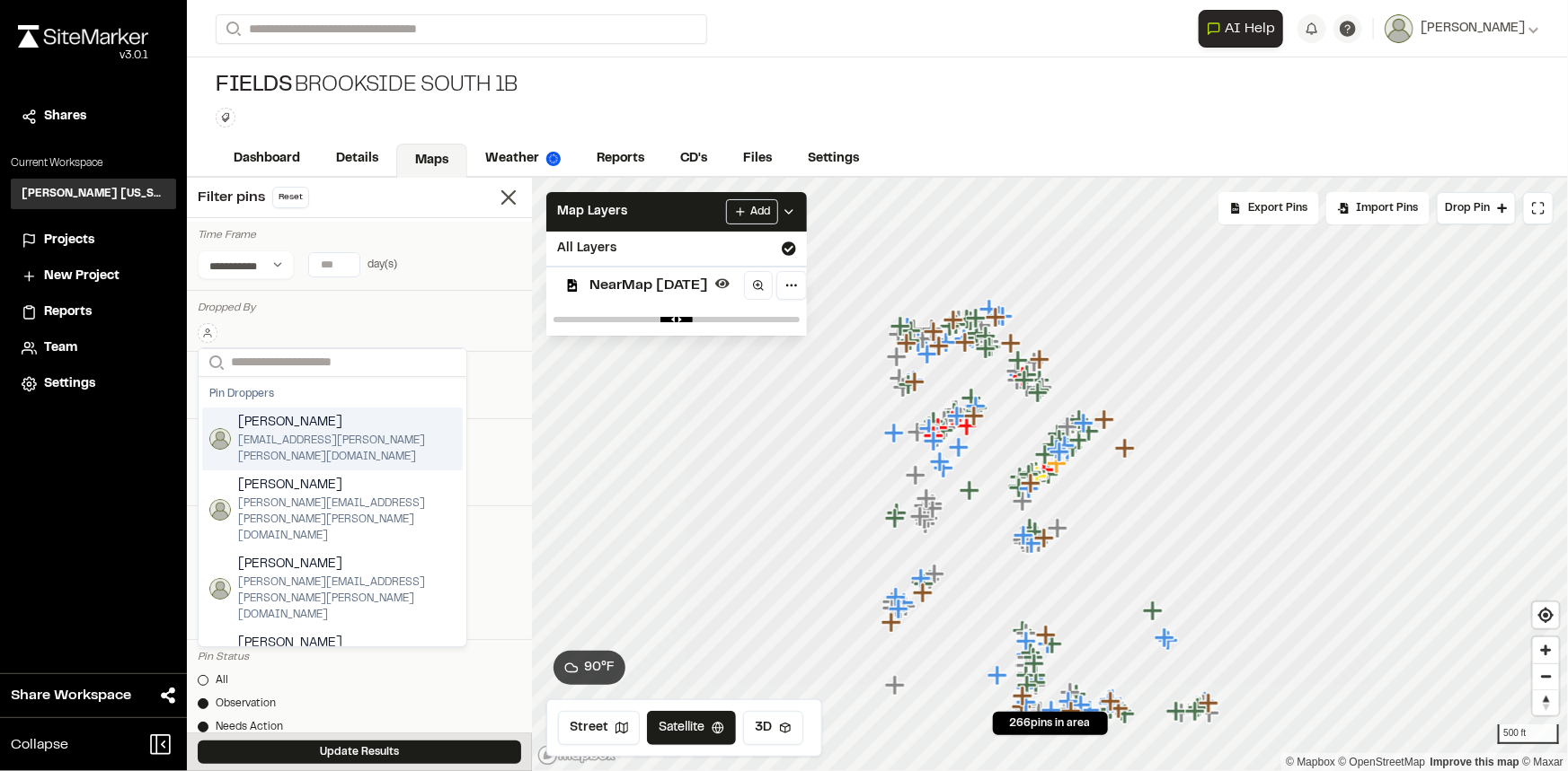
click at [283, 419] on span "[PERSON_NAME]" at bounding box center [346, 422] width 217 height 19
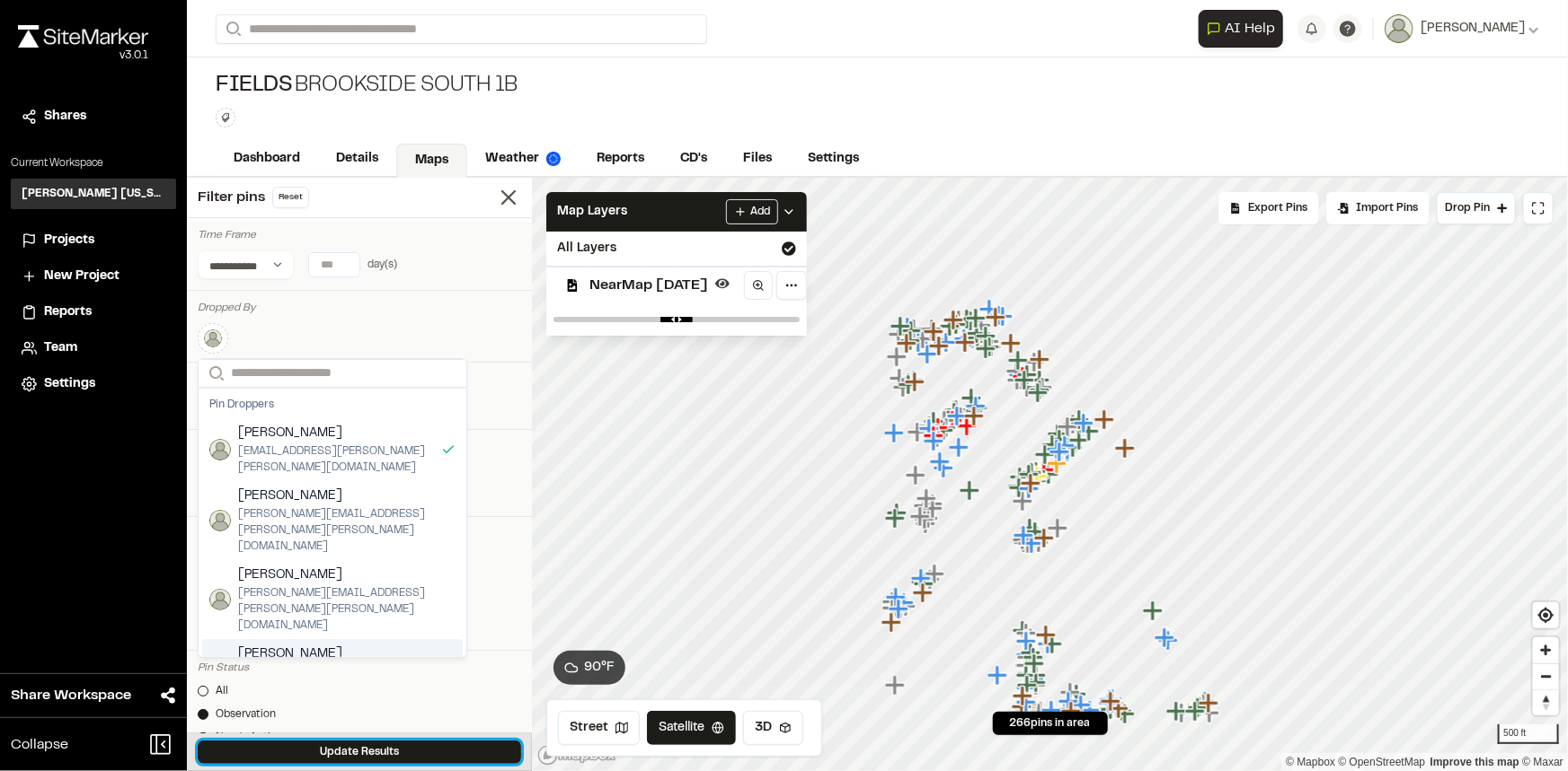
click at [391, 754] on button "Update Results" at bounding box center [359, 753] width 323 height 23
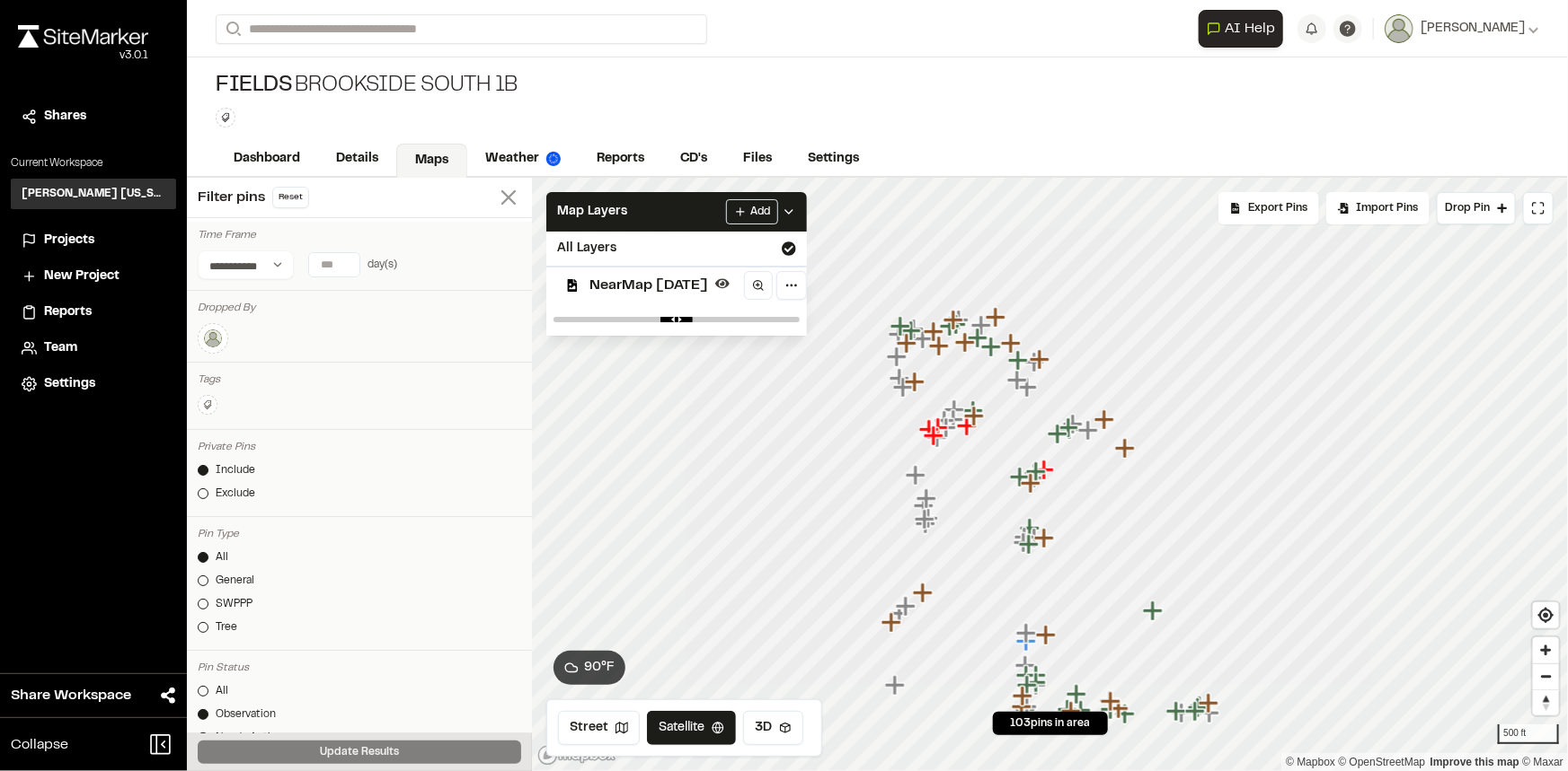
scroll to position [235, 0]
click at [502, 194] on icon at bounding box center [508, 198] width 25 height 25
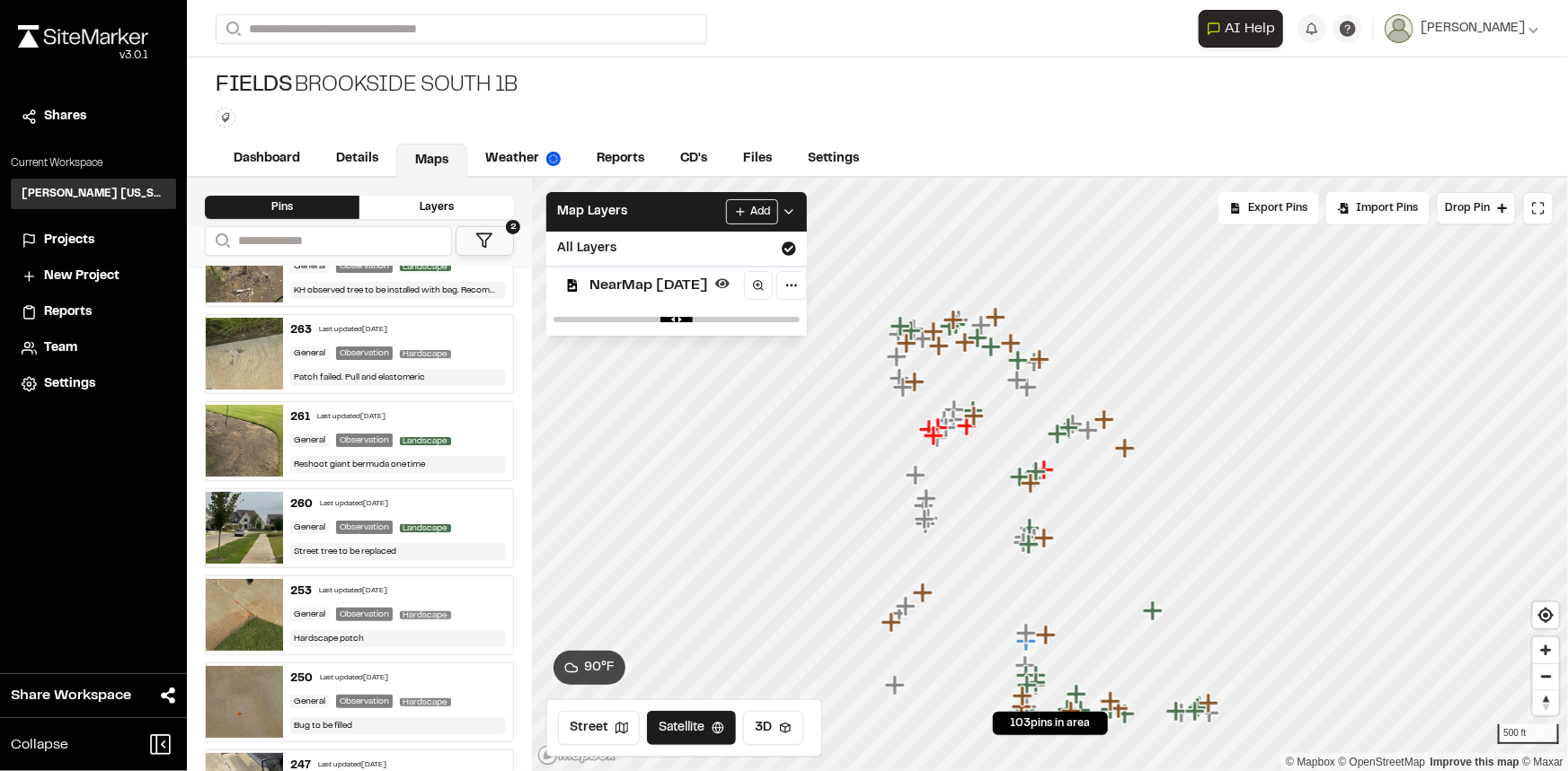
scroll to position [163, 0]
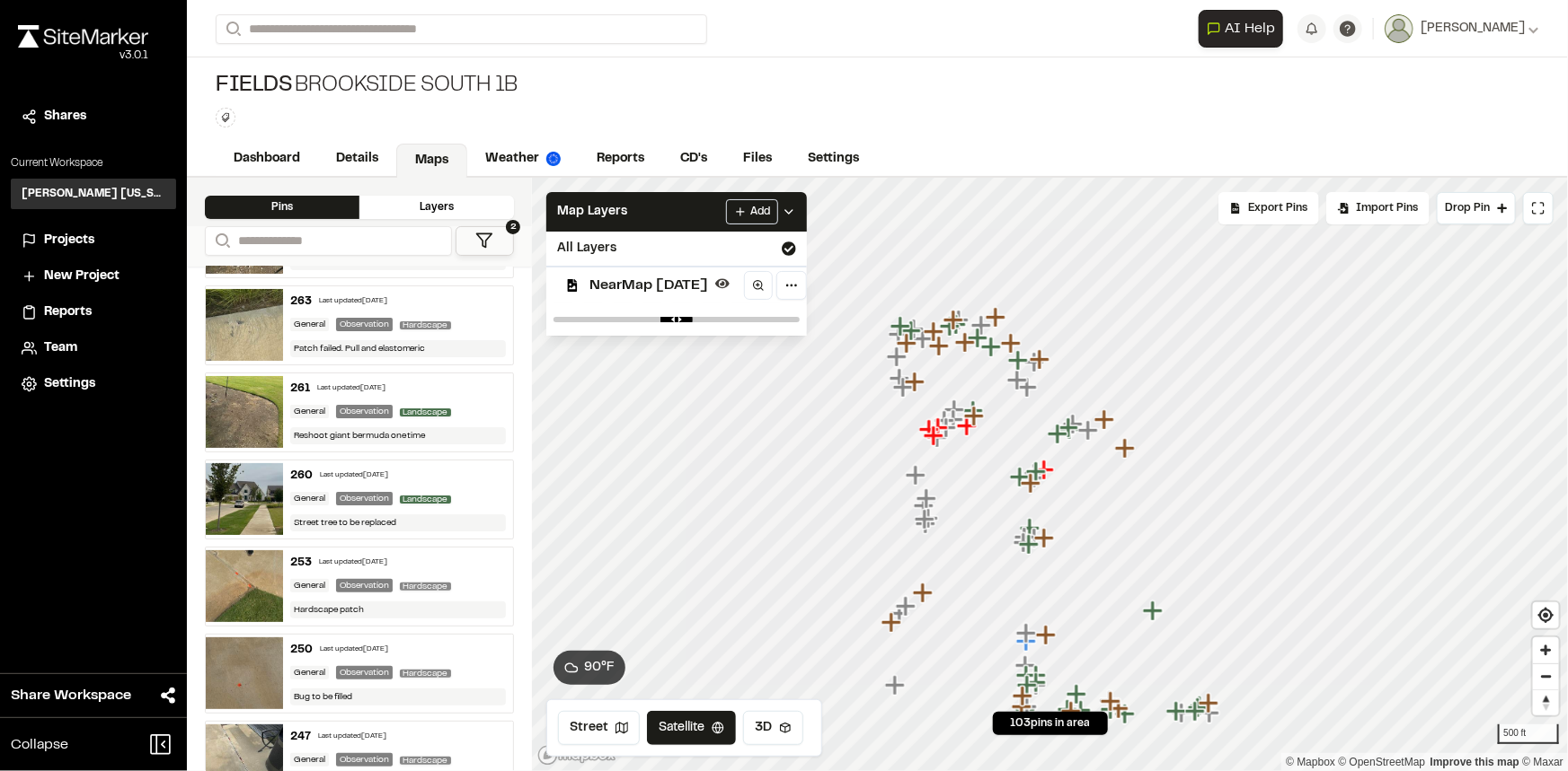
click at [452, 507] on div "260 Last updated Aug 12, 2025 General Observation Landscape Street tree to be r…" at bounding box center [398, 499] width 231 height 78
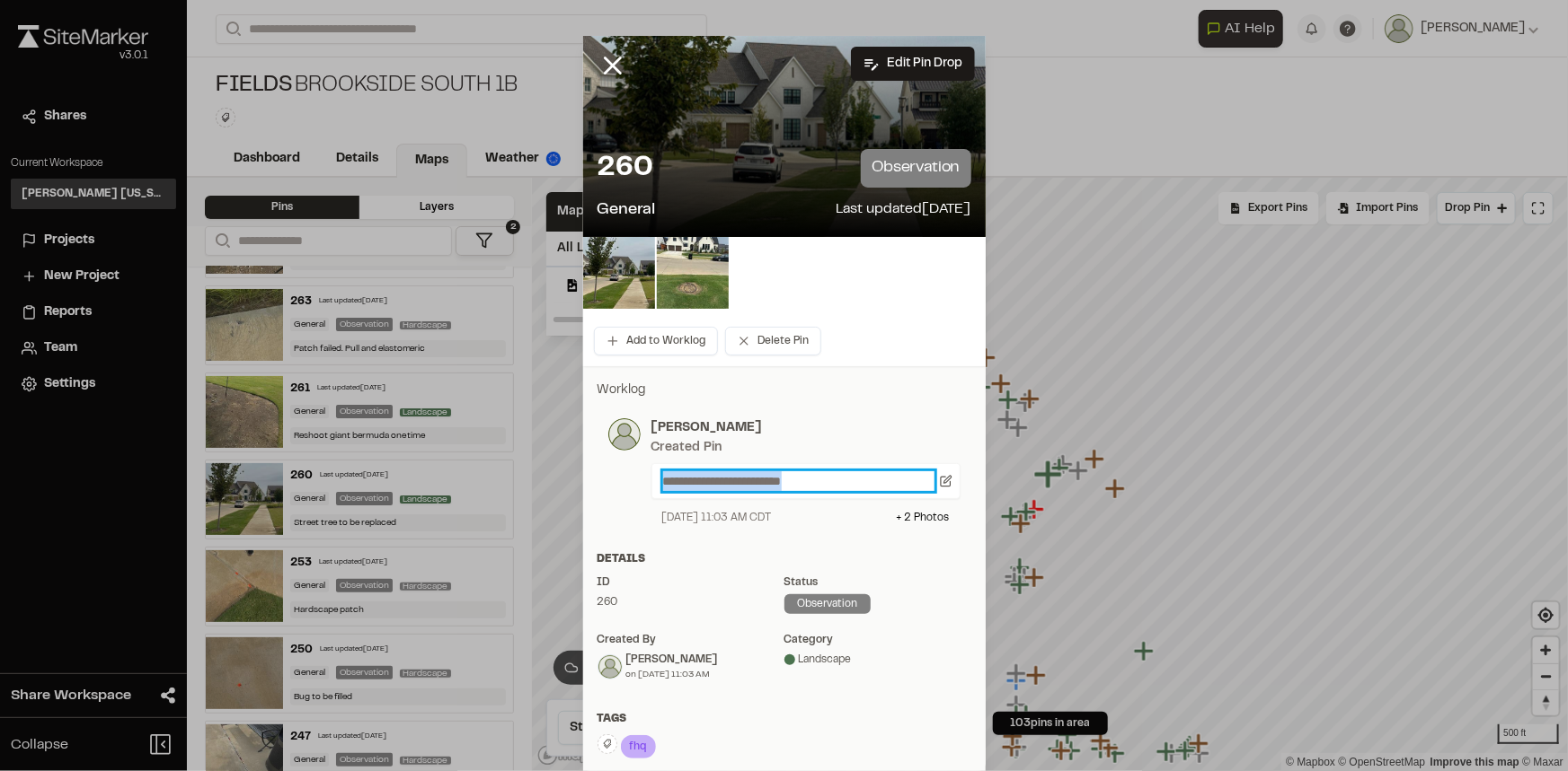
drag, startPoint x: 821, startPoint y: 481, endPoint x: 341, endPoint y: 503, distance: 480.5
click at [341, 503] on div "**********" at bounding box center [784, 386] width 1568 height 771
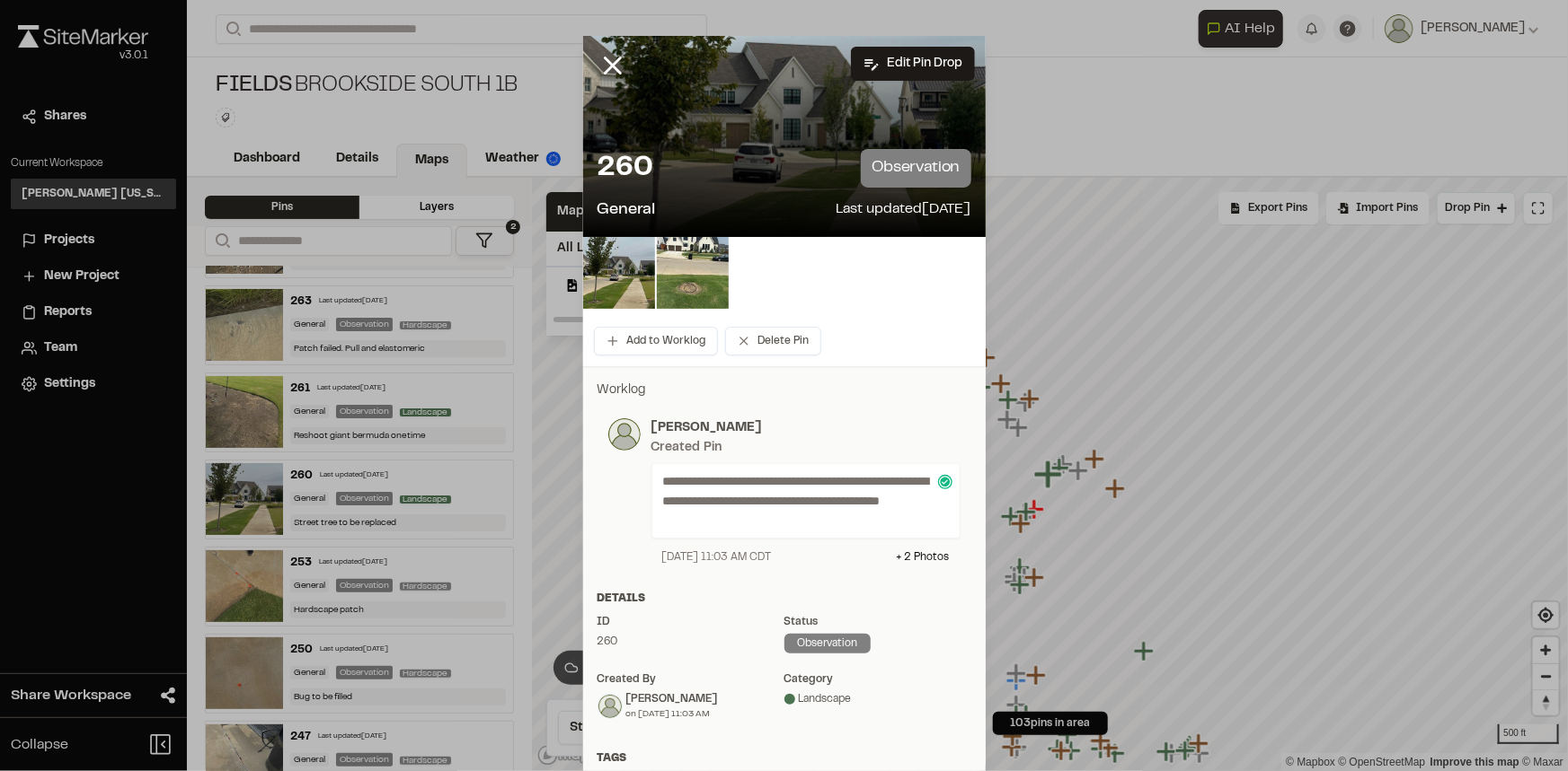
click at [875, 347] on div "Add to Worklog Delete Pin" at bounding box center [784, 342] width 402 height 51
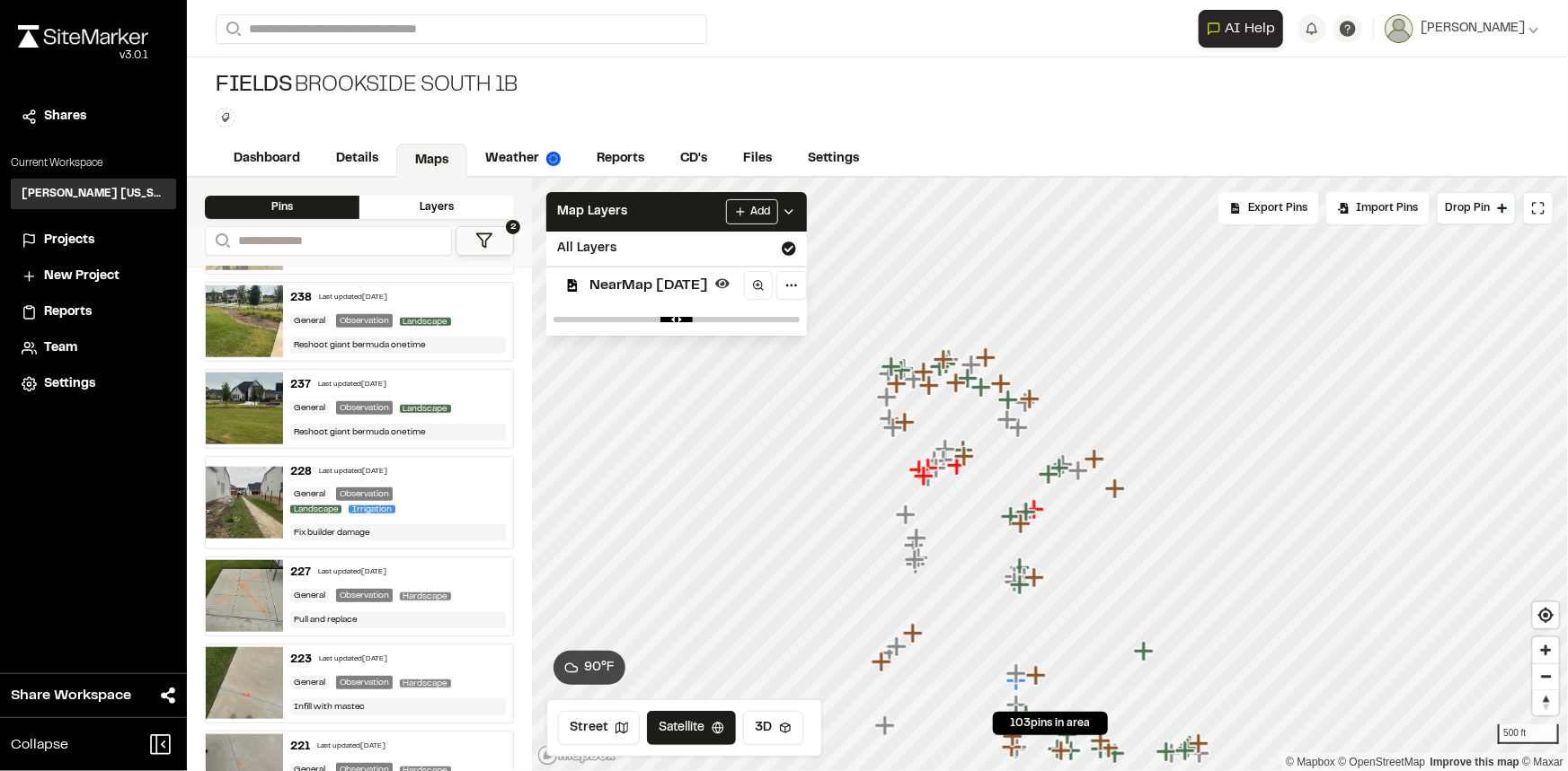
scroll to position [816, 0]
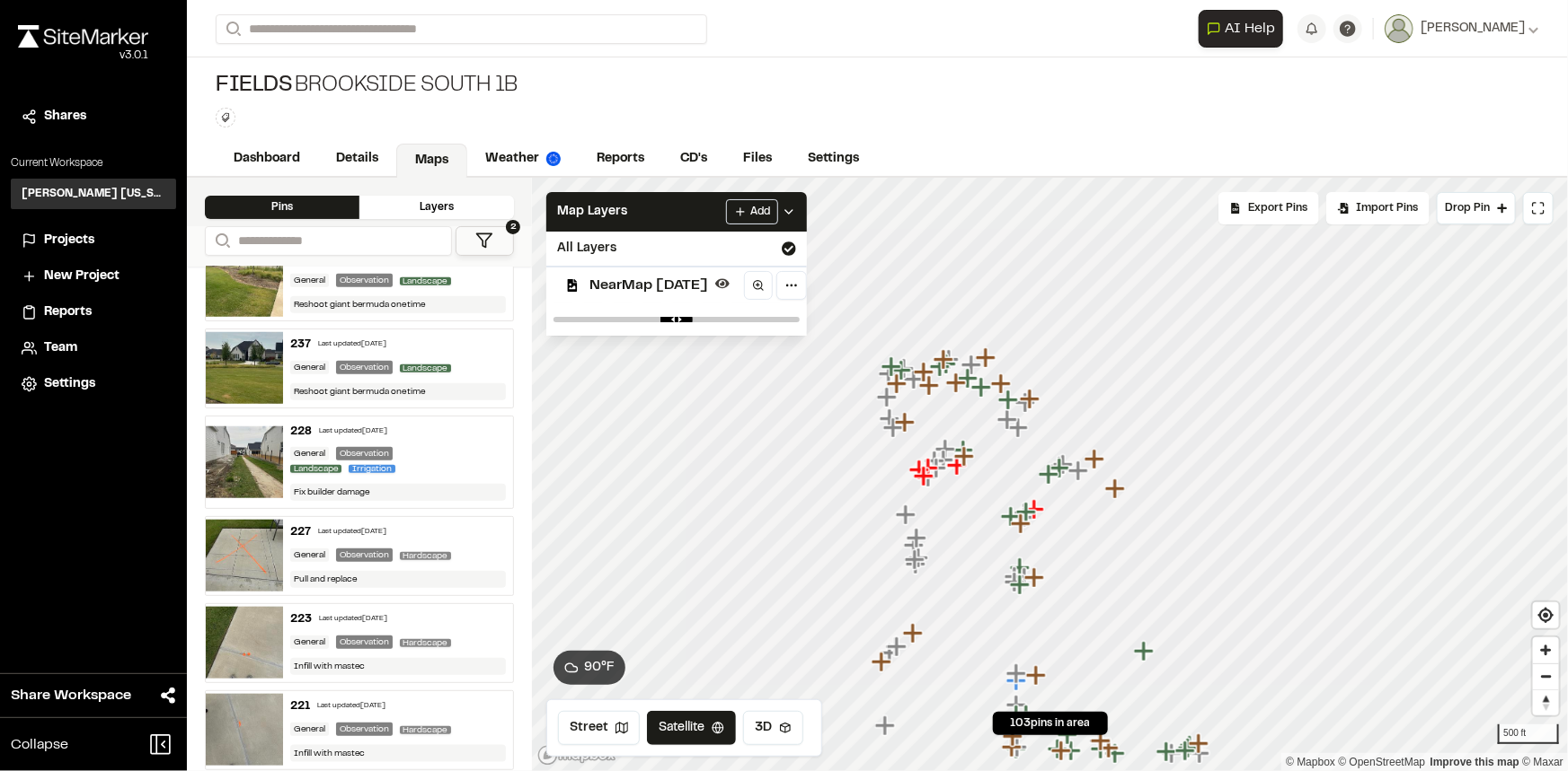
click at [261, 550] on img at bounding box center [243, 556] width 77 height 72
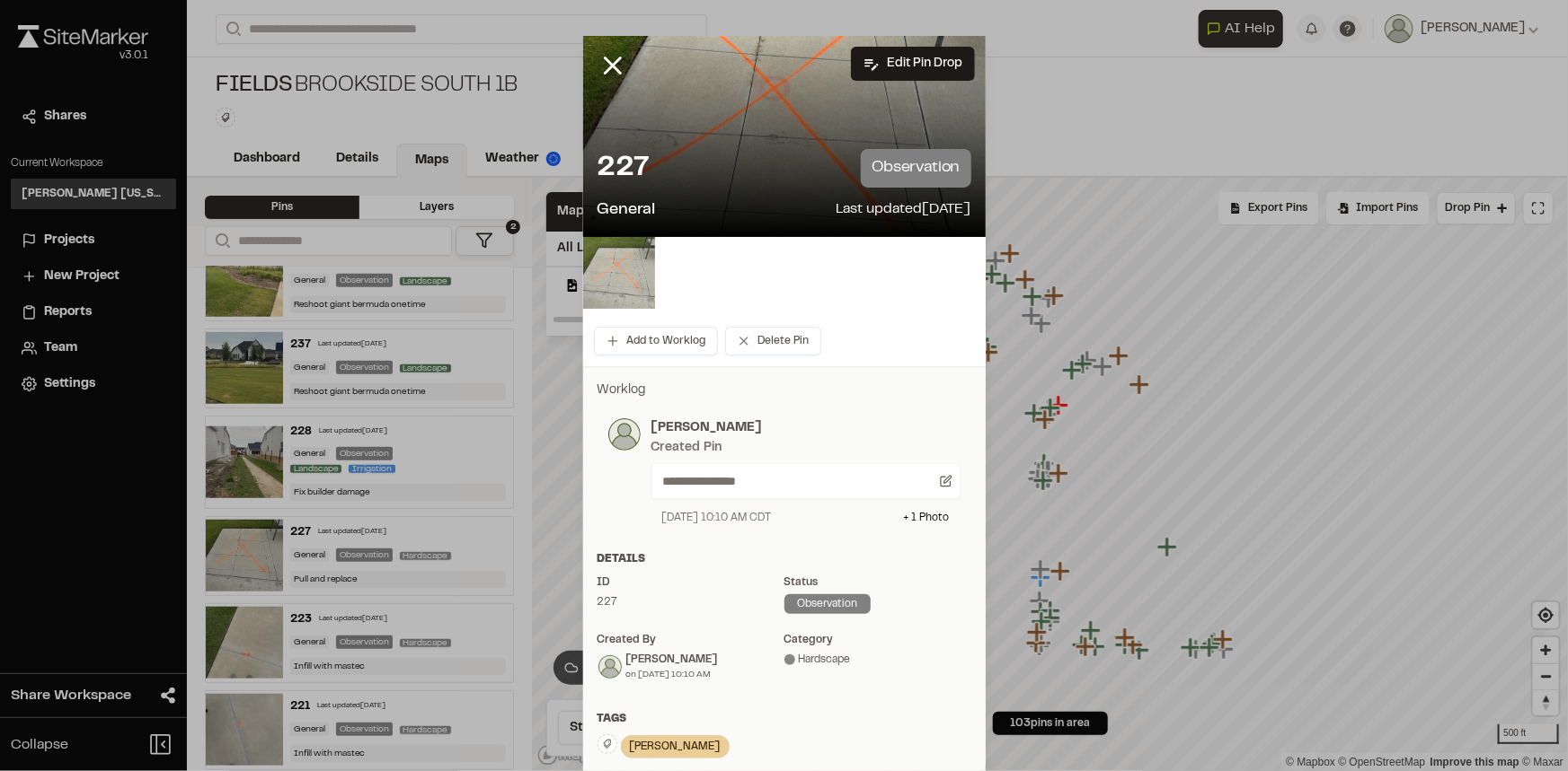
drag, startPoint x: 618, startPoint y: 261, endPoint x: 615, endPoint y: 272, distance: 11.4
click at [615, 272] on img at bounding box center [619, 274] width 72 height 72
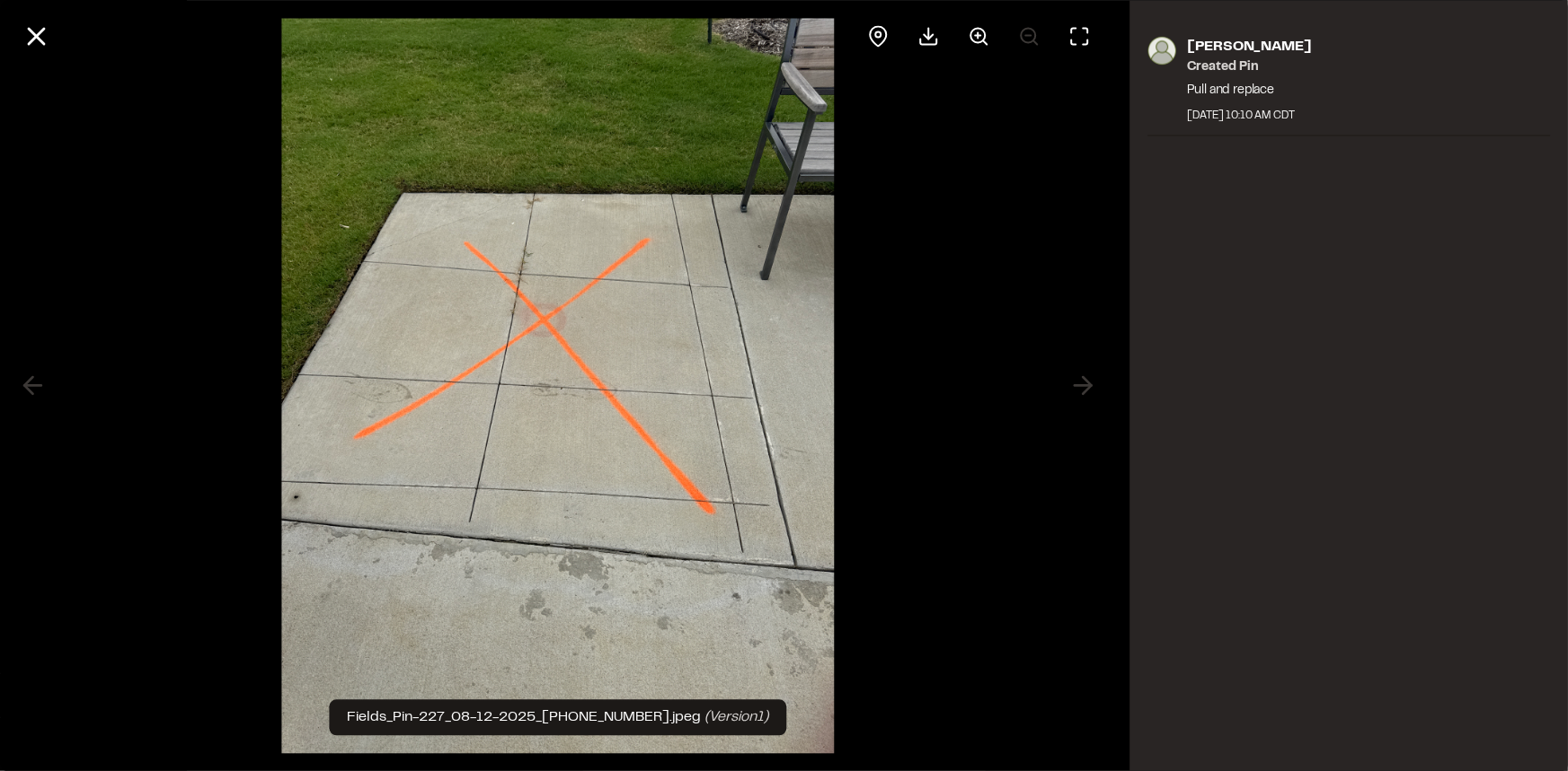
drag, startPoint x: 920, startPoint y: 331, endPoint x: 934, endPoint y: 348, distance: 22.0
click at [926, 336] on div at bounding box center [558, 386] width 1116 height 771
click at [44, 30] on icon at bounding box center [35, 35] width 30 height 30
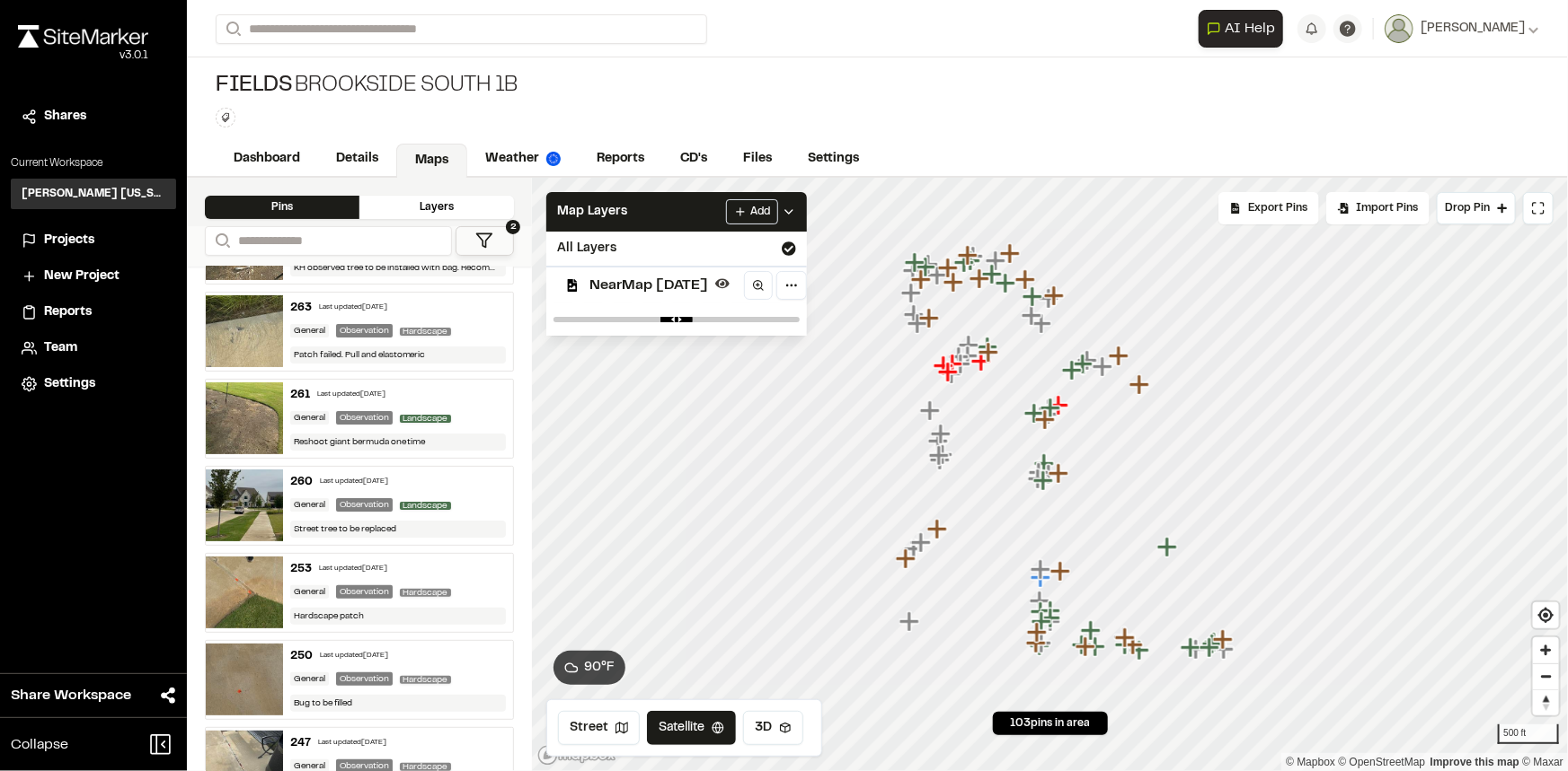
scroll to position [0, 0]
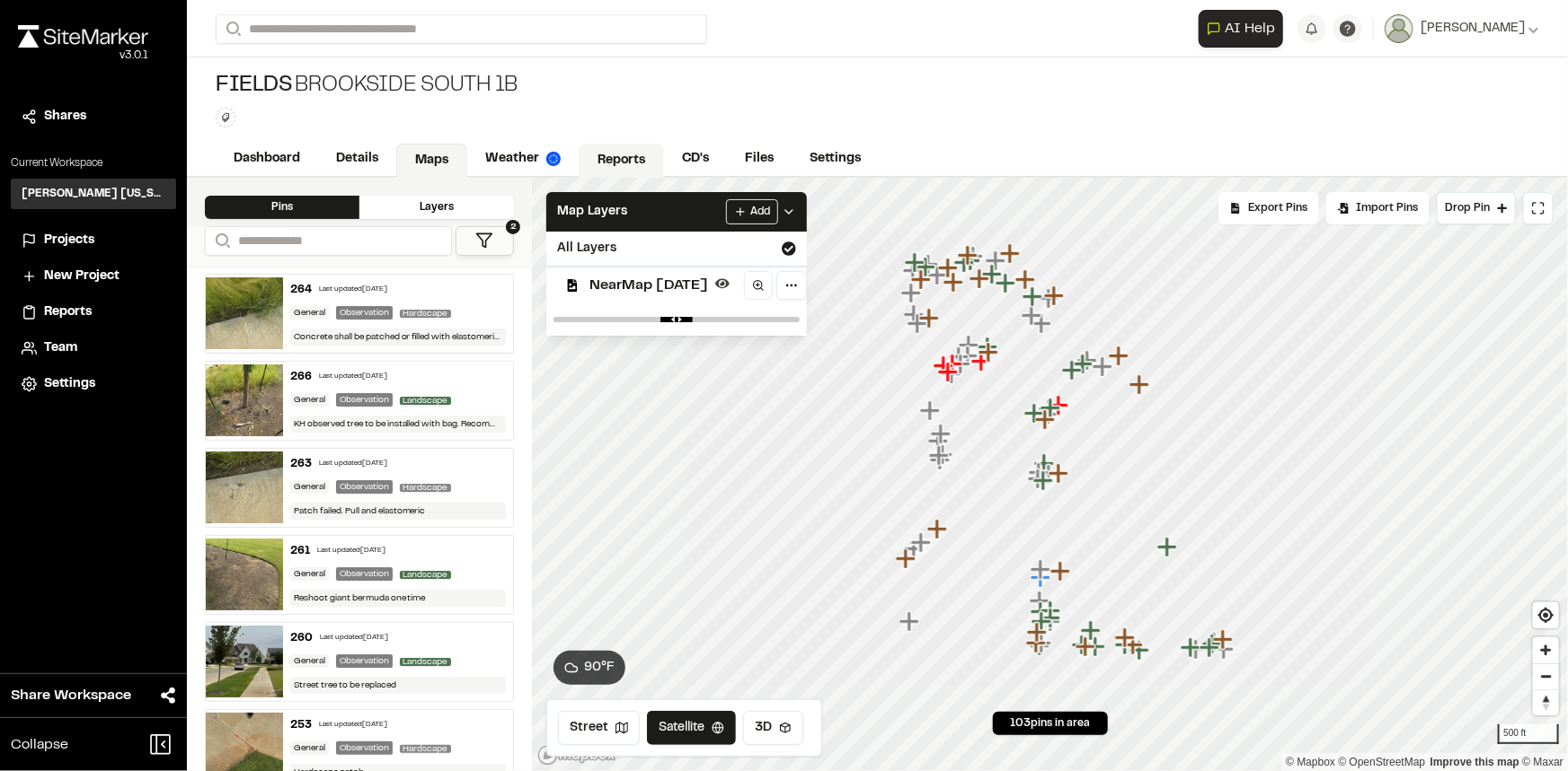
click at [616, 149] on link "Reports" at bounding box center [621, 161] width 86 height 34
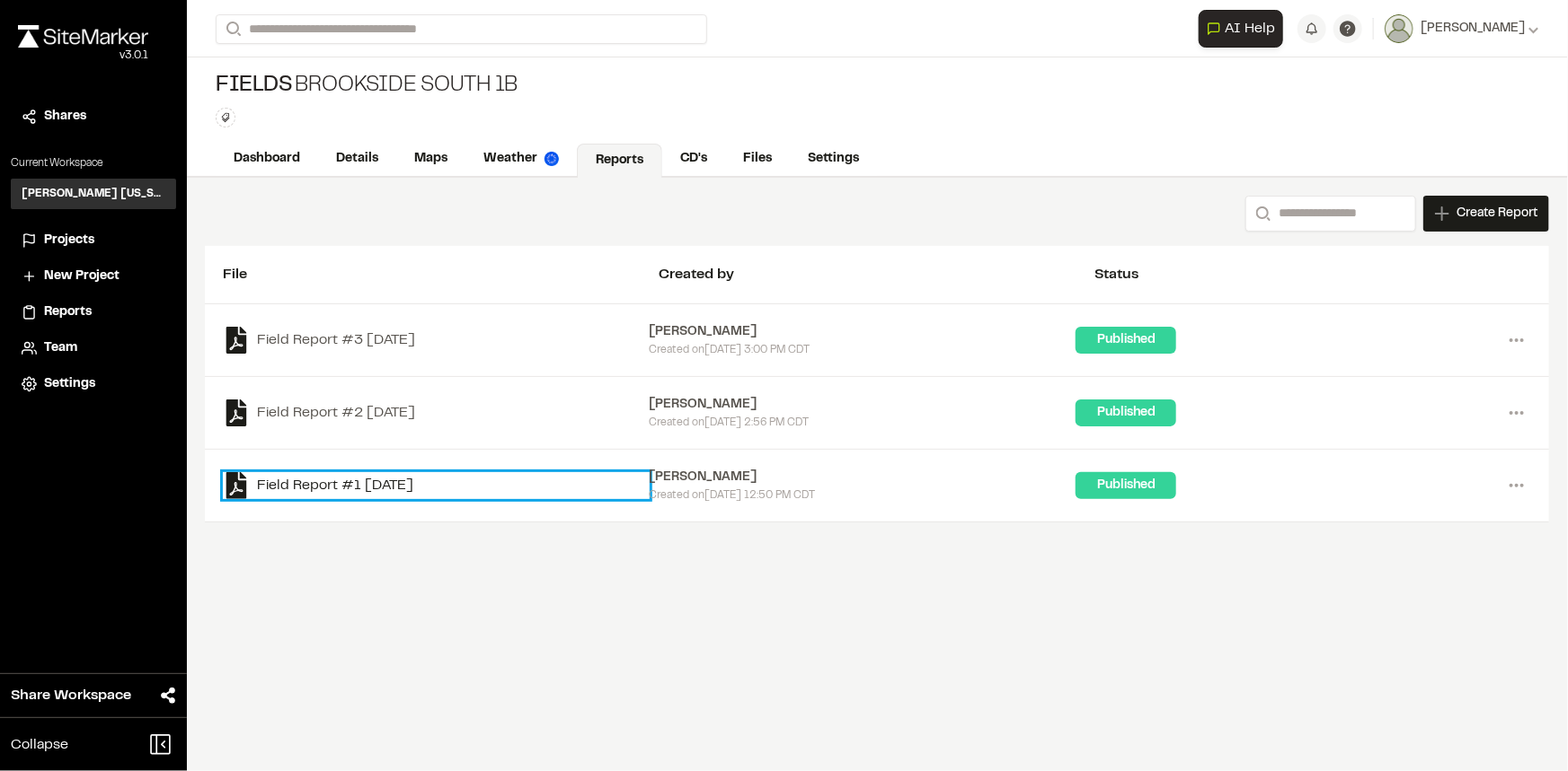
click at [351, 486] on link "Field Report #1 2025-07-24" at bounding box center [436, 486] width 427 height 27
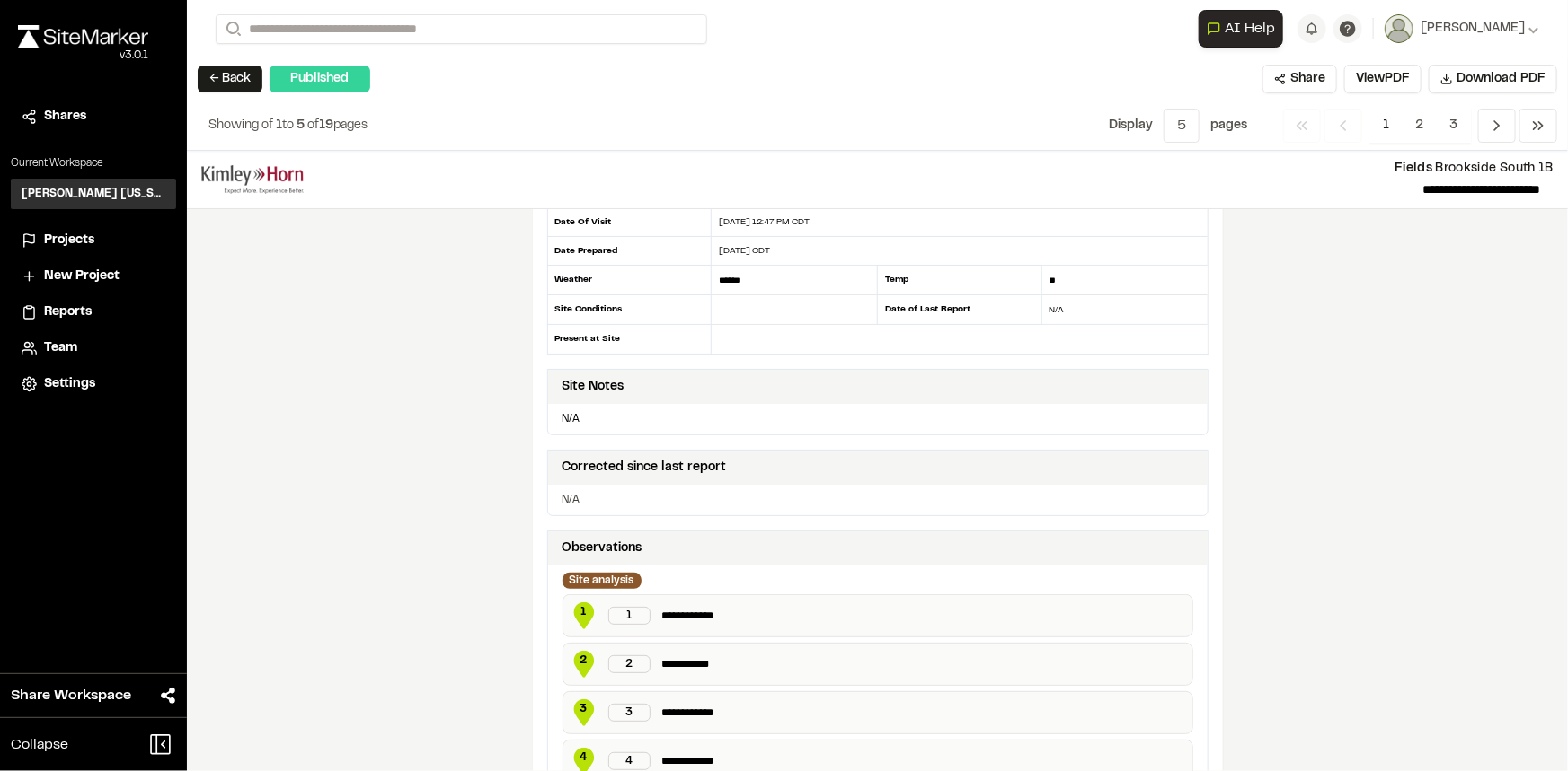
scroll to position [244, 0]
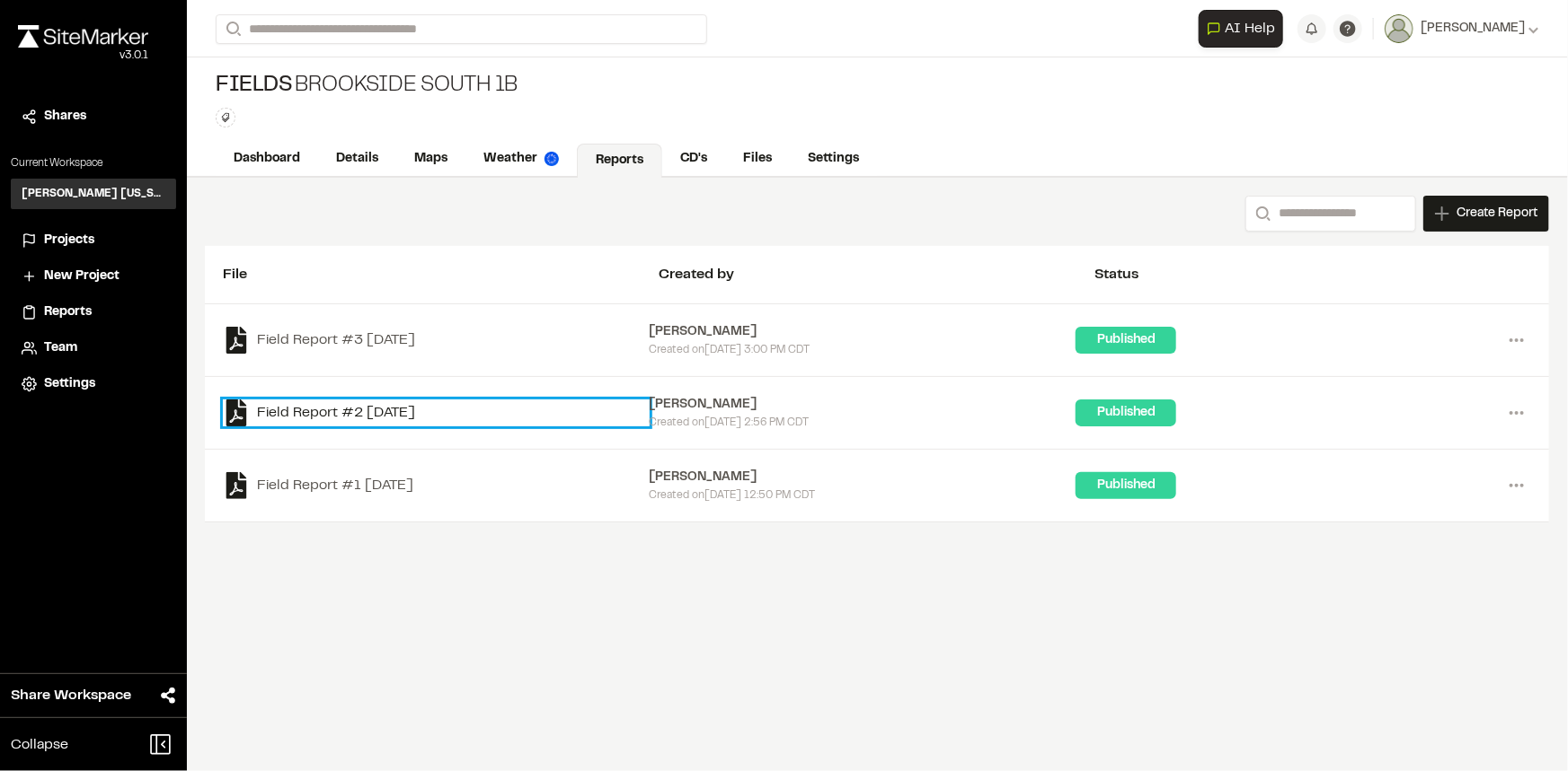
click at [330, 410] on link "Field Report #2 2025-08-05" at bounding box center [436, 413] width 427 height 27
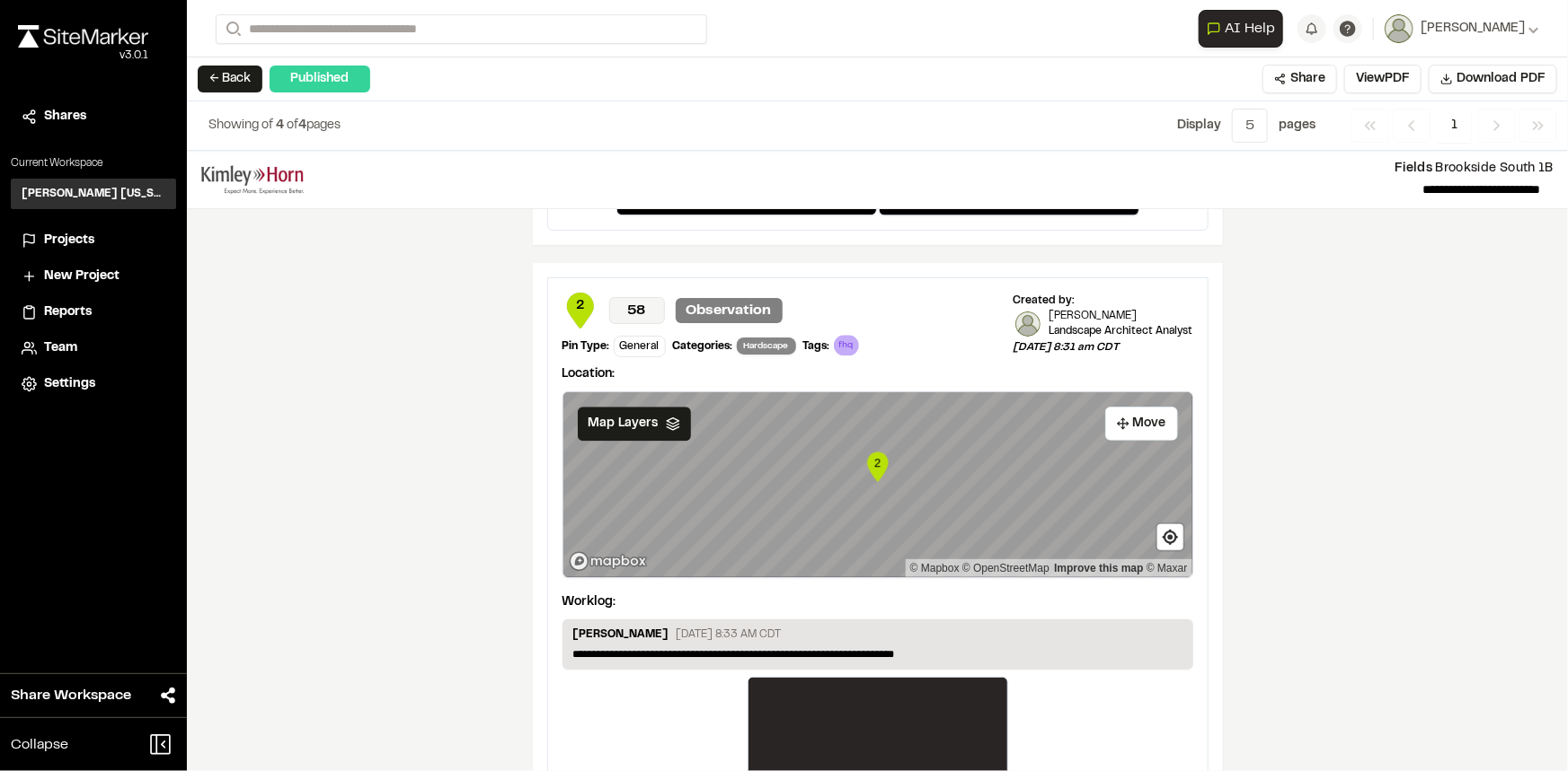
scroll to position [2515, 0]
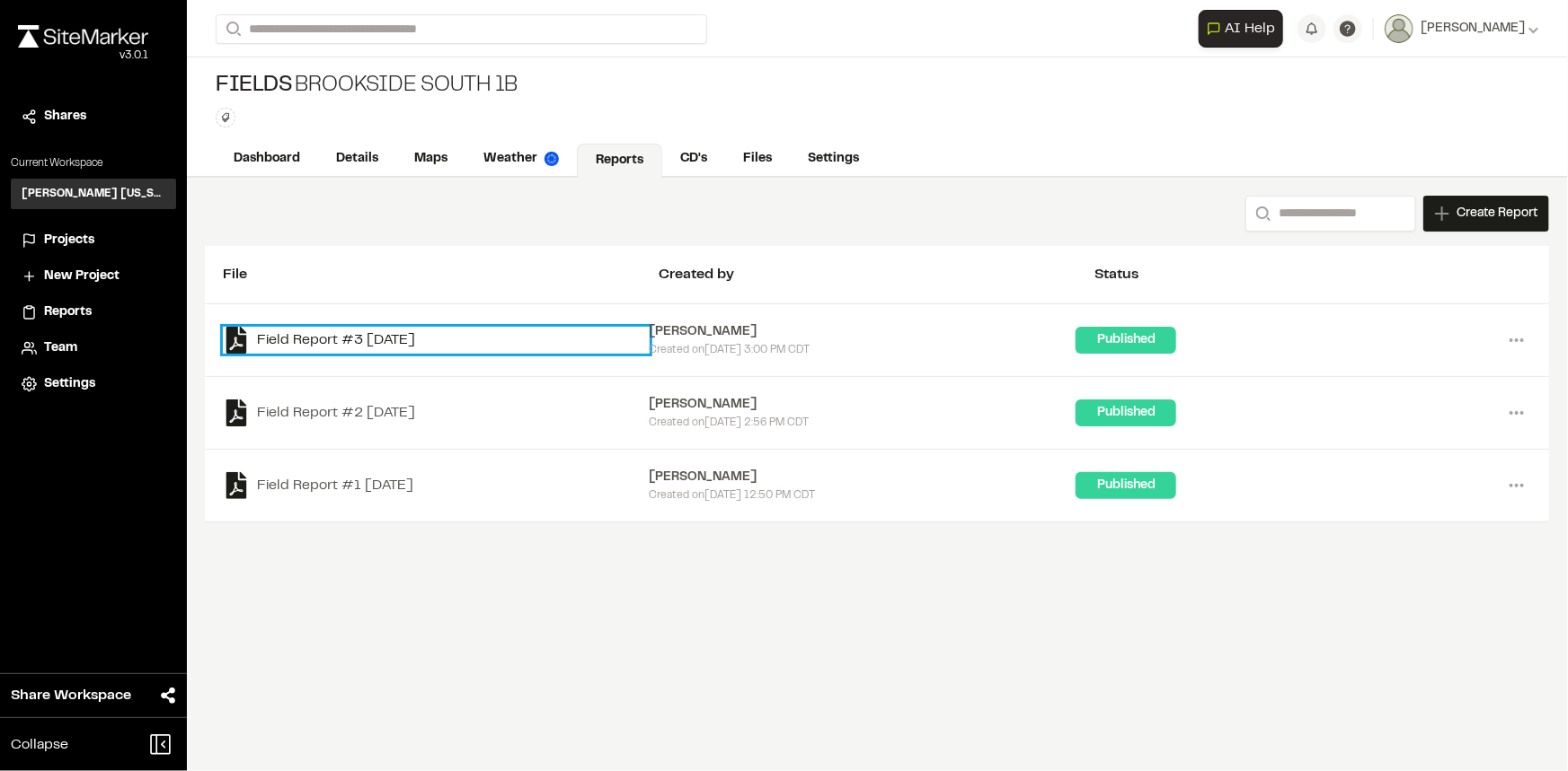
click at [344, 330] on link "Field Report #3 2025-08-05" at bounding box center [436, 341] width 427 height 27
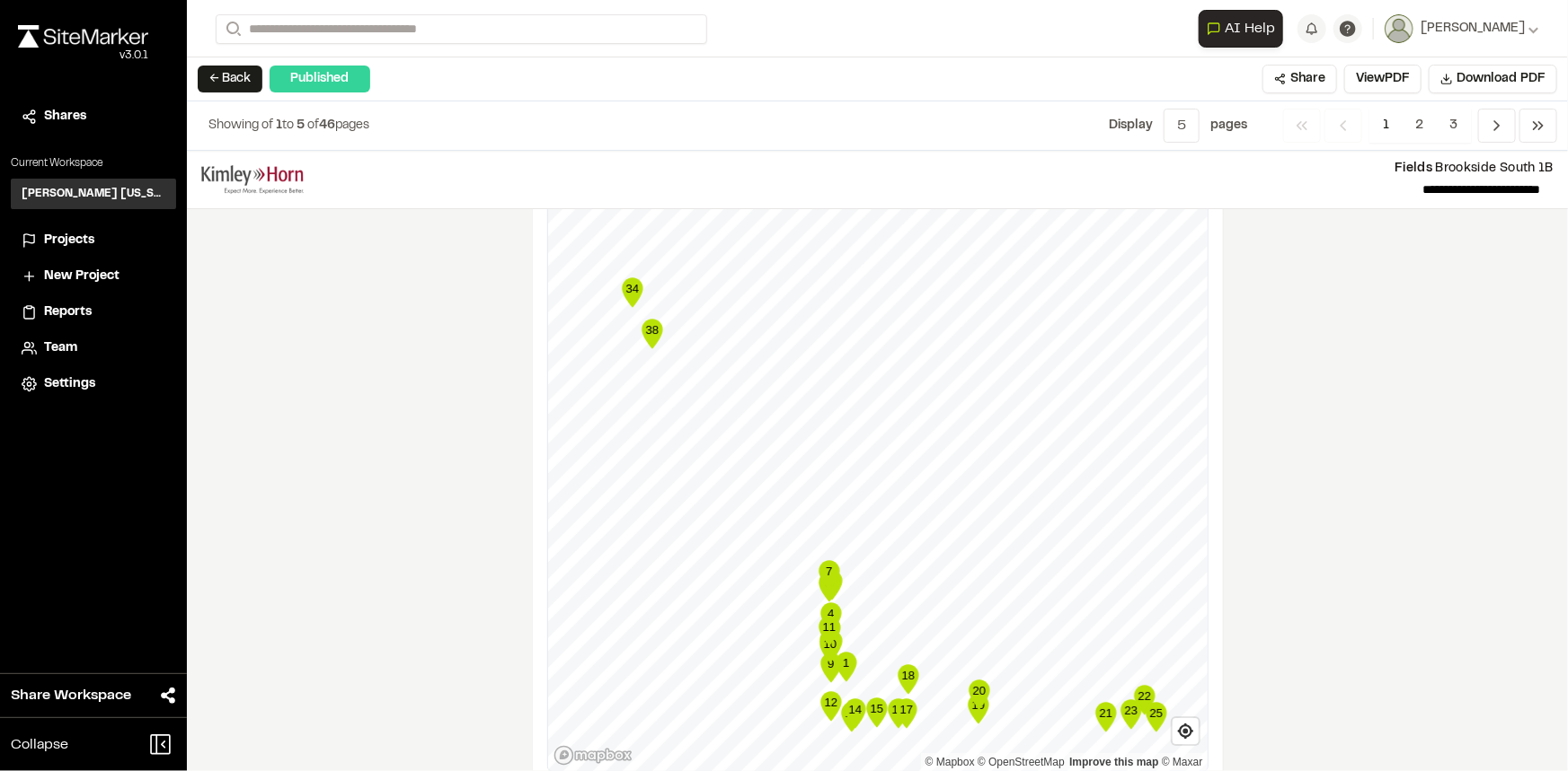
scroll to position [3178, 0]
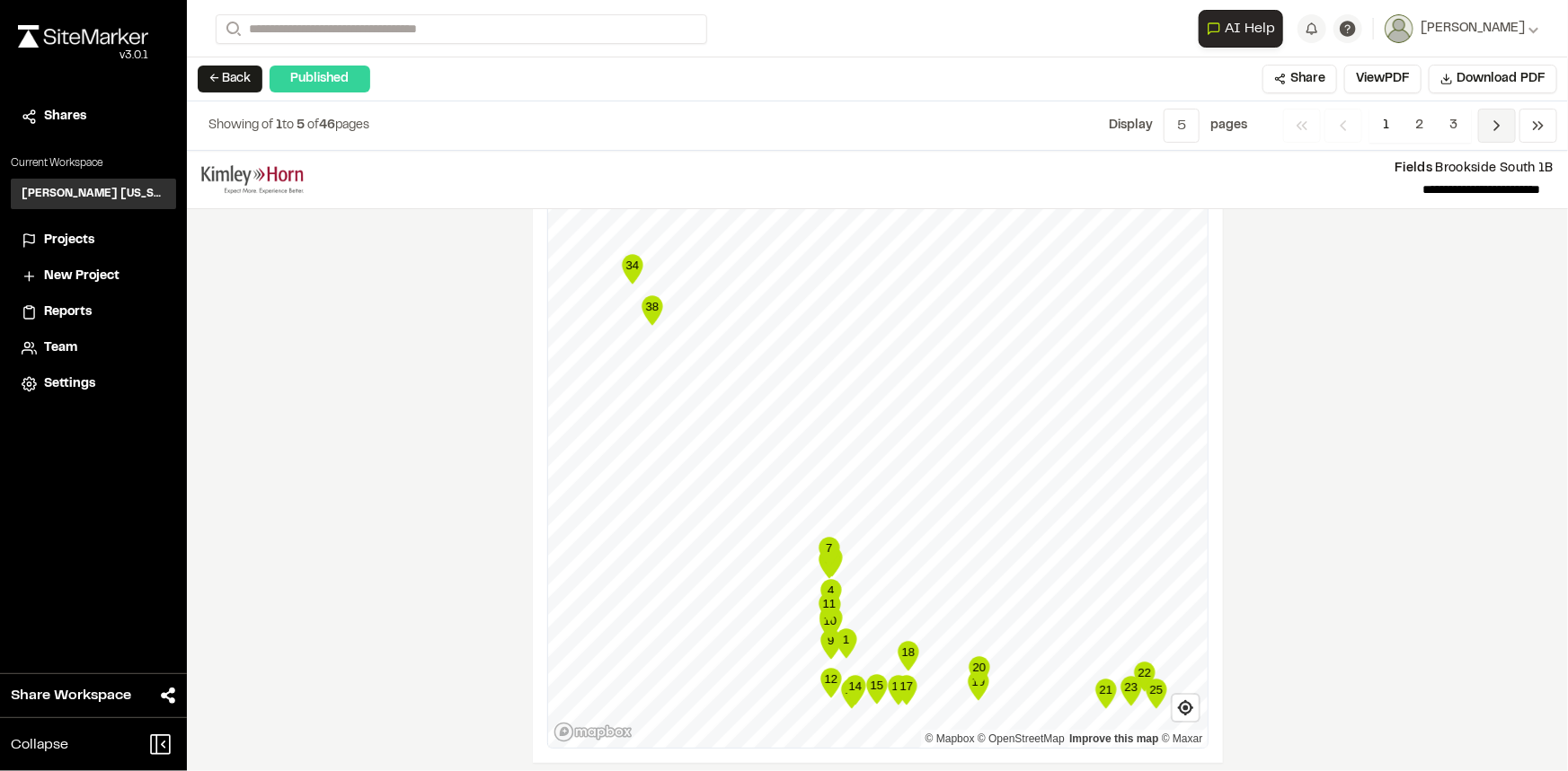
click at [1495, 125] on icon "Navigation" at bounding box center [1497, 126] width 18 height 18
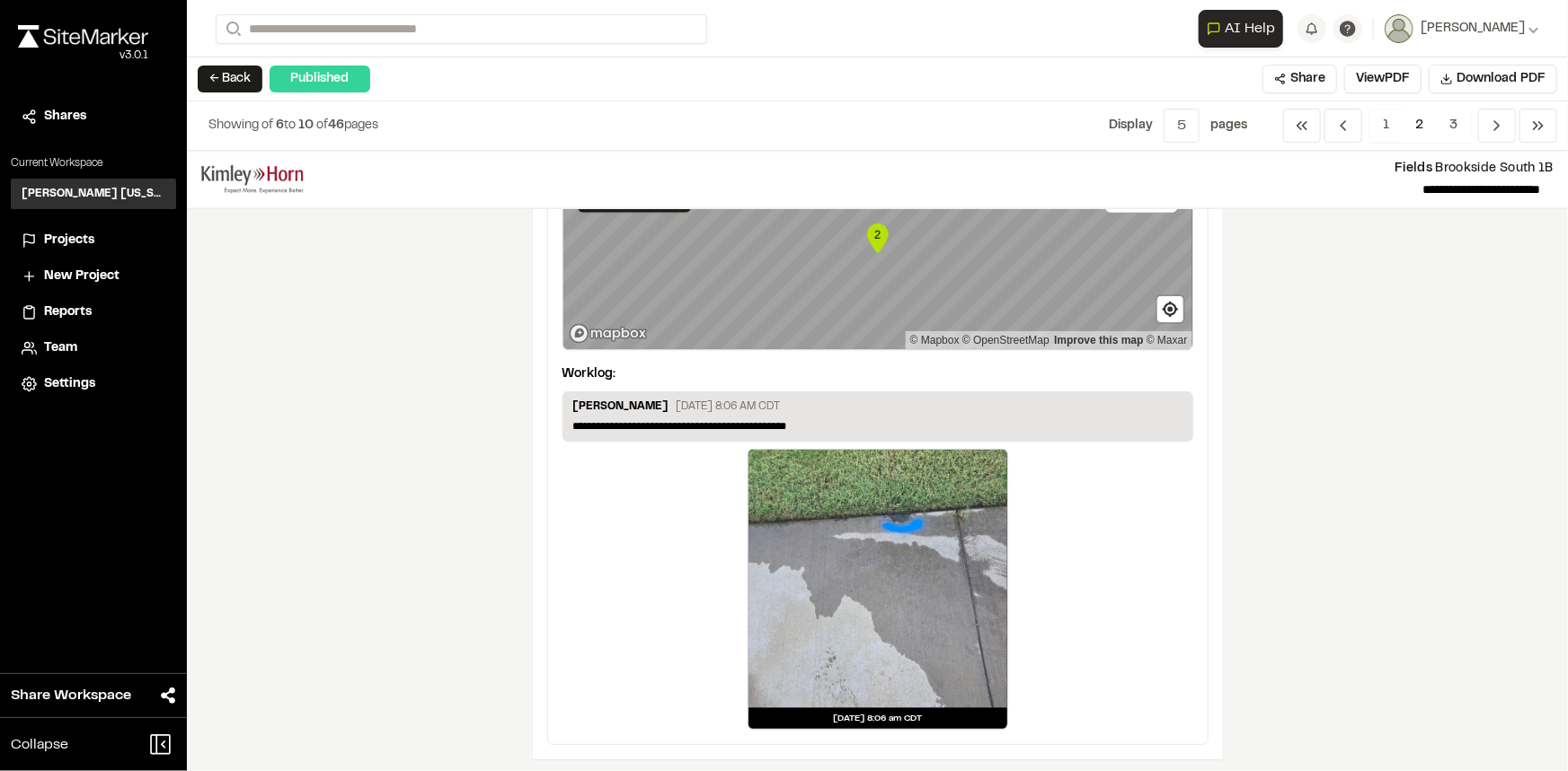
scroll to position [978, 0]
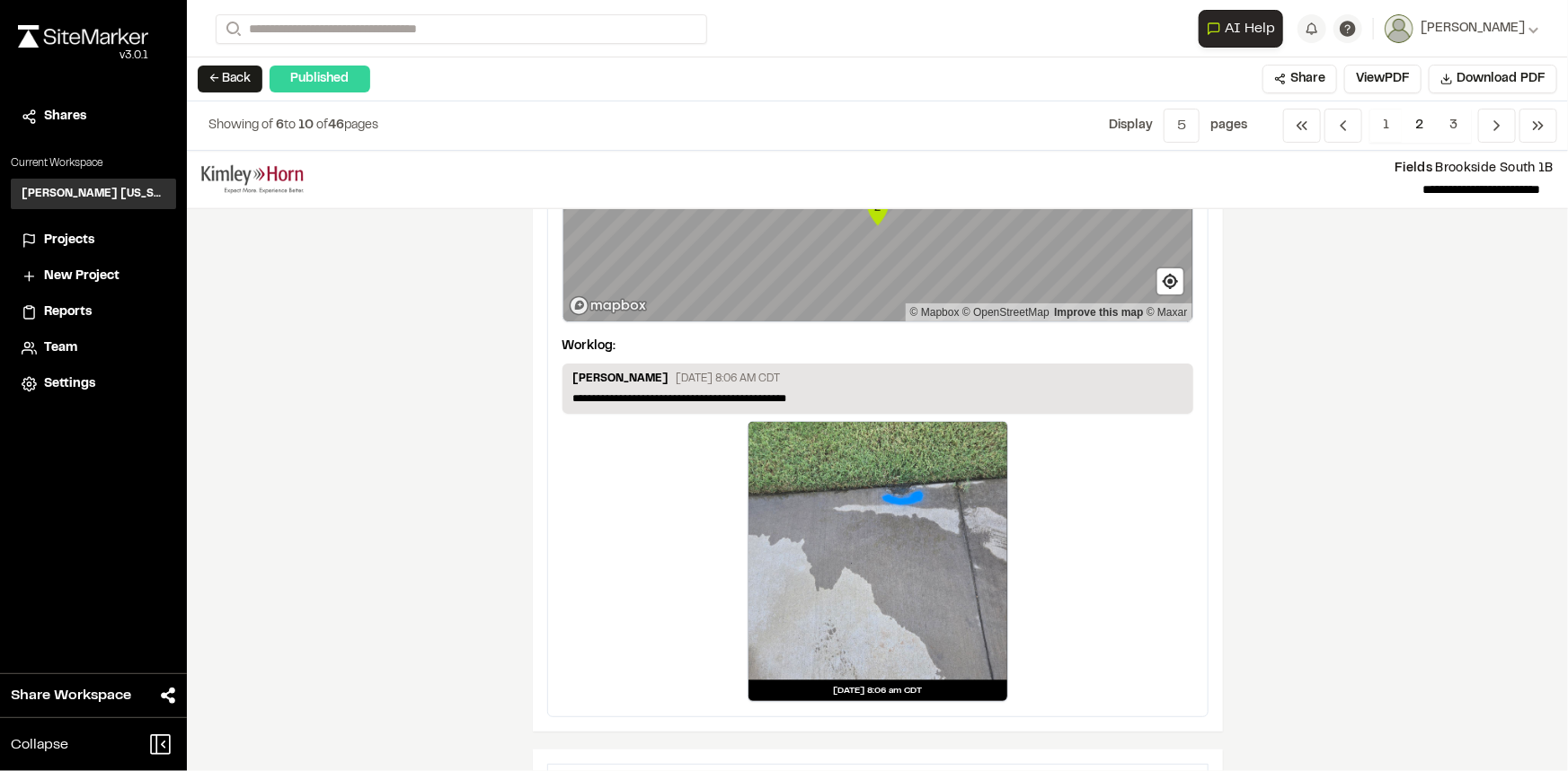
click at [74, 247] on span "Projects" at bounding box center [69, 240] width 51 height 19
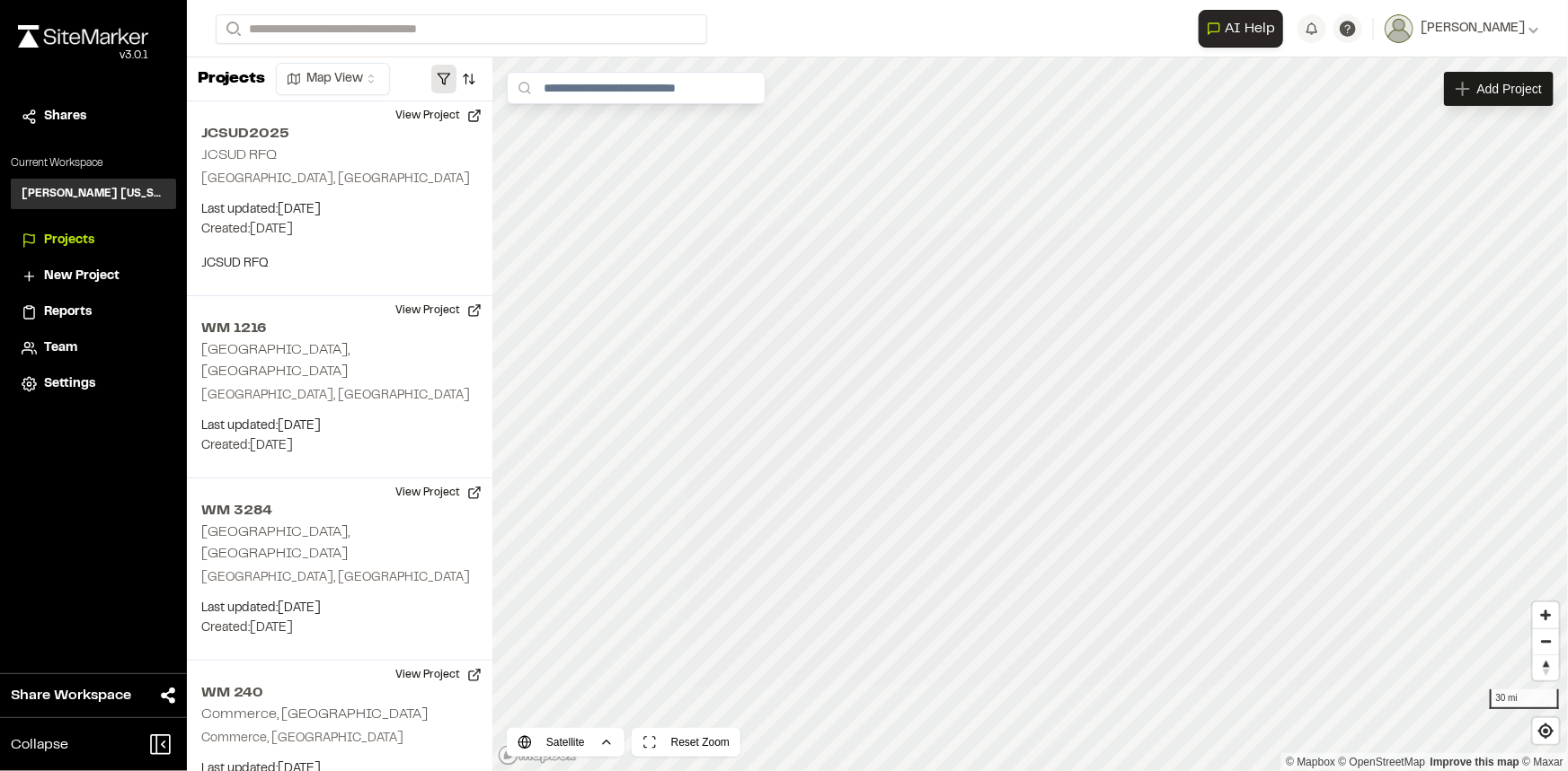
click at [446, 76] on button "button" at bounding box center [444, 79] width 25 height 29
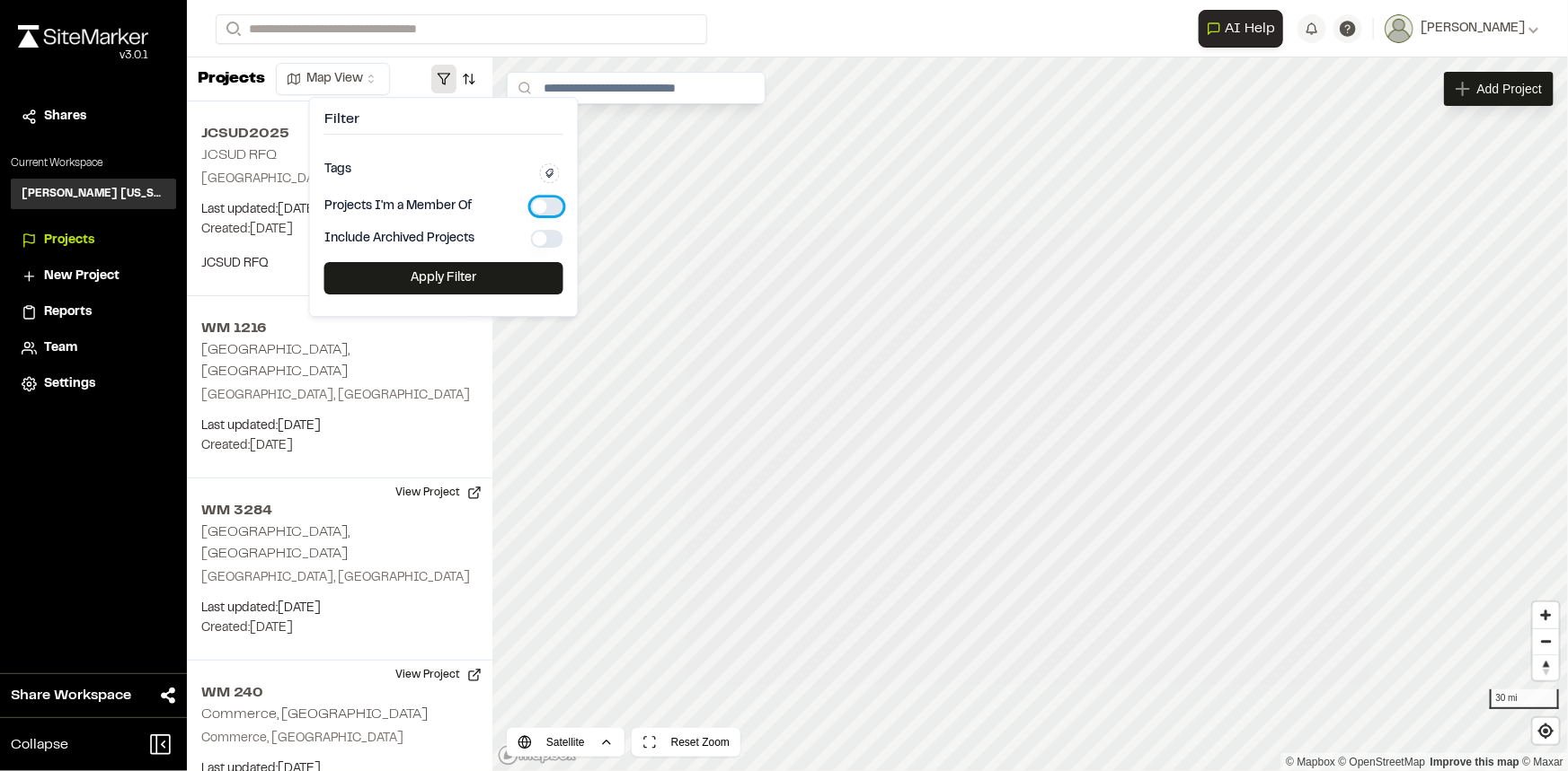
click at [557, 208] on button "button" at bounding box center [546, 206] width 32 height 18
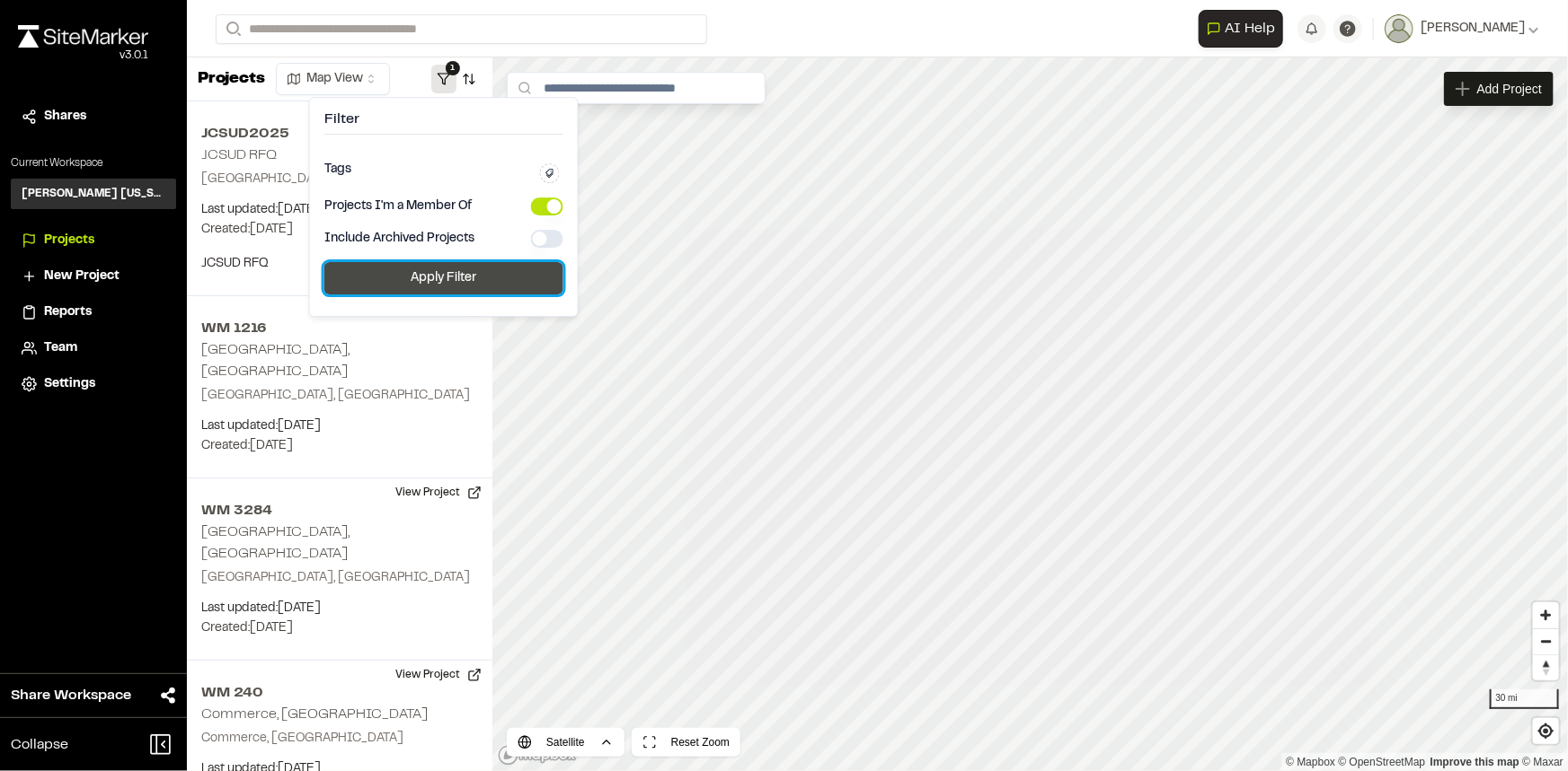
click at [530, 284] on button "Apply Filter" at bounding box center [443, 277] width 239 height 32
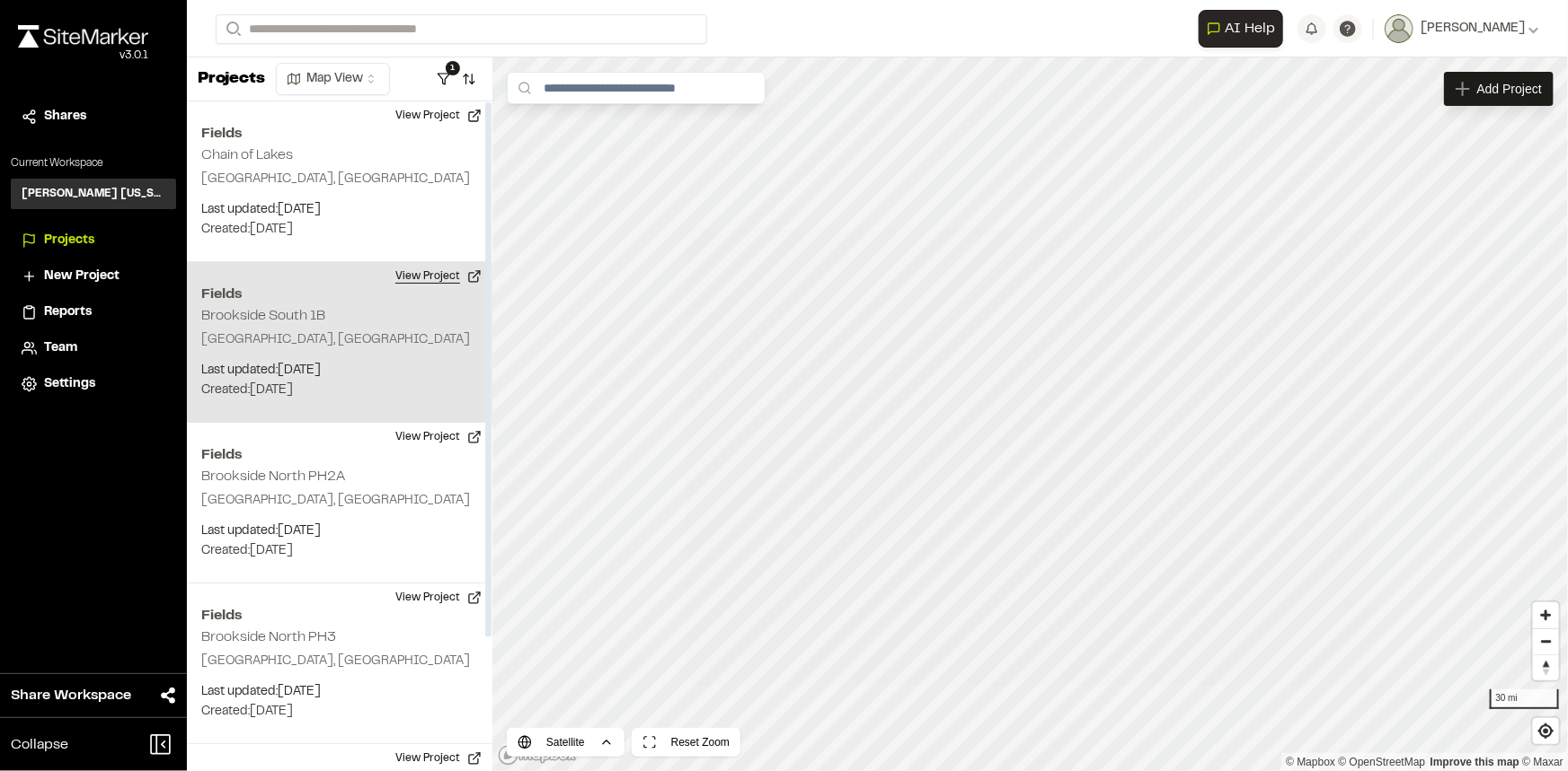
click at [437, 285] on button "View Project" at bounding box center [438, 276] width 108 height 29
